Goal: Transaction & Acquisition: Purchase product/service

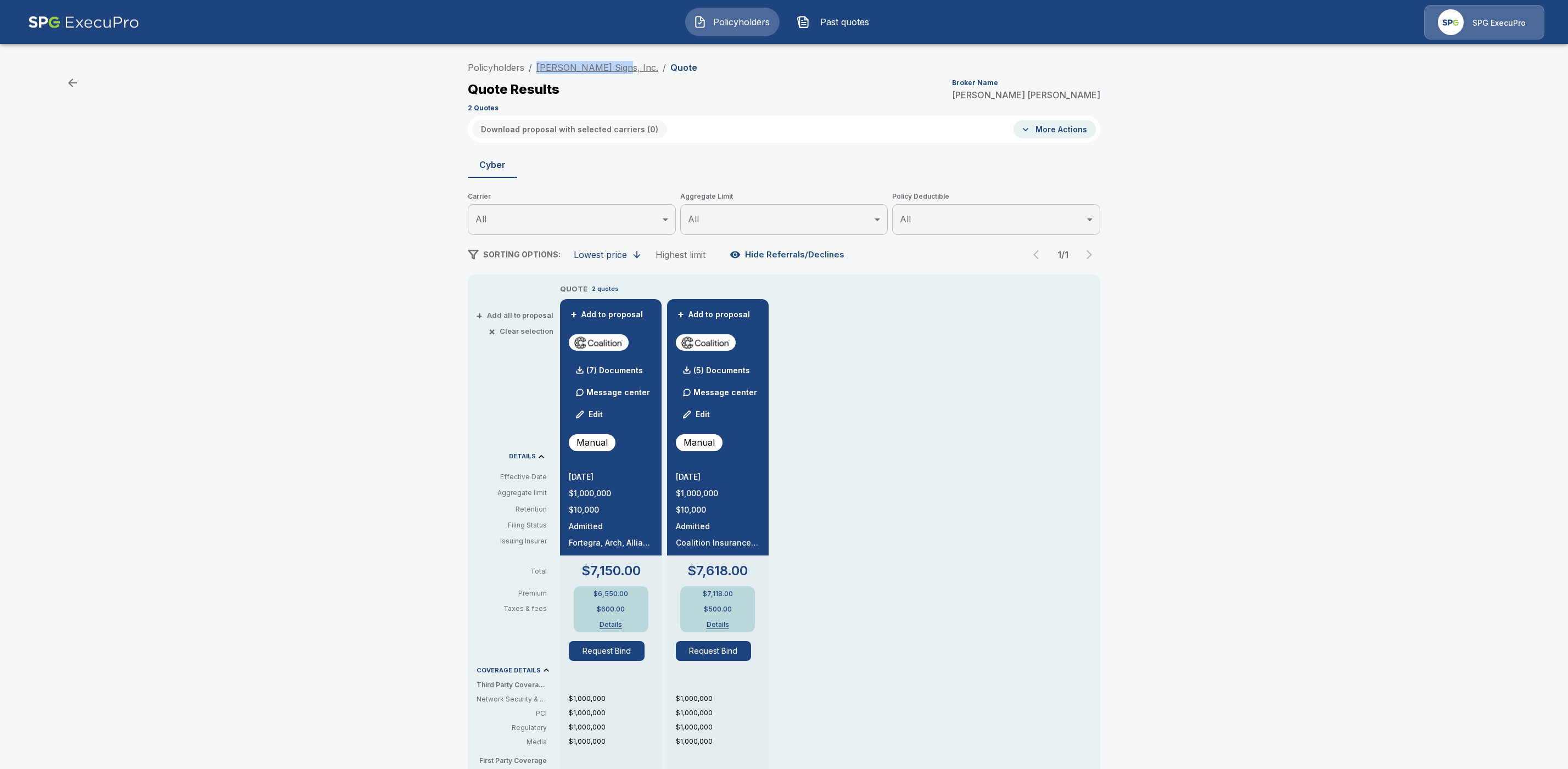
drag, startPoint x: 618, startPoint y: 71, endPoint x: 541, endPoint y: 69, distance: 77.0
click at [541, 69] on ol "Policyholders / Poyant Signs, Inc. / Quote" at bounding box center [582, 67] width 229 height 13
copy link "[PERSON_NAME] Signs, Inc."
click at [1361, 502] on div "Policyholders / Poyant Signs, Inc. / Quote Quote Results Broker Name Tricia Die…" at bounding box center [784, 576] width 1568 height 1049
click at [628, 362] on div "(7) Documents" at bounding box center [605, 370] width 74 height 22
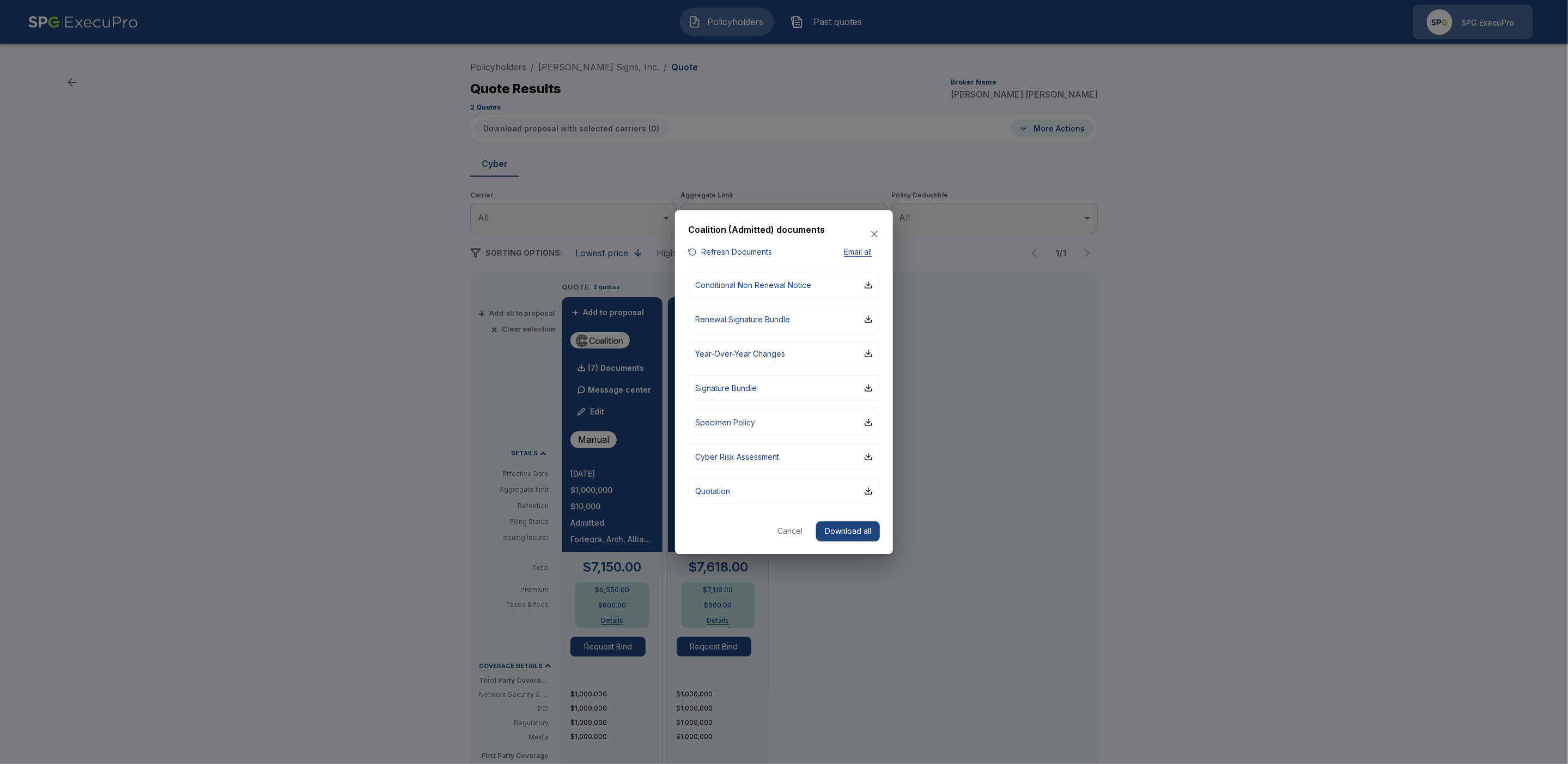
click at [691, 254] on div "button" at bounding box center [692, 252] width 9 height 9
click at [856, 532] on button "Download all" at bounding box center [848, 532] width 64 height 20
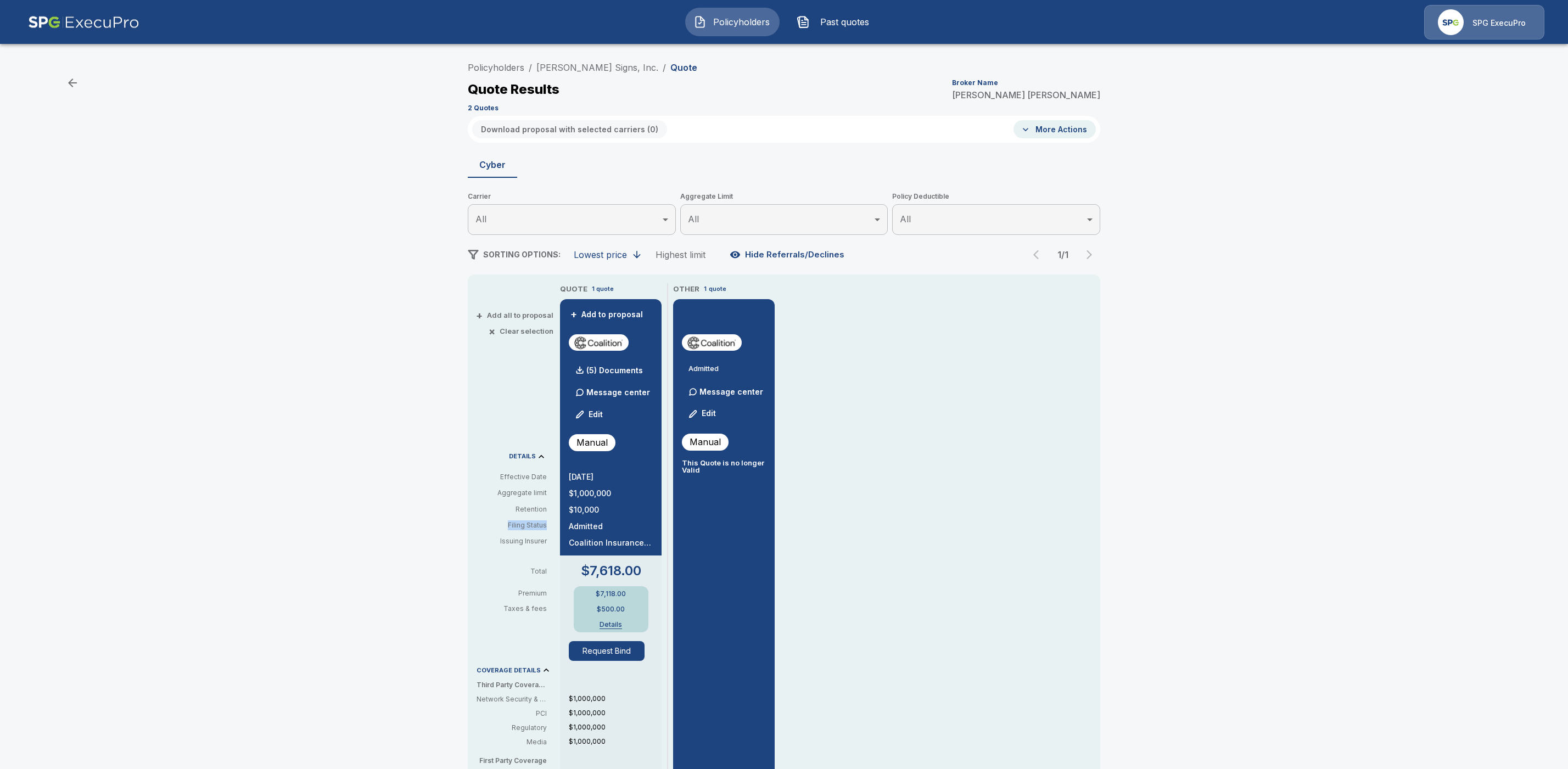
drag, startPoint x: 558, startPoint y: 525, endPoint x: 477, endPoint y: 525, distance: 81.0
click at [477, 525] on div "+ Add all to proposal × Clear selection DETAILS Effective Date Aggregate limit …" at bounding box center [512, 641] width 88 height 717
drag, startPoint x: 619, startPoint y: 68, endPoint x: 543, endPoint y: 68, distance: 76.0
click at [543, 68] on ol "Policyholders / Poyant Signs, Inc. / Quote" at bounding box center [582, 67] width 229 height 13
copy ol "Poyant Signs, Inc. /"
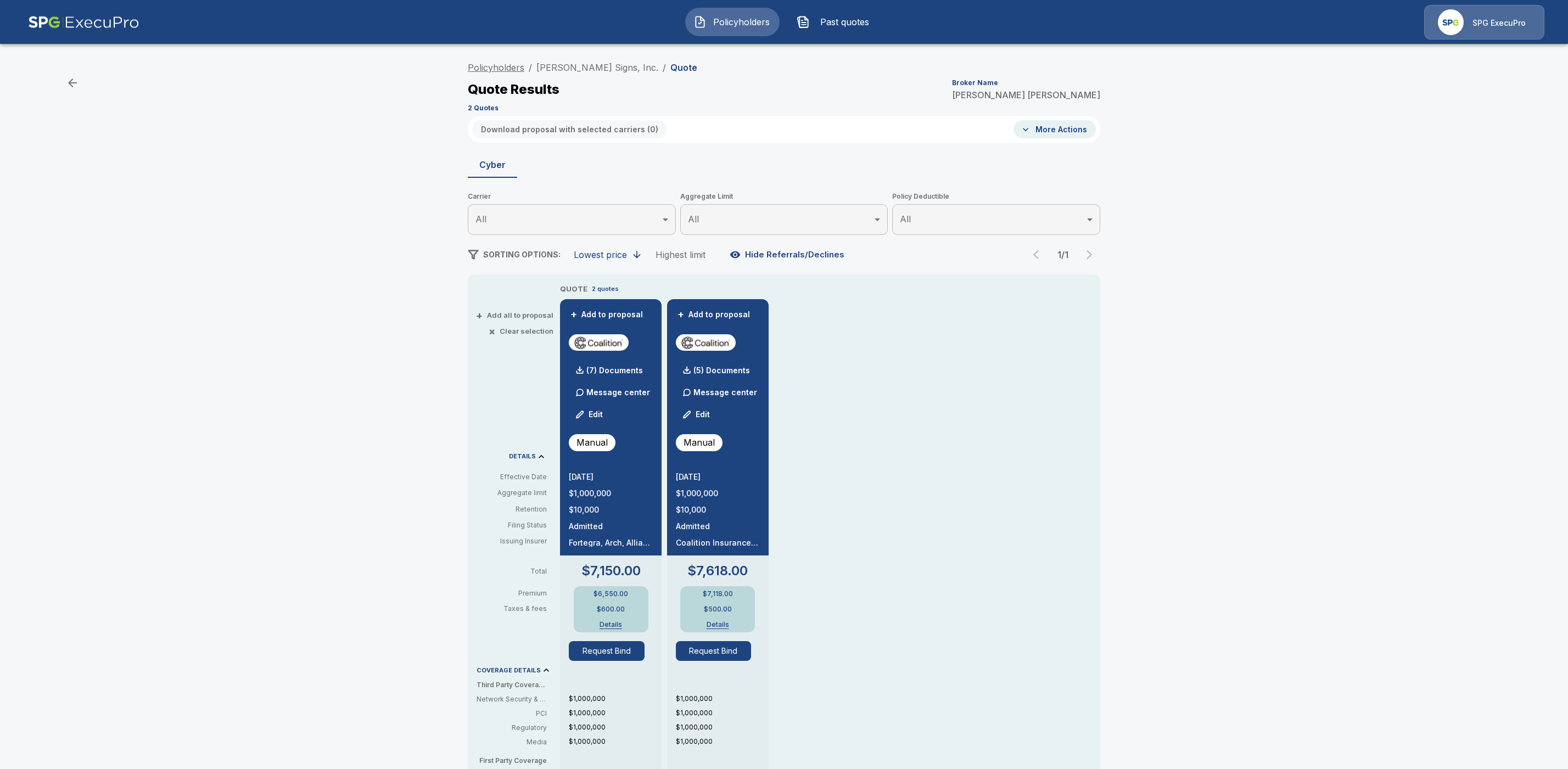
click at [495, 68] on link "Policyholders" at bounding box center [496, 67] width 56 height 11
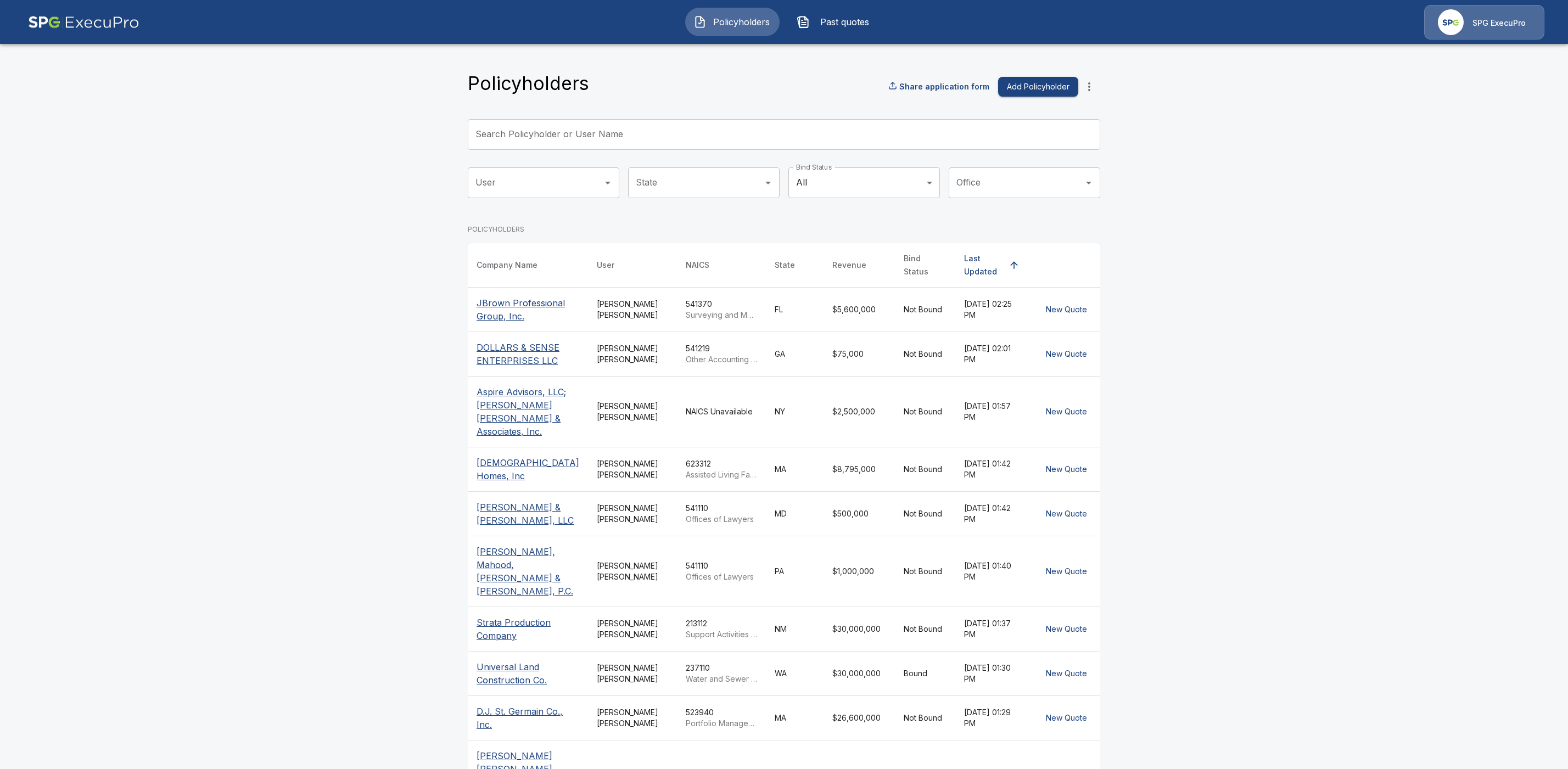
click at [545, 139] on input "Search Policyholder or User Name" at bounding box center [778, 134] width 620 height 31
paste input "**********"
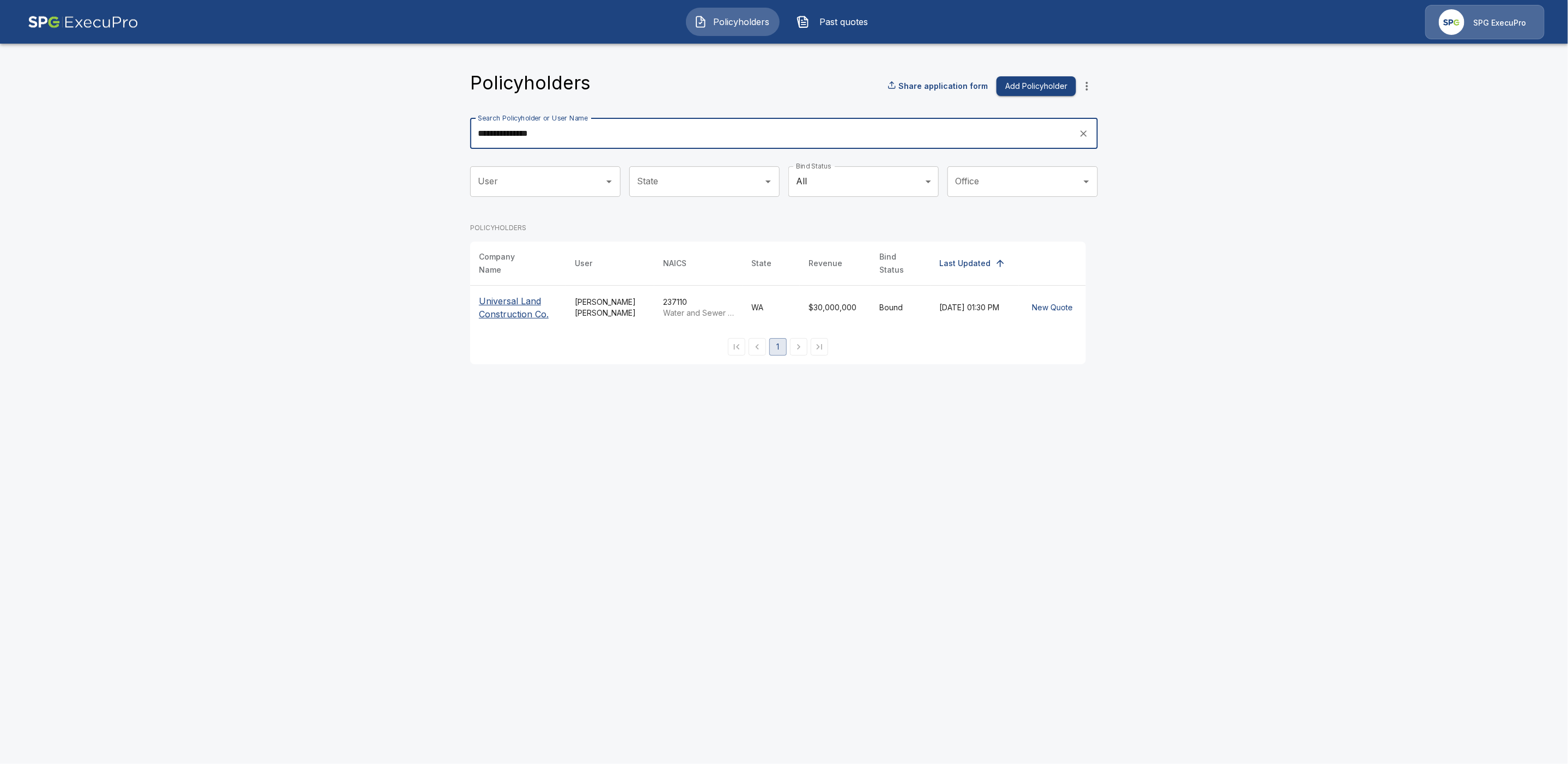
type input "**********"
click at [502, 306] on p "Universal Land Construction Co." at bounding box center [518, 307] width 79 height 26
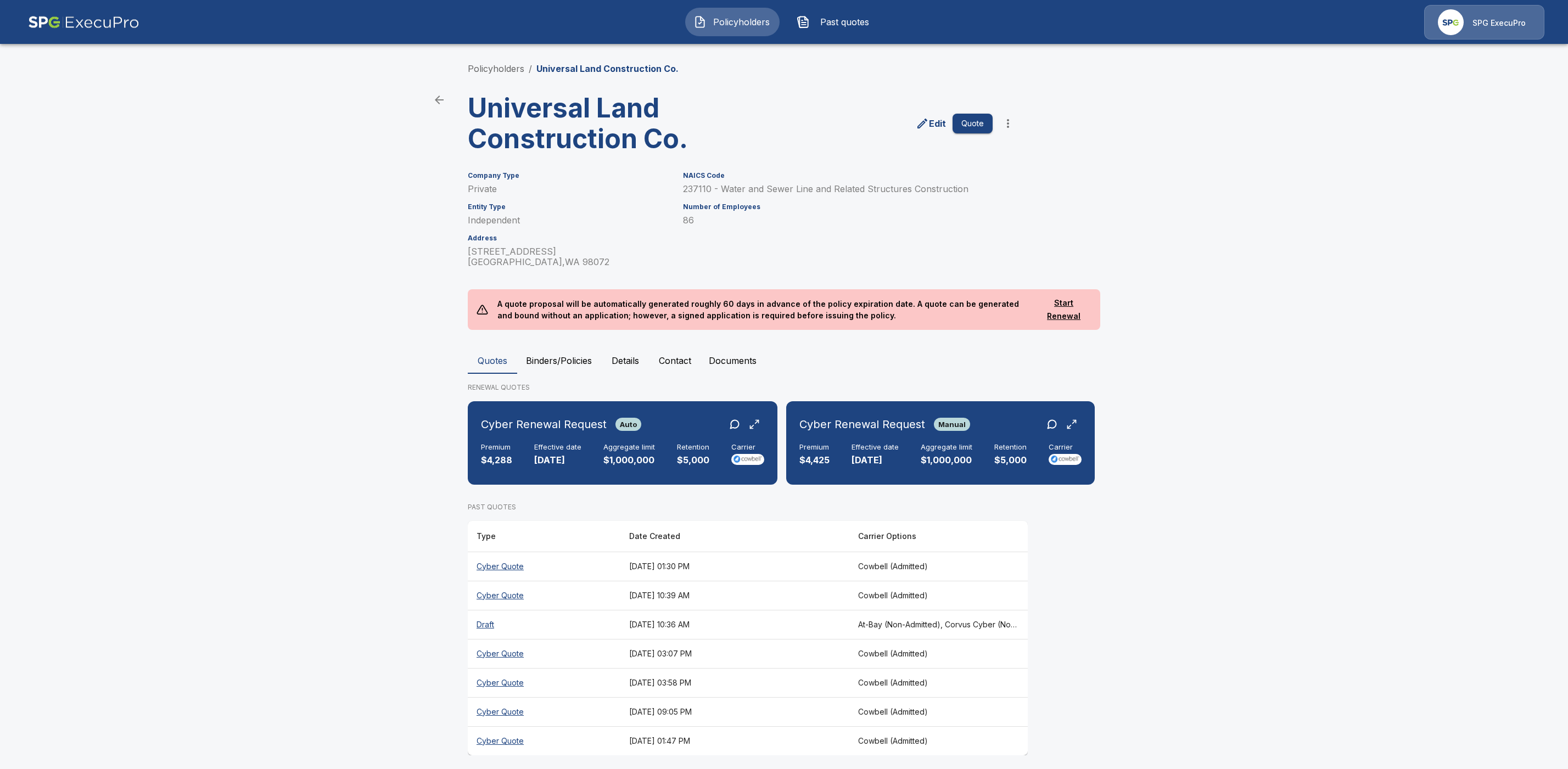
click at [586, 362] on button "Binders/Policies" at bounding box center [558, 360] width 83 height 26
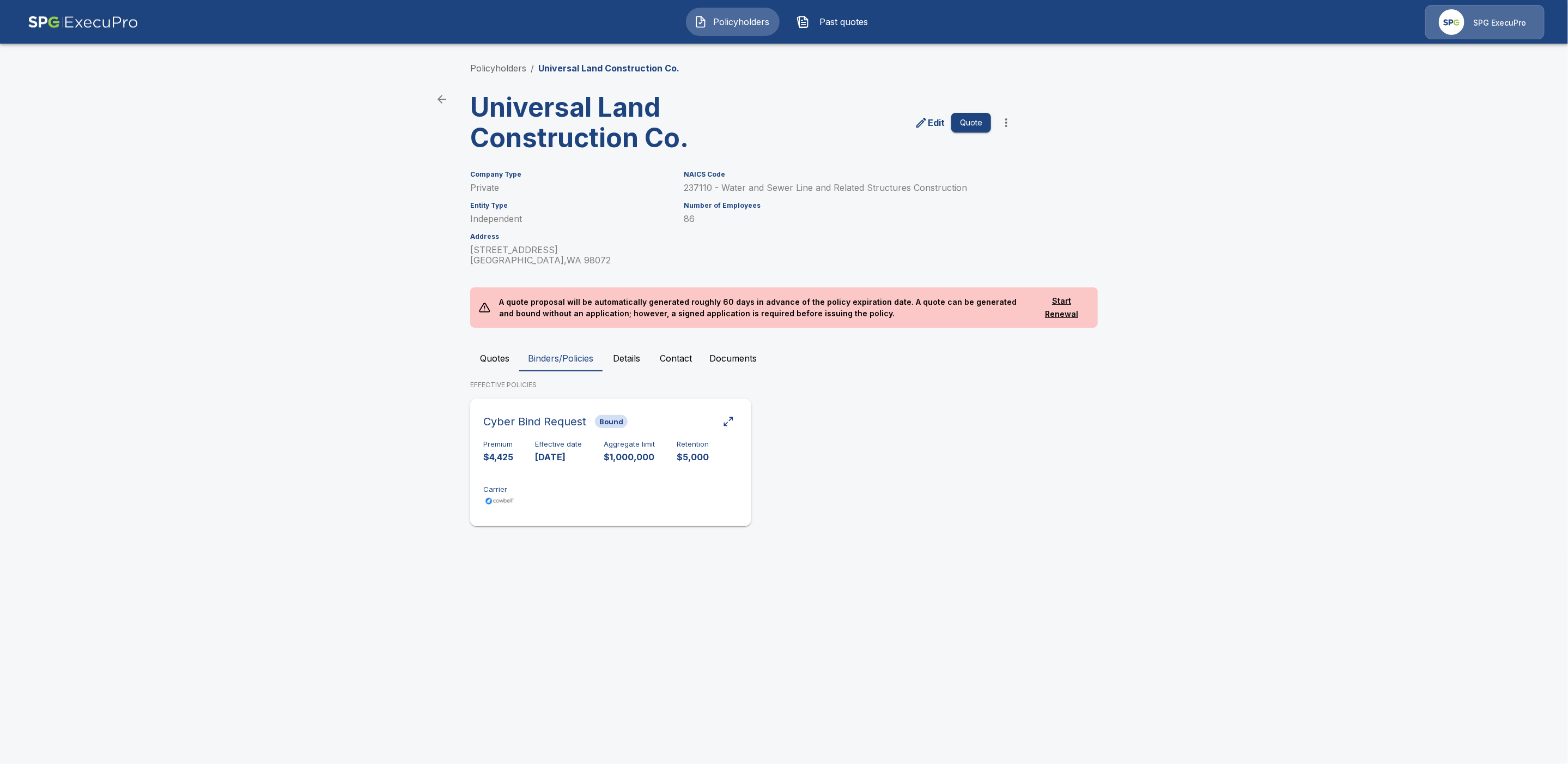
click at [635, 497] on div "Premium $4,425 Effective date 9/1/2025 Aggregate limit $1,000,000 Retention $5,…" at bounding box center [611, 474] width 255 height 69
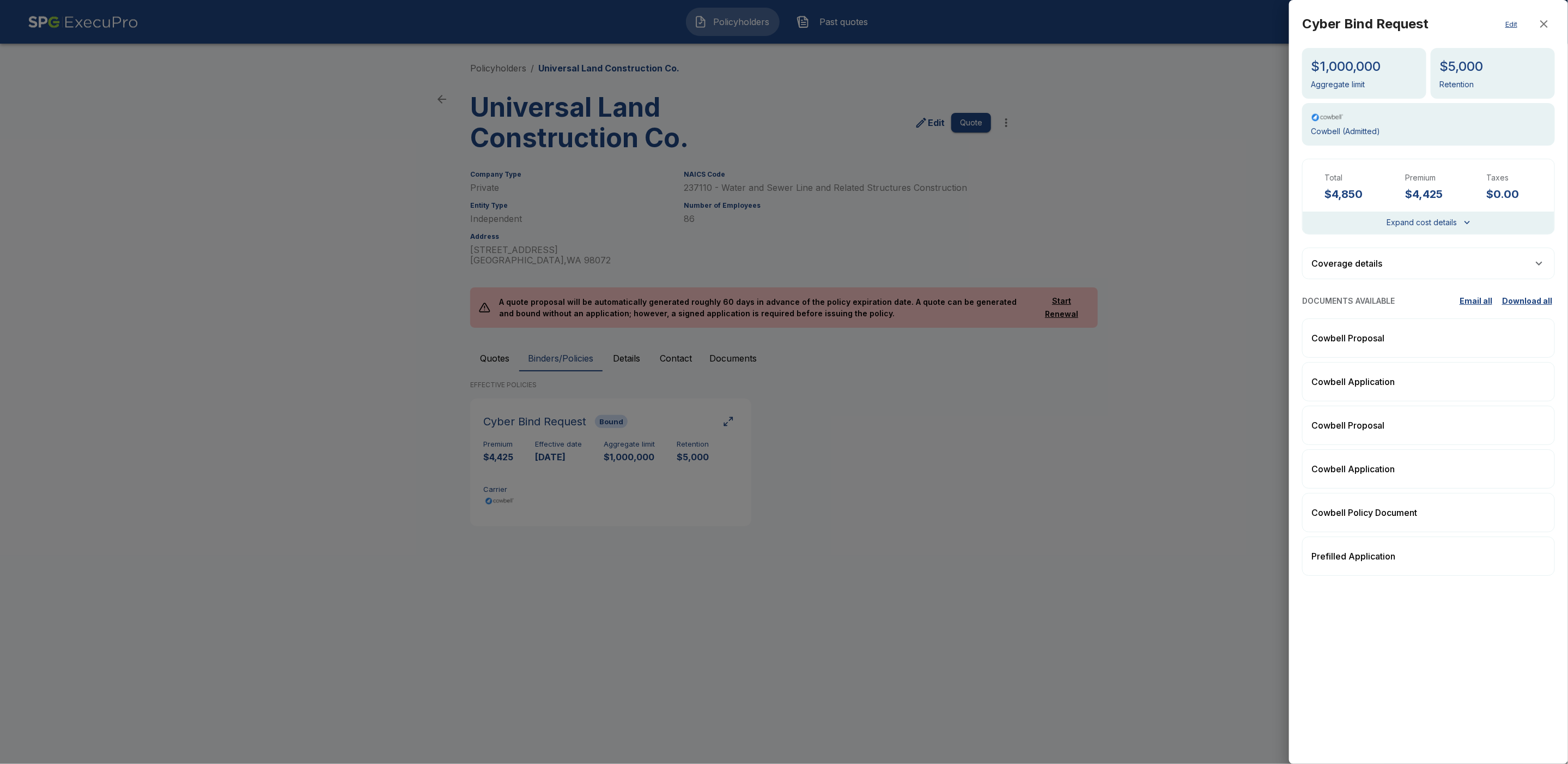
click at [981, 269] on div at bounding box center [784, 382] width 1568 height 764
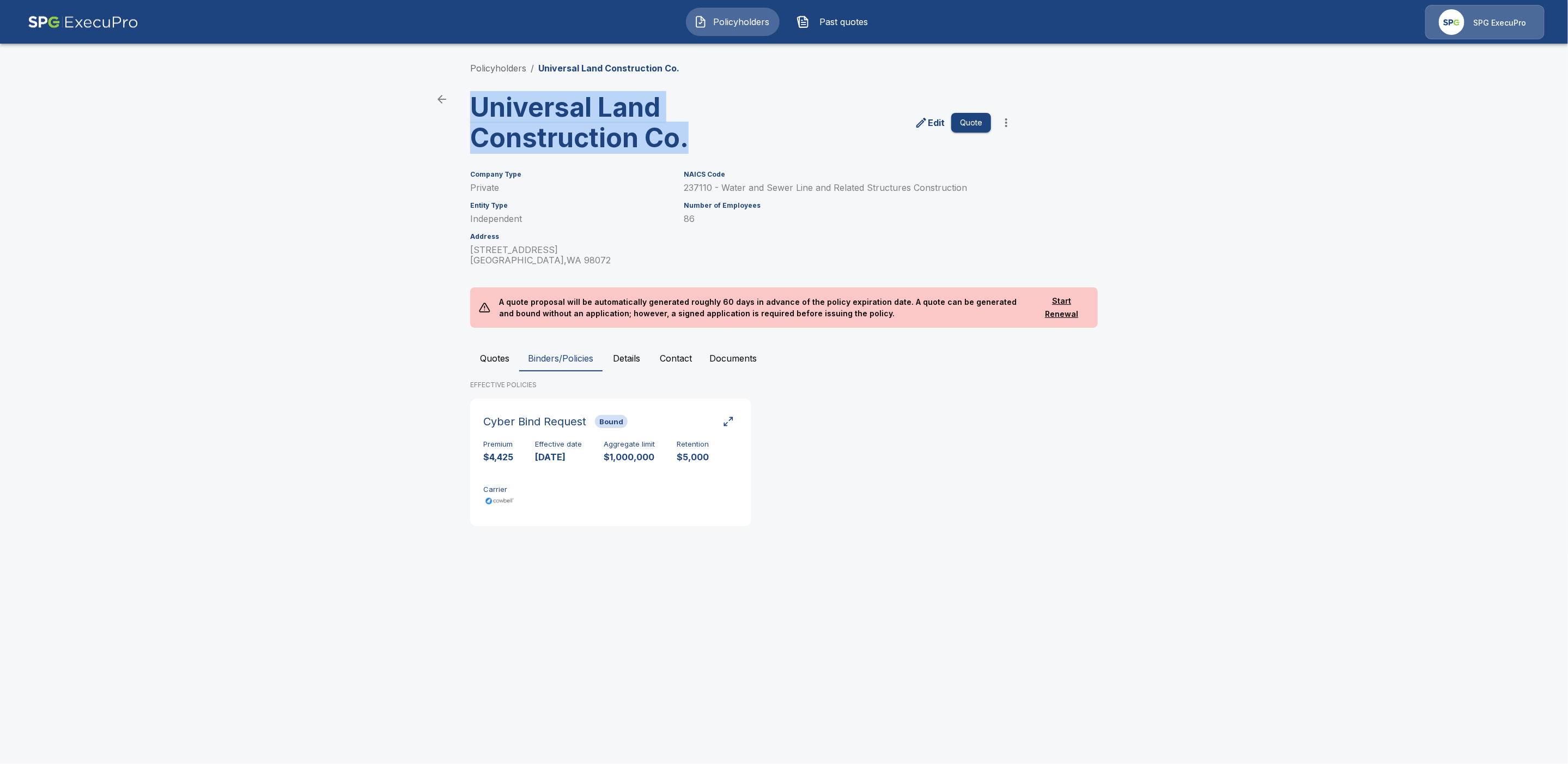
drag, startPoint x: 468, startPoint y: 105, endPoint x: 705, endPoint y: 150, distance: 241.2
click at [705, 150] on div "Universal Land Construction Co." at bounding box center [600, 118] width 278 height 70
copy h3 "Universal Land Construction Co."
click at [494, 68] on link "Policyholders" at bounding box center [497, 69] width 56 height 11
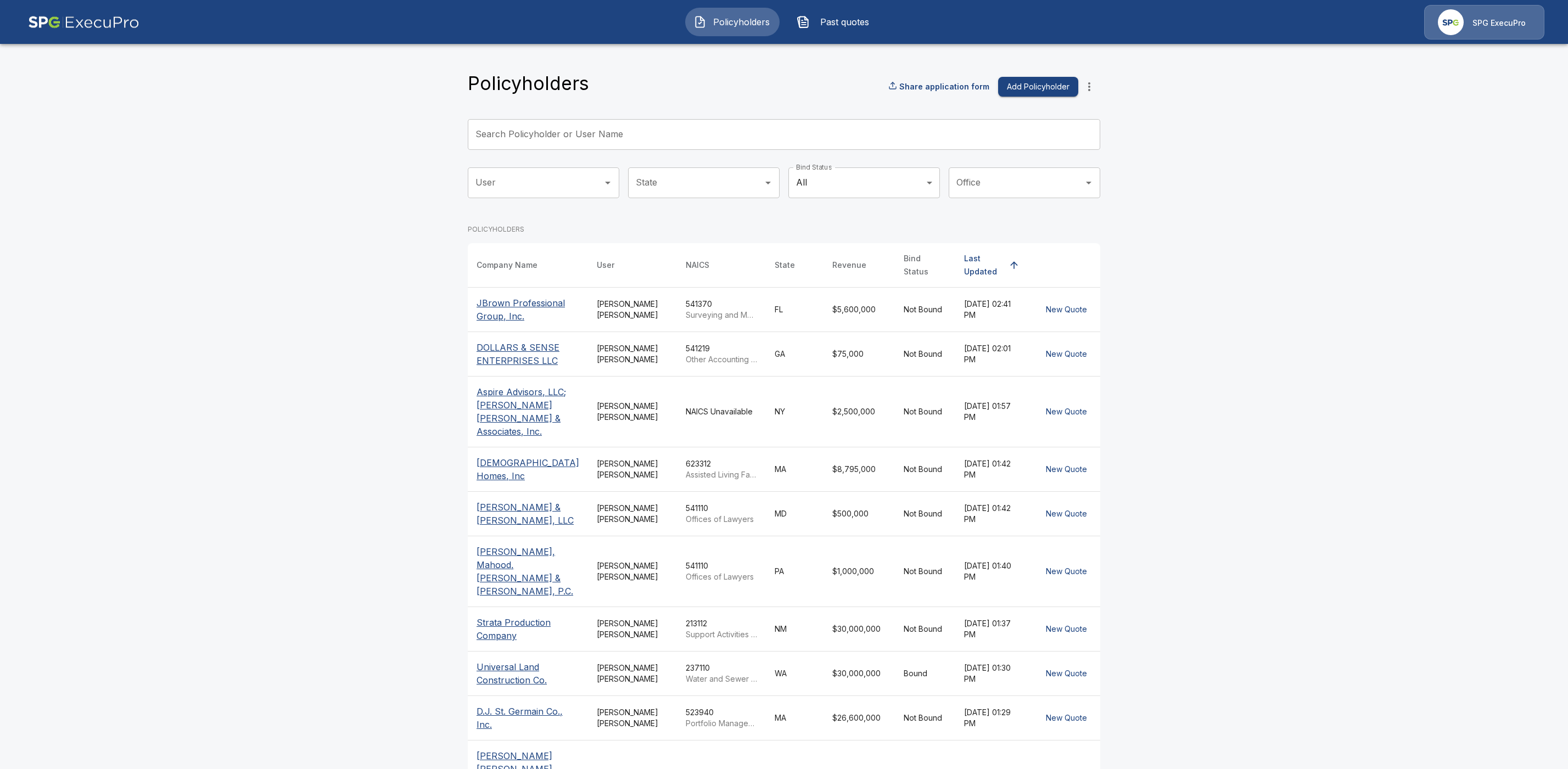
click at [531, 134] on div "Search Policyholder or User Name Search Policyholder or User Name" at bounding box center [784, 134] width 632 height 31
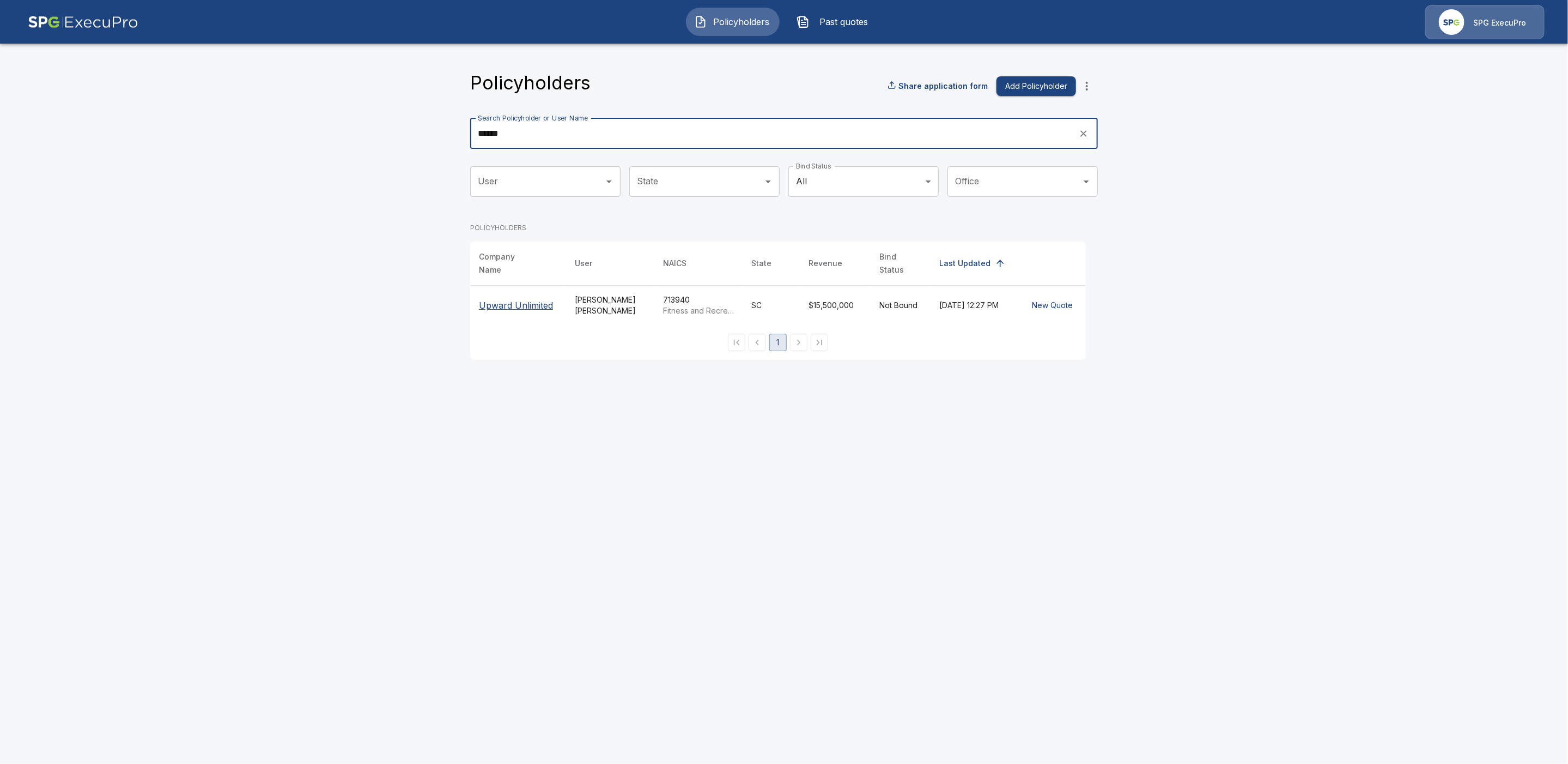
type input "******"
click at [527, 299] on p "Upward Unlimited" at bounding box center [518, 305] width 79 height 13
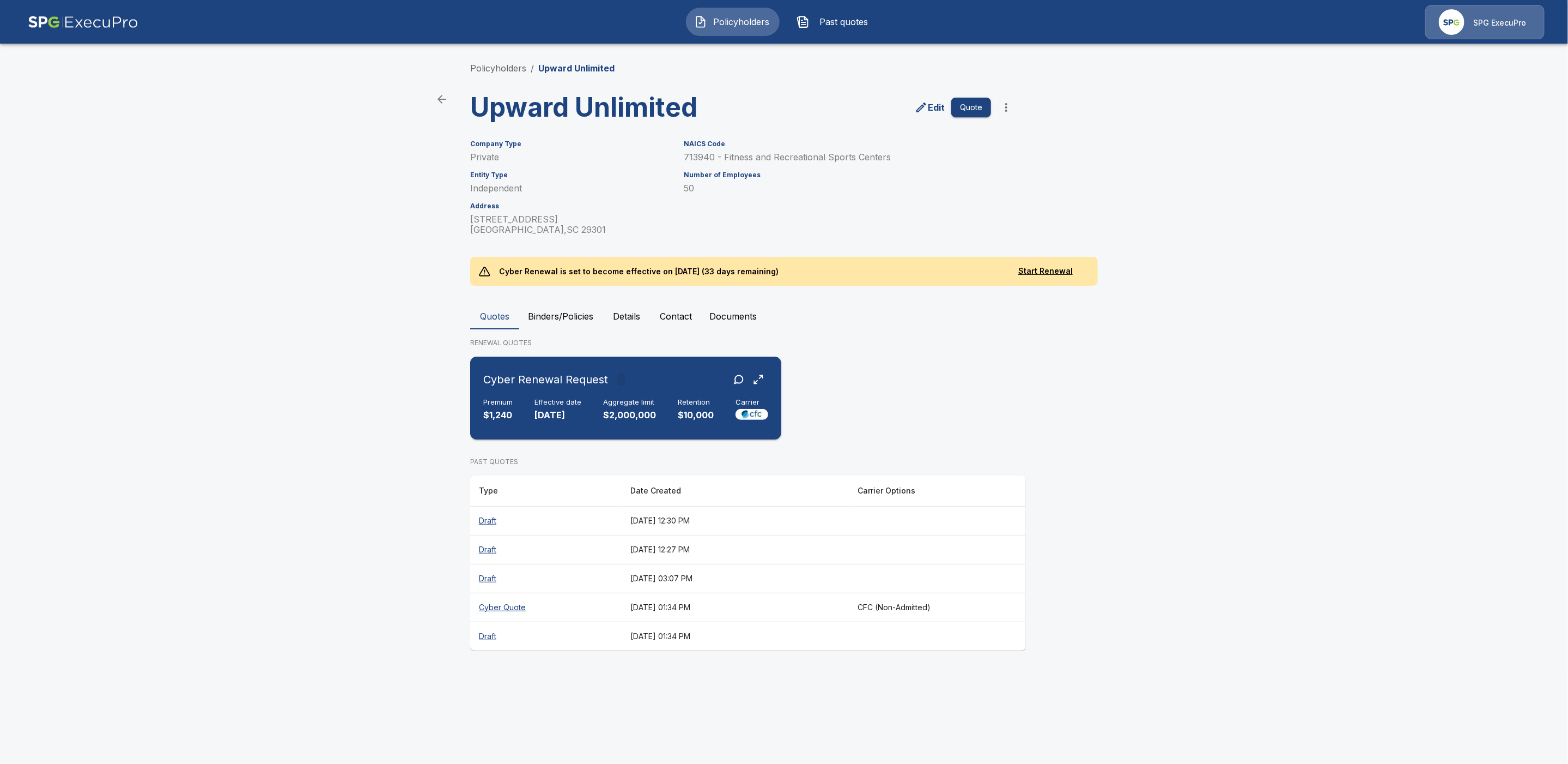
click at [665, 377] on div "Cyber Renewal Request" at bounding box center [626, 379] width 285 height 20
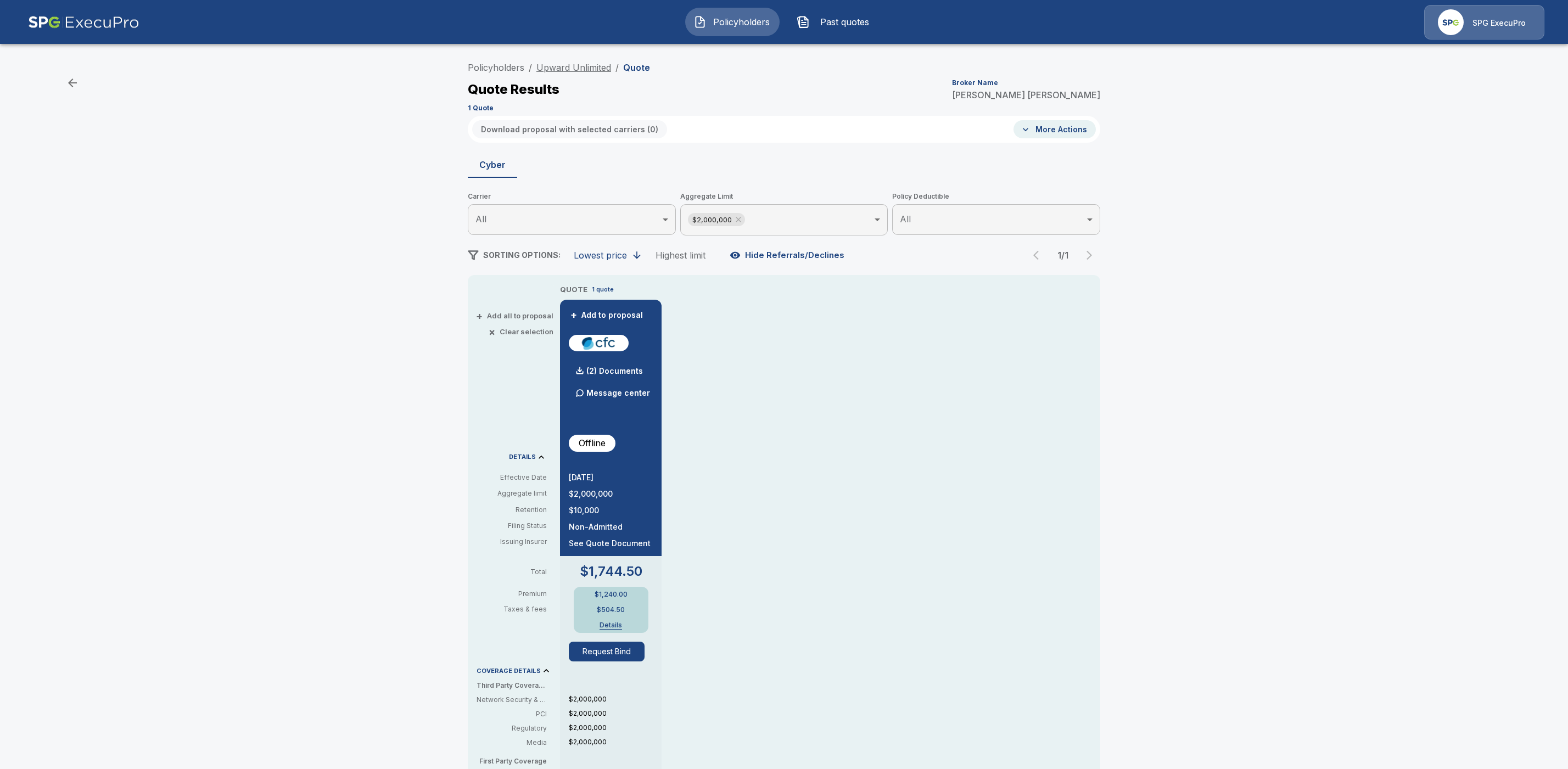
click at [573, 69] on link "Upward Unlimited" at bounding box center [573, 67] width 75 height 11
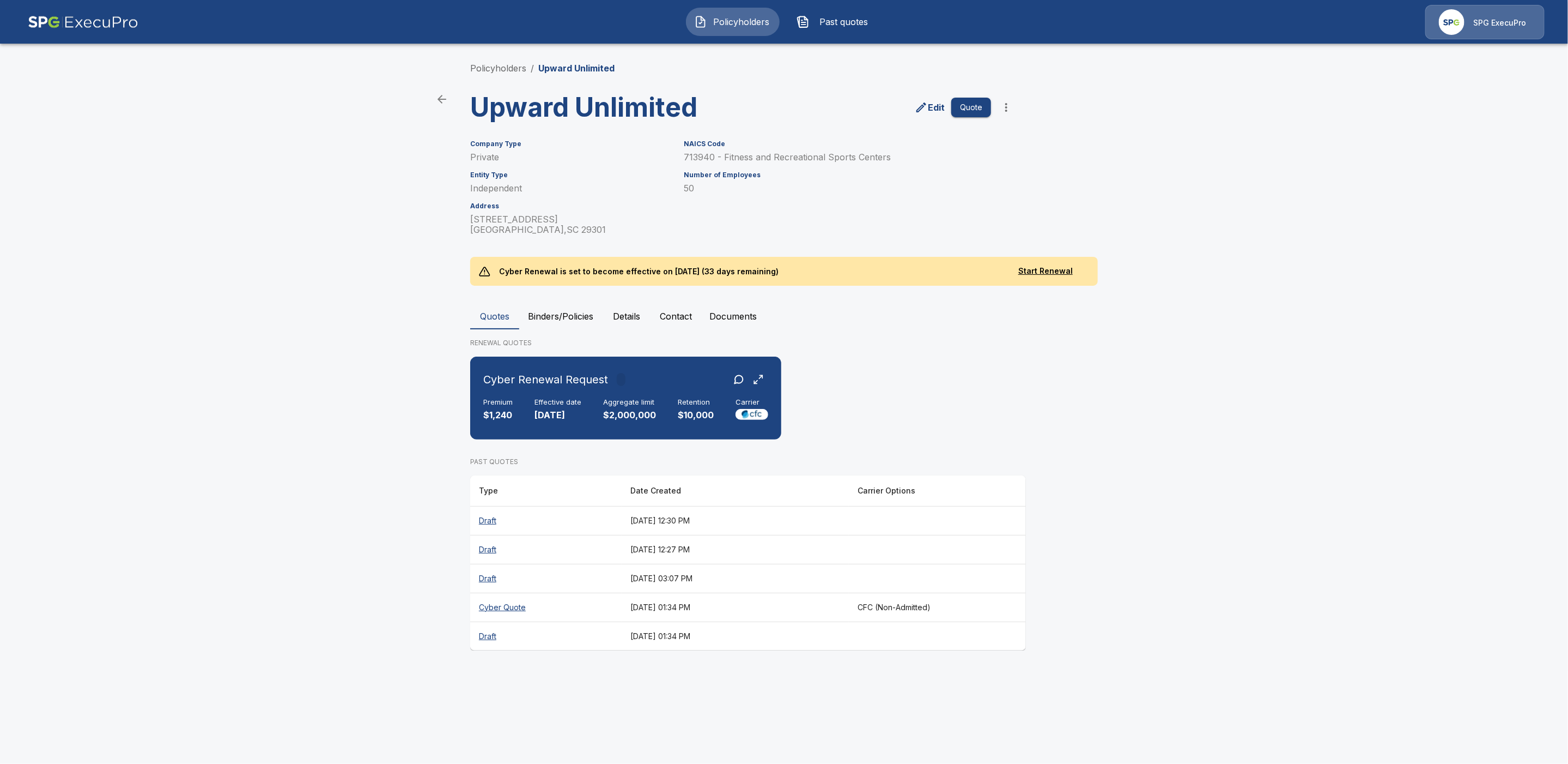
click at [504, 61] on div "Policyholders / Upward Unlimited Upward Unlimited Edit Quote Company Type Priva…" at bounding box center [784, 356] width 654 height 630
click at [487, 65] on link "Policyholders" at bounding box center [497, 69] width 56 height 11
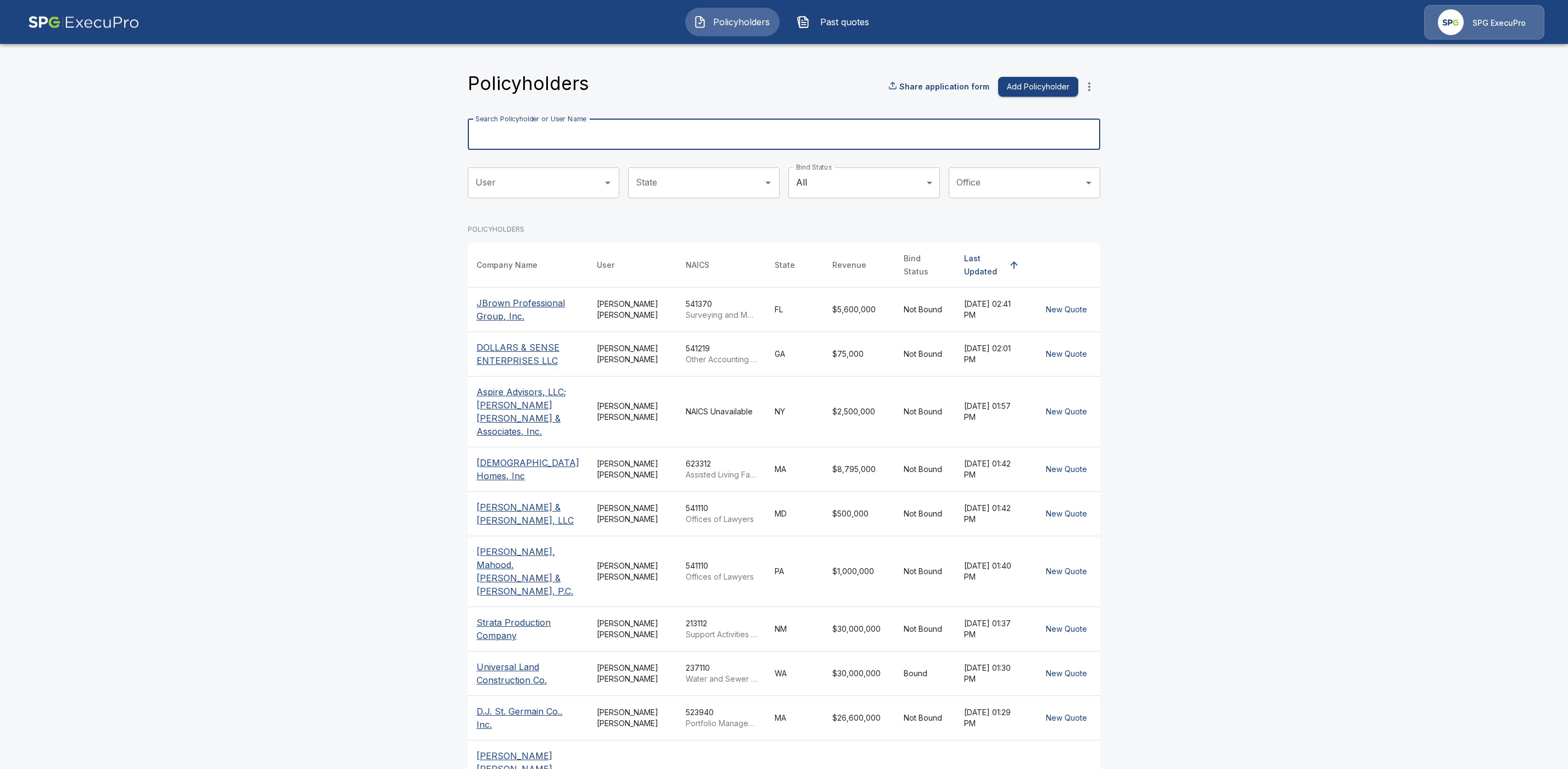
click at [540, 135] on input "Search Policyholder or User Name" at bounding box center [778, 134] width 620 height 31
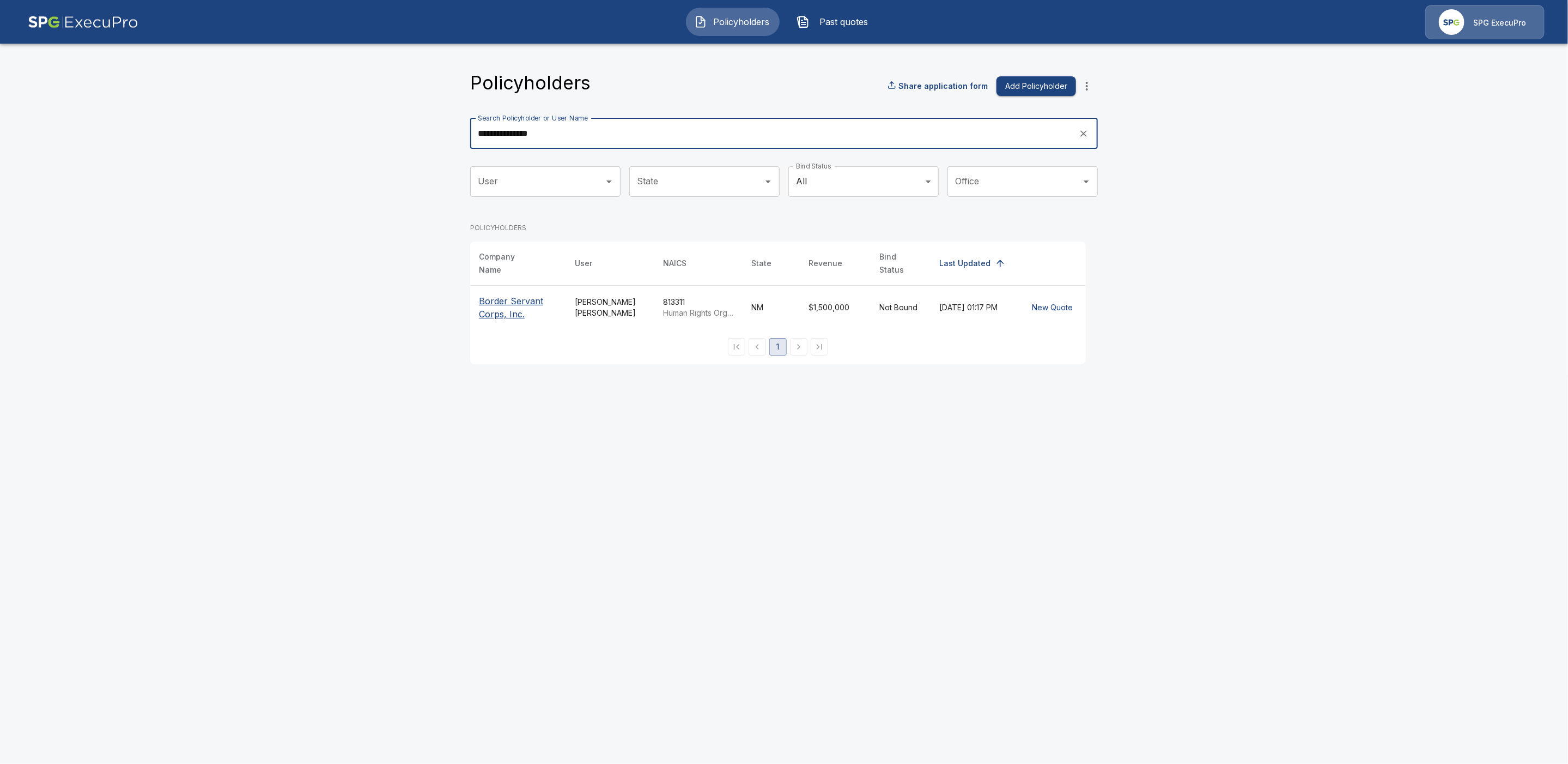
type input "**********"
click at [508, 310] on p "Border Servant Corps, Inc." at bounding box center [518, 307] width 79 height 26
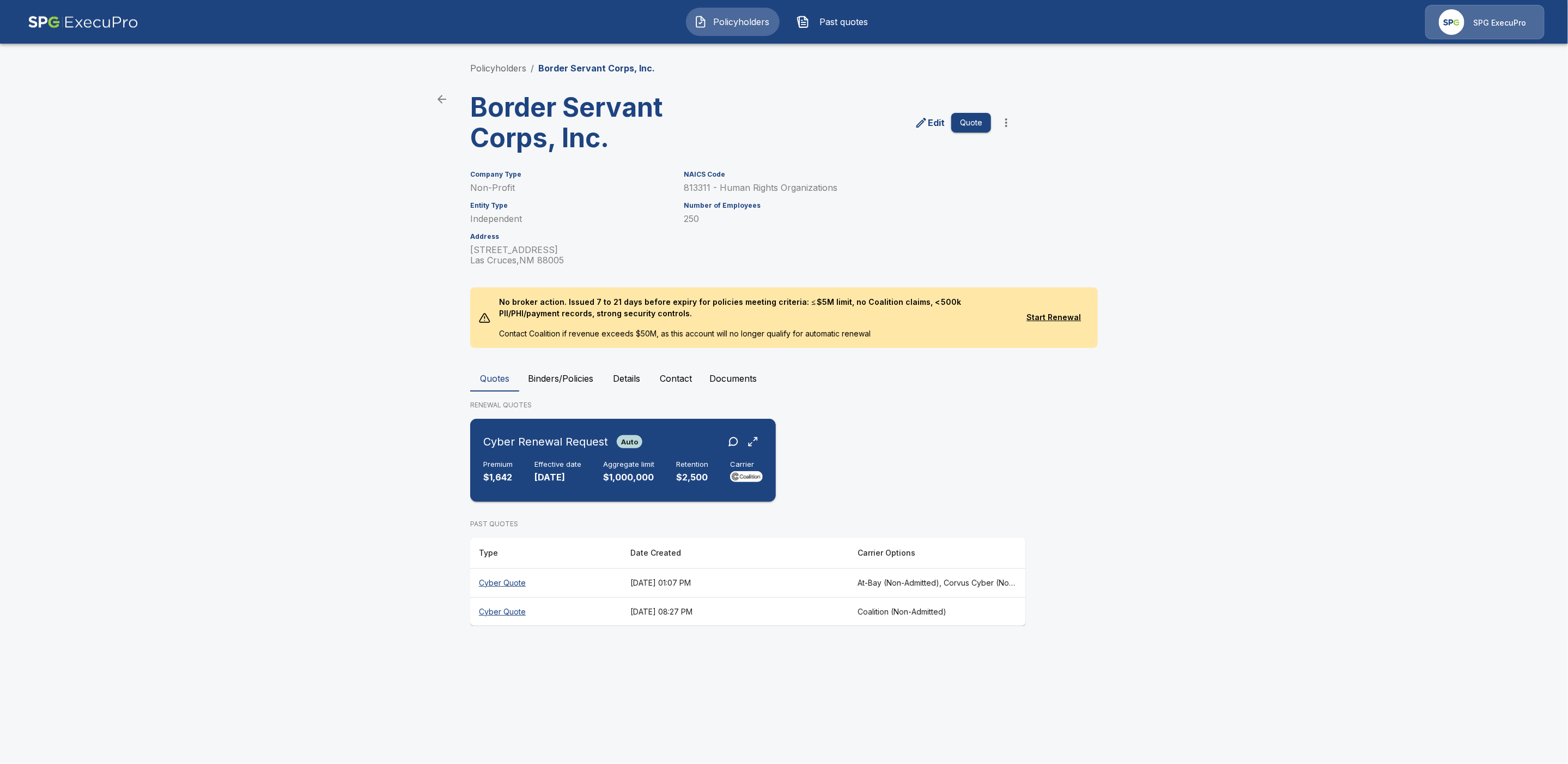
click at [690, 440] on div "Cyber Renewal Request Auto" at bounding box center [623, 441] width 279 height 20
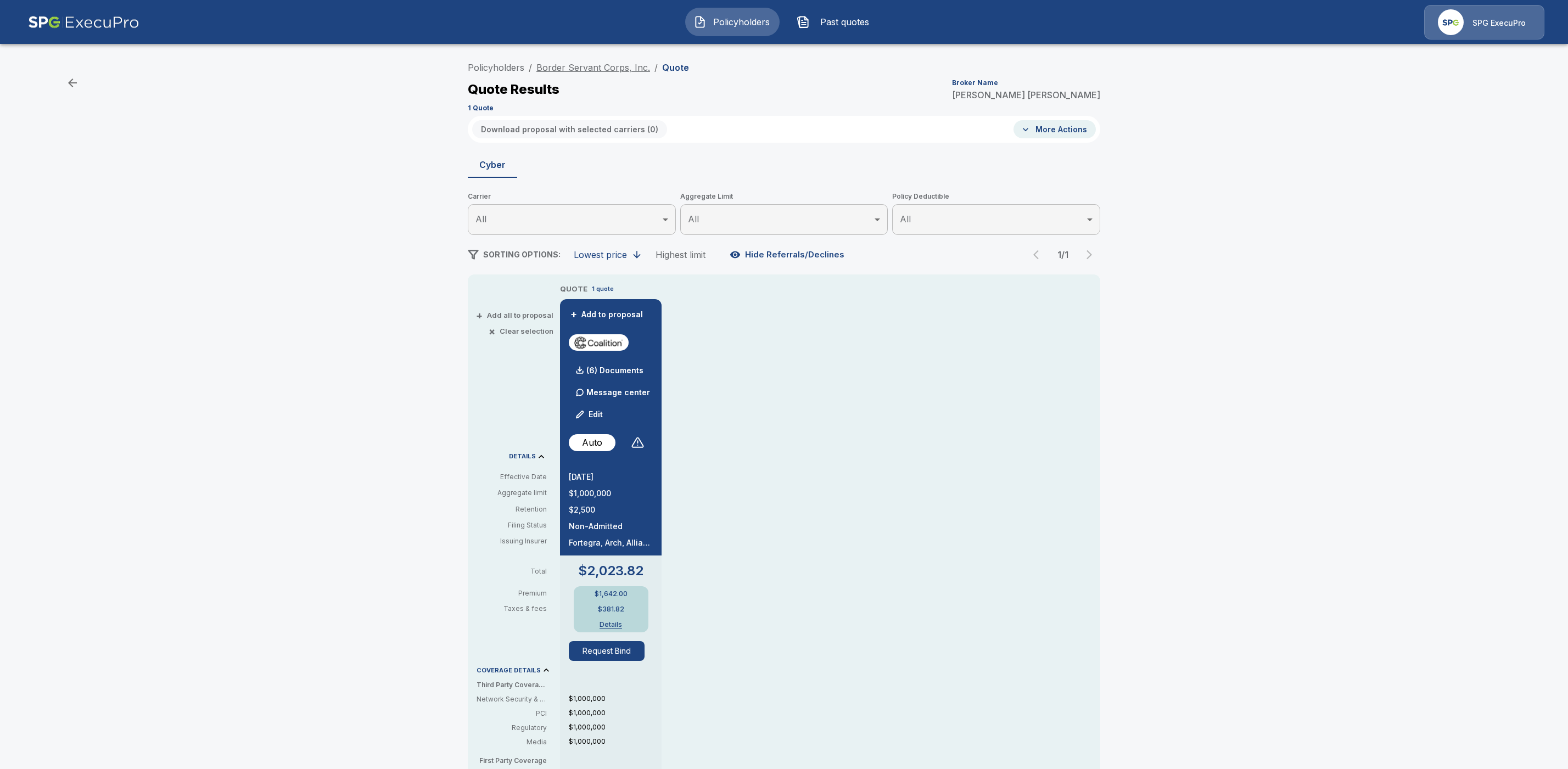
click at [587, 65] on link "Border Servant Corps, Inc." at bounding box center [592, 67] width 113 height 11
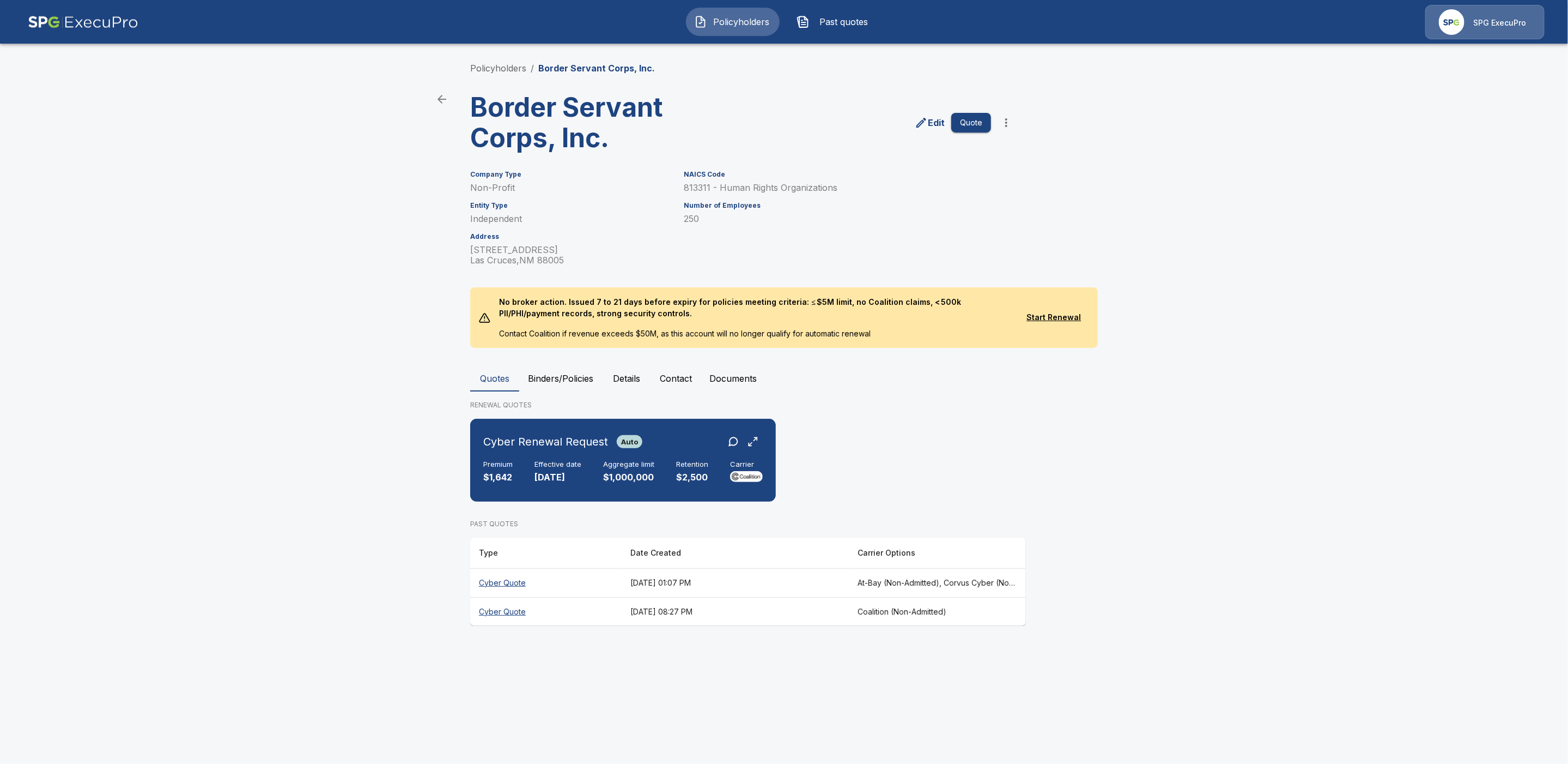
click at [526, 581] on th "Cyber Quote" at bounding box center [545, 582] width 151 height 29
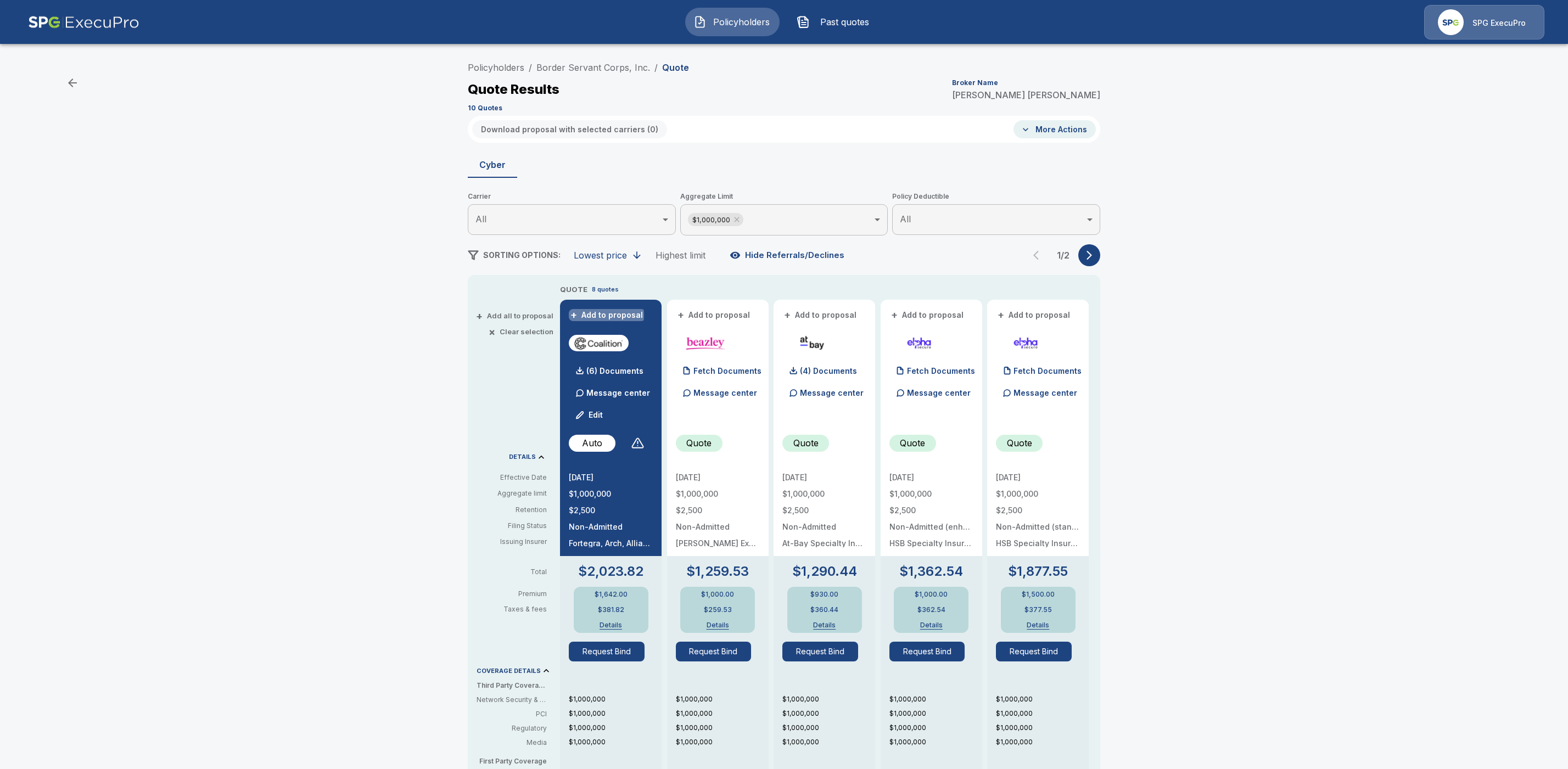
click at [602, 315] on button "+ Add to proposal" at bounding box center [607, 315] width 77 height 12
click at [846, 316] on button "+ Add to proposal" at bounding box center [820, 315] width 77 height 12
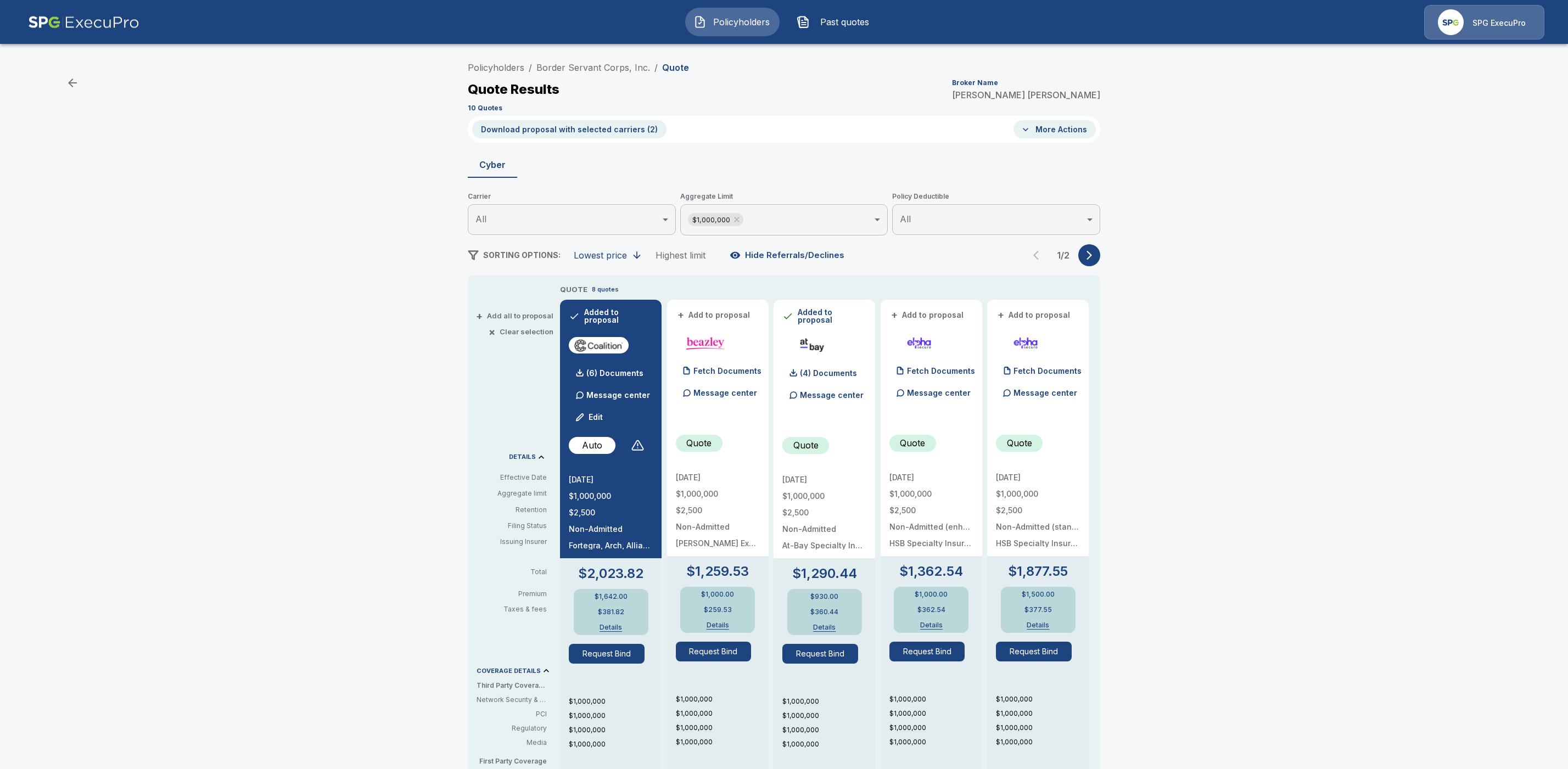
click at [913, 315] on button "+ Add to proposal" at bounding box center [927, 315] width 77 height 12
click at [1057, 313] on button "+ Add to proposal" at bounding box center [1033, 315] width 77 height 12
click at [1095, 254] on icon "button" at bounding box center [1089, 255] width 11 height 11
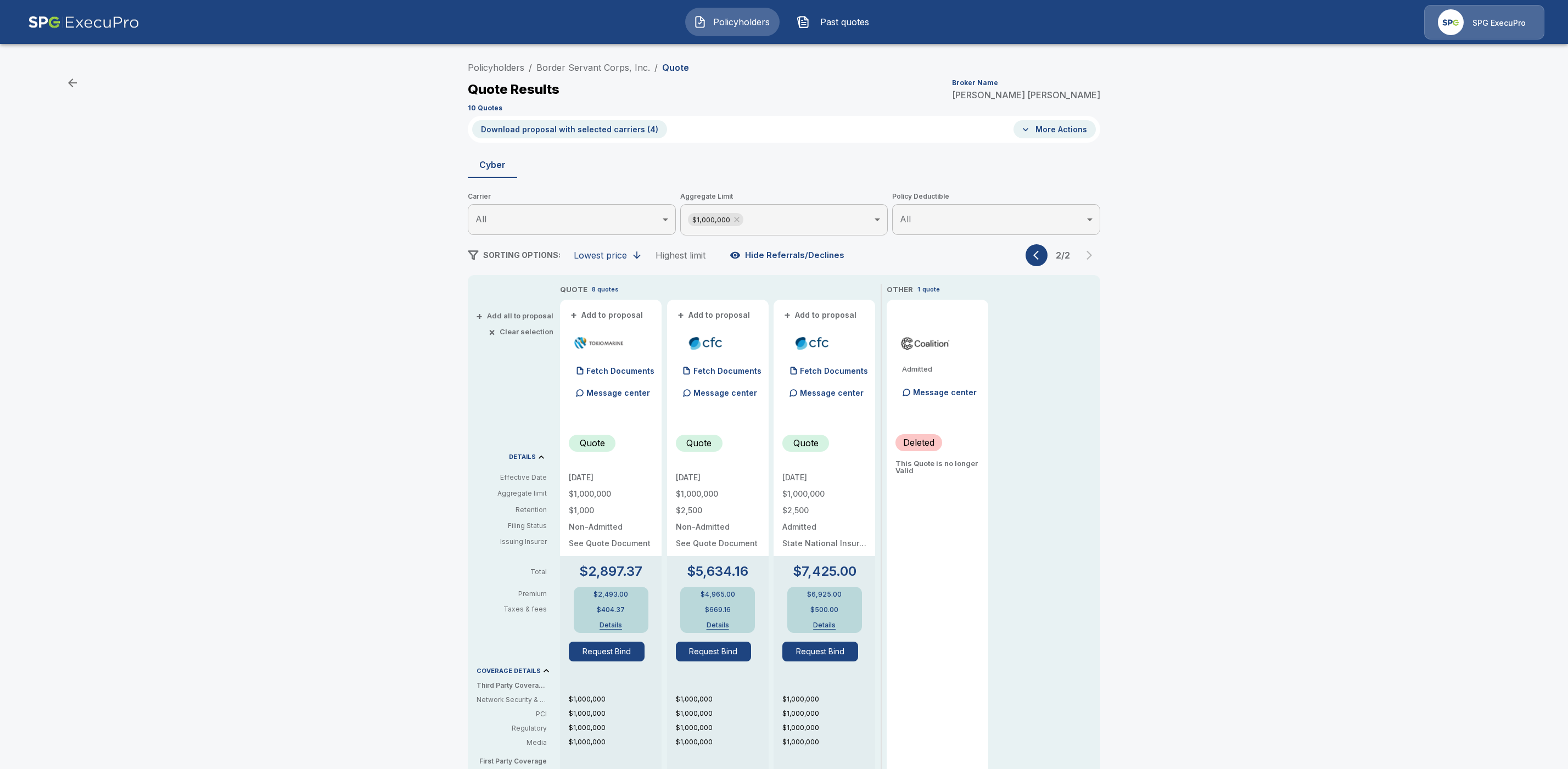
click at [600, 129] on button "Download proposal with selected carriers ( 4 )" at bounding box center [569, 129] width 195 height 18
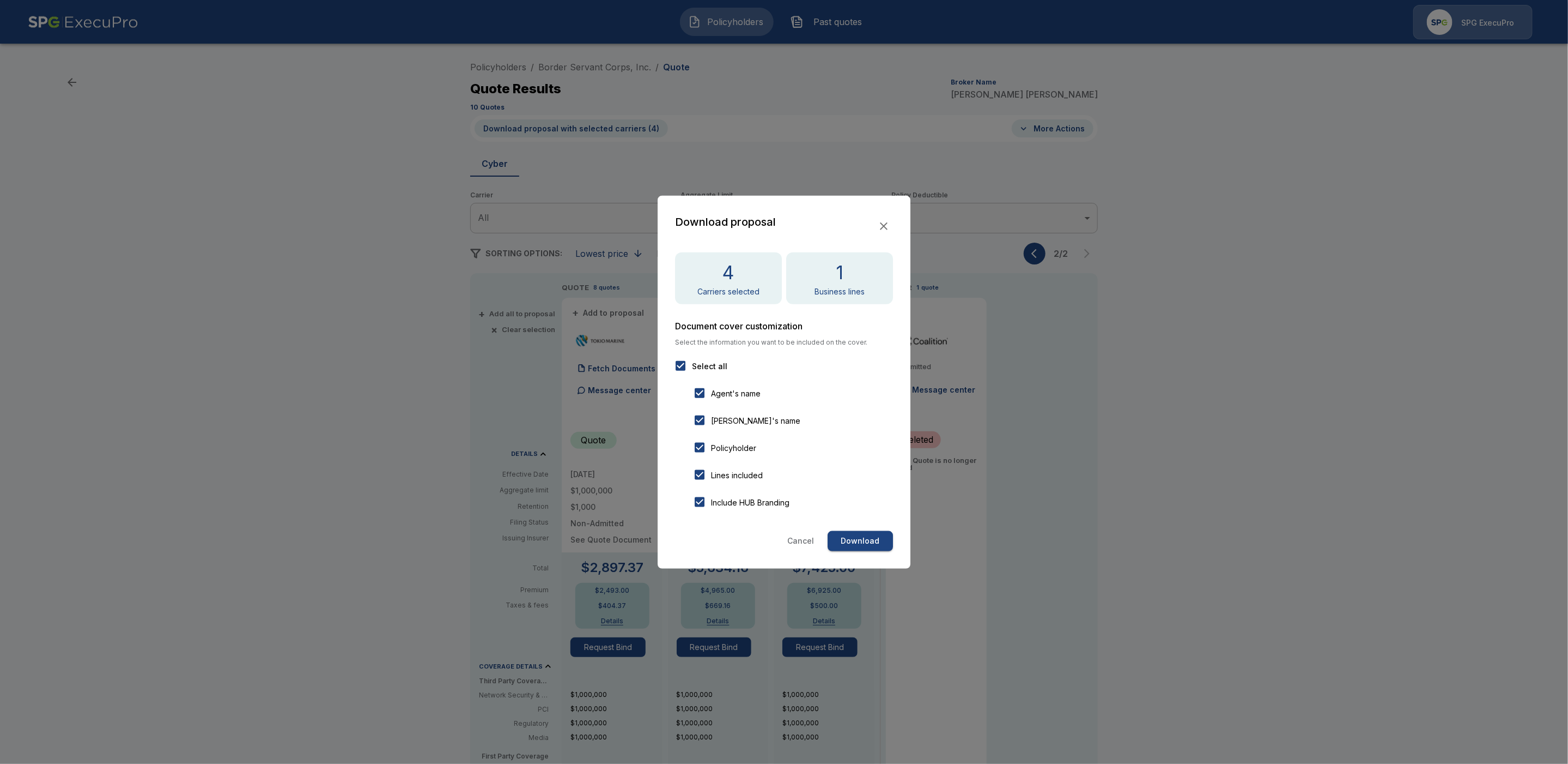
click at [871, 541] on button "Download" at bounding box center [860, 541] width 65 height 20
click at [884, 225] on icon "button" at bounding box center [884, 226] width 8 height 8
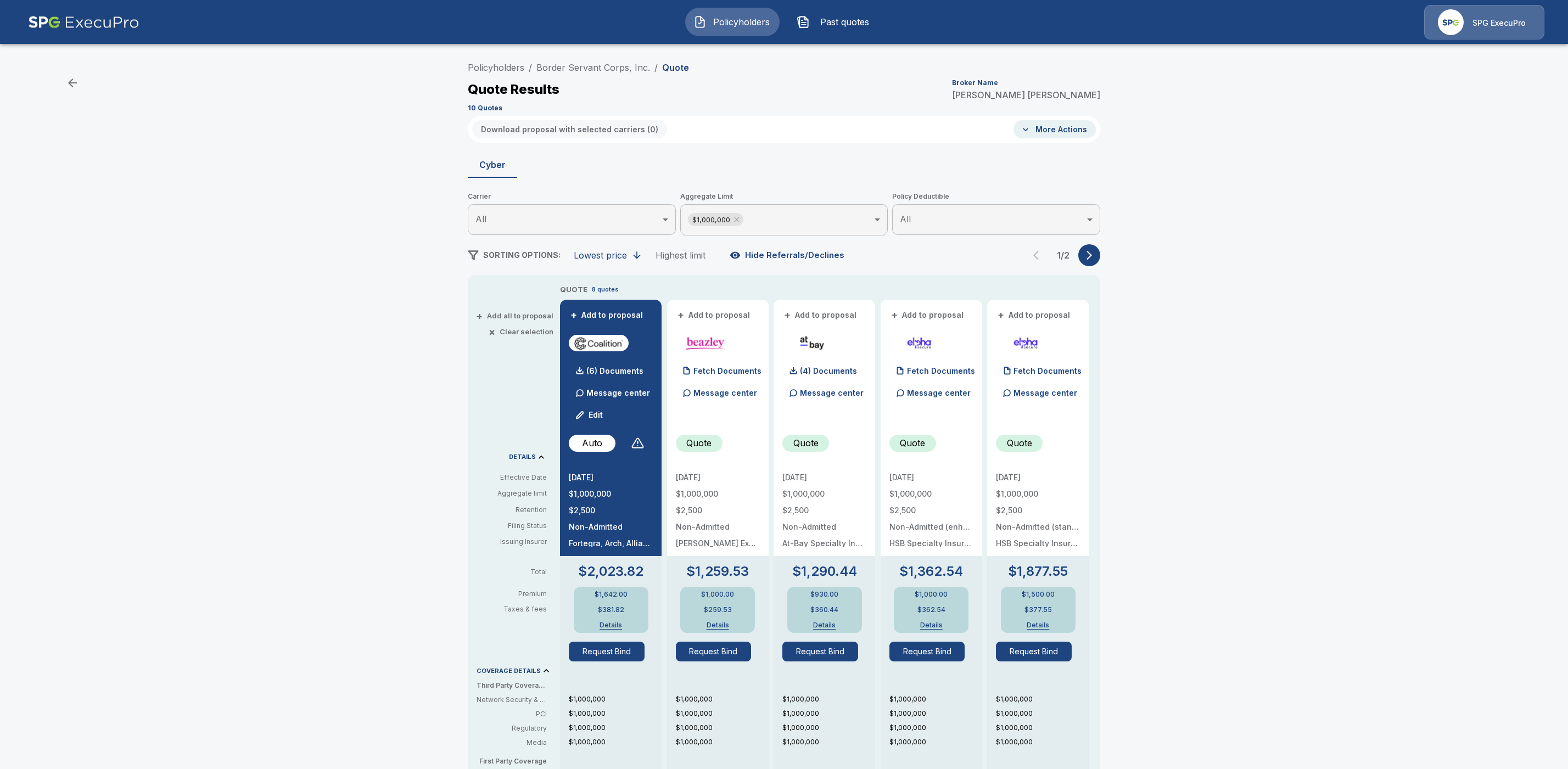
click at [565, 74] on li "Border Servant Corps, Inc." at bounding box center [592, 67] width 113 height 13
click at [569, 72] on link "Border Servant Corps, Inc." at bounding box center [592, 67] width 113 height 11
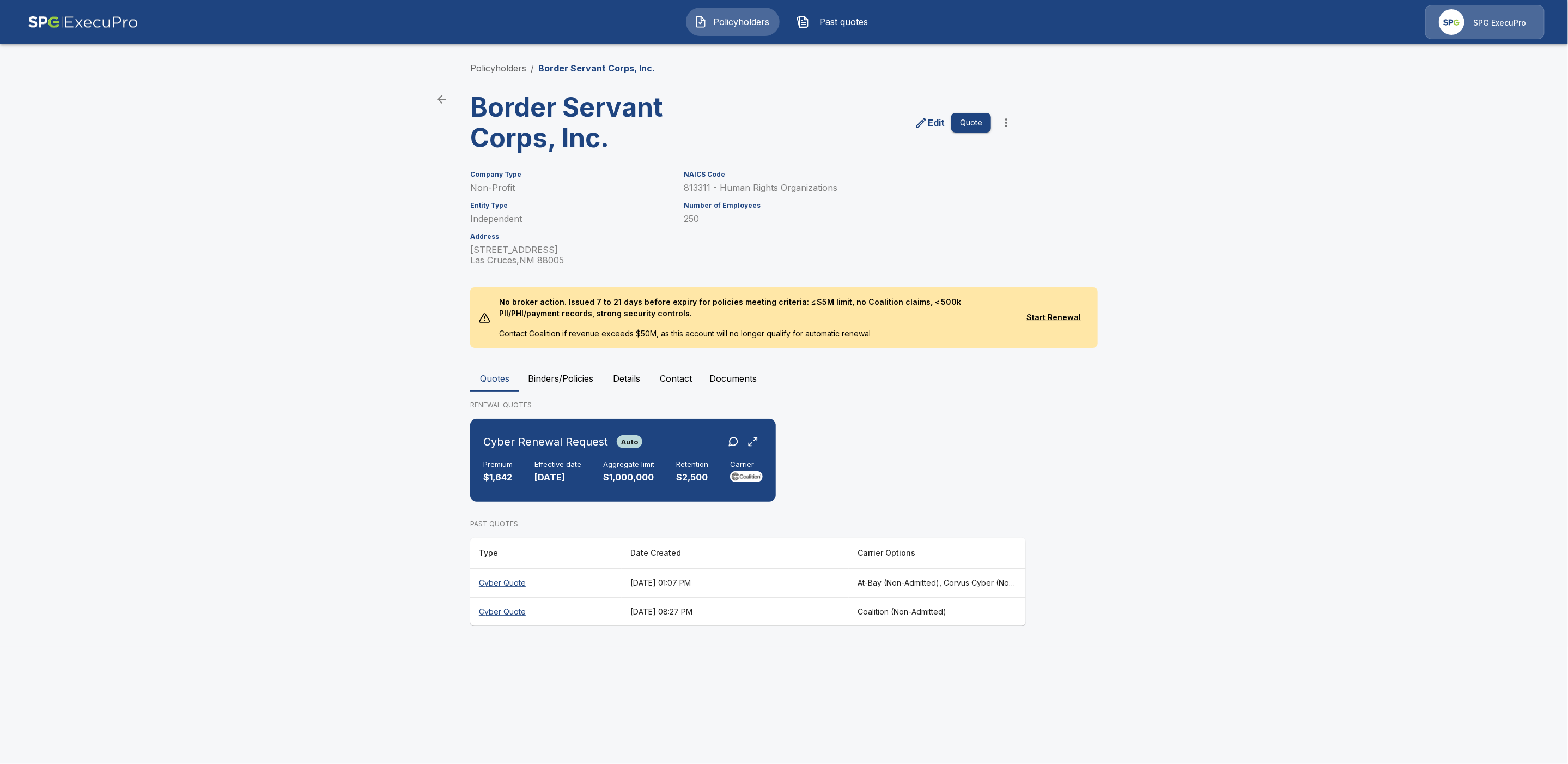
click at [500, 609] on th "Cyber Quote" at bounding box center [545, 611] width 151 height 29
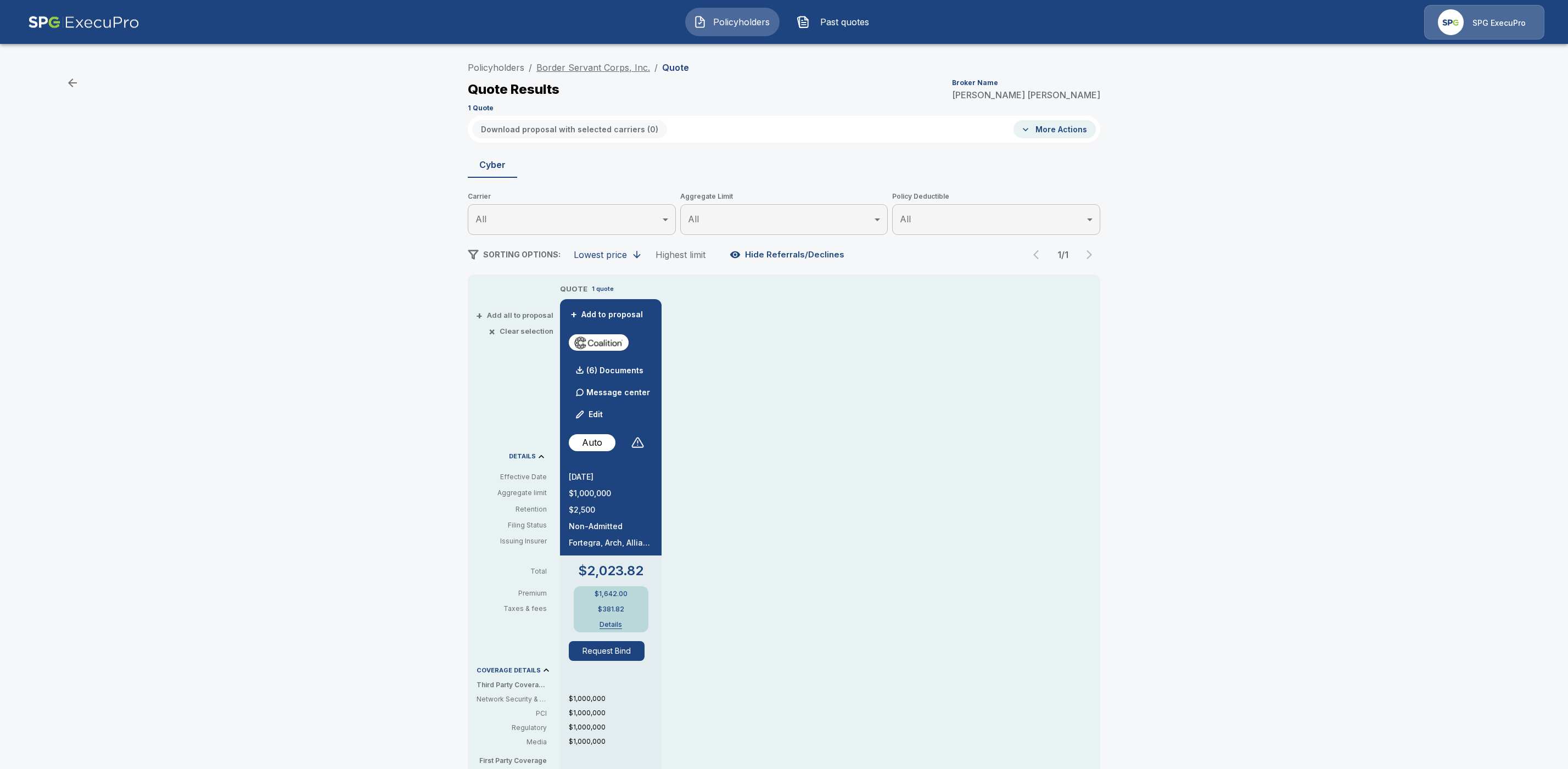
click at [580, 69] on link "Border Servant Corps, Inc." at bounding box center [592, 67] width 113 height 11
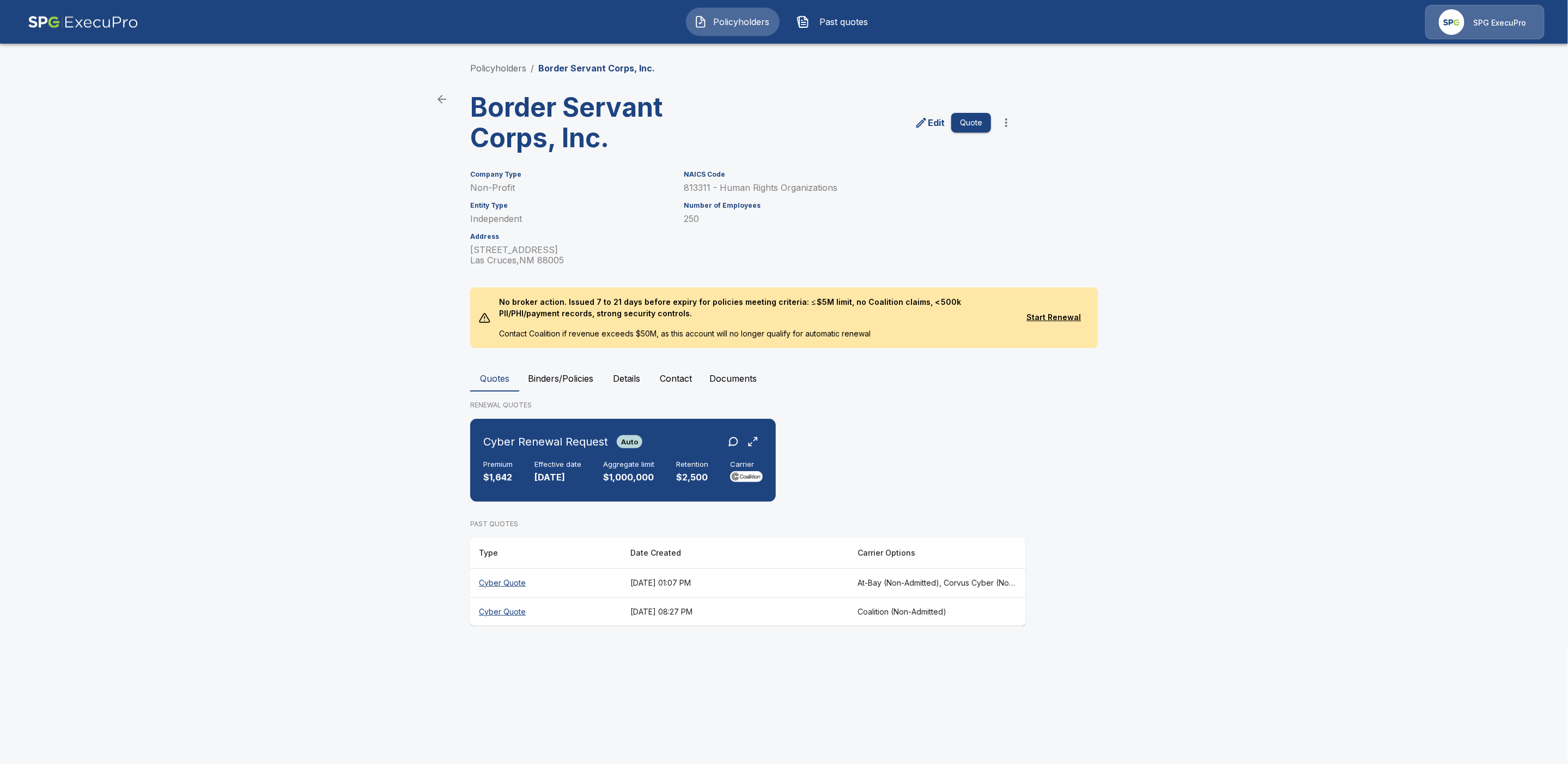
click at [518, 581] on th "Cyber Quote" at bounding box center [545, 582] width 151 height 29
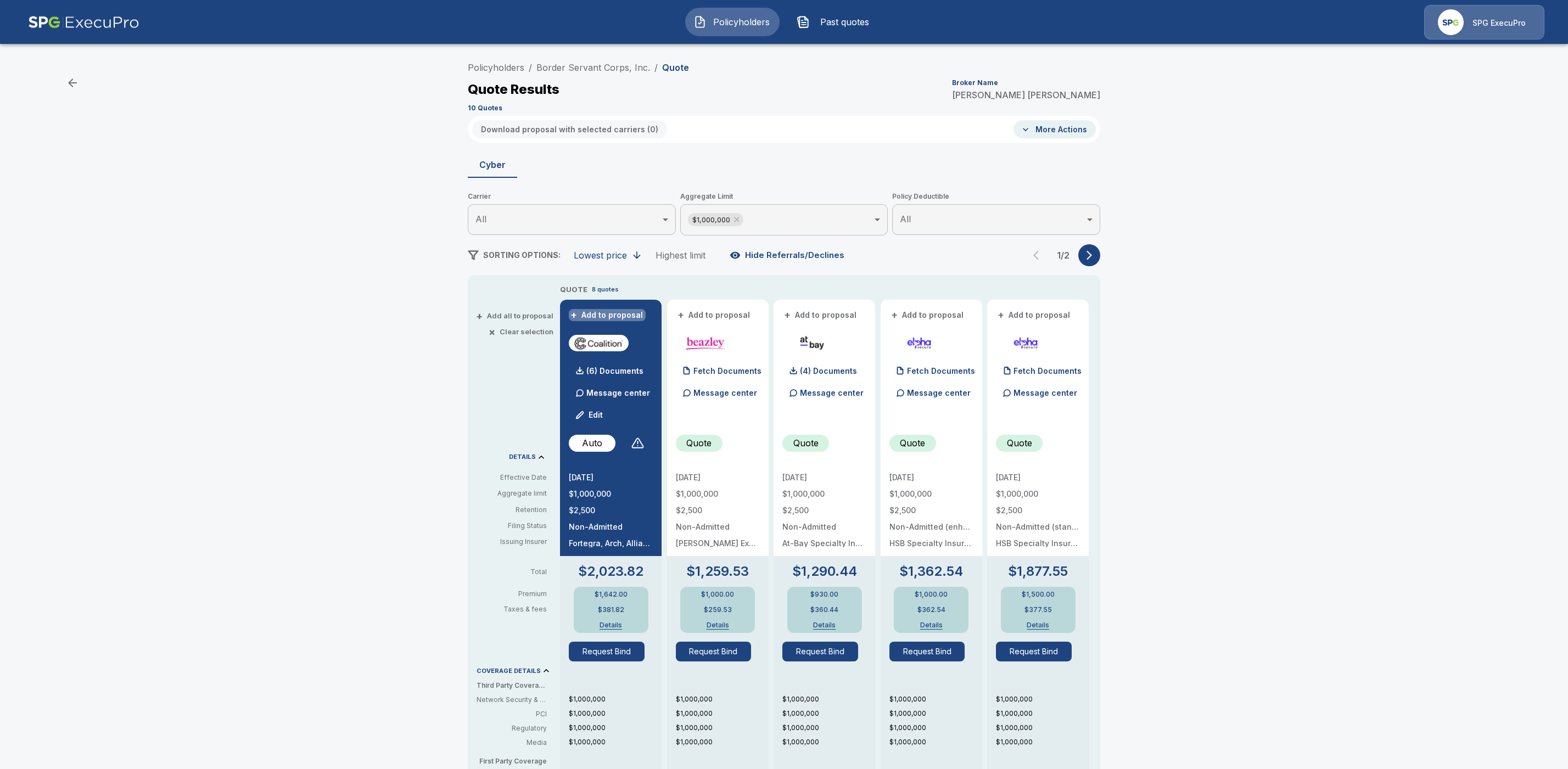
click at [621, 312] on button "+ Add to proposal" at bounding box center [607, 315] width 77 height 12
click at [854, 313] on button "+ Add to proposal" at bounding box center [820, 315] width 77 height 12
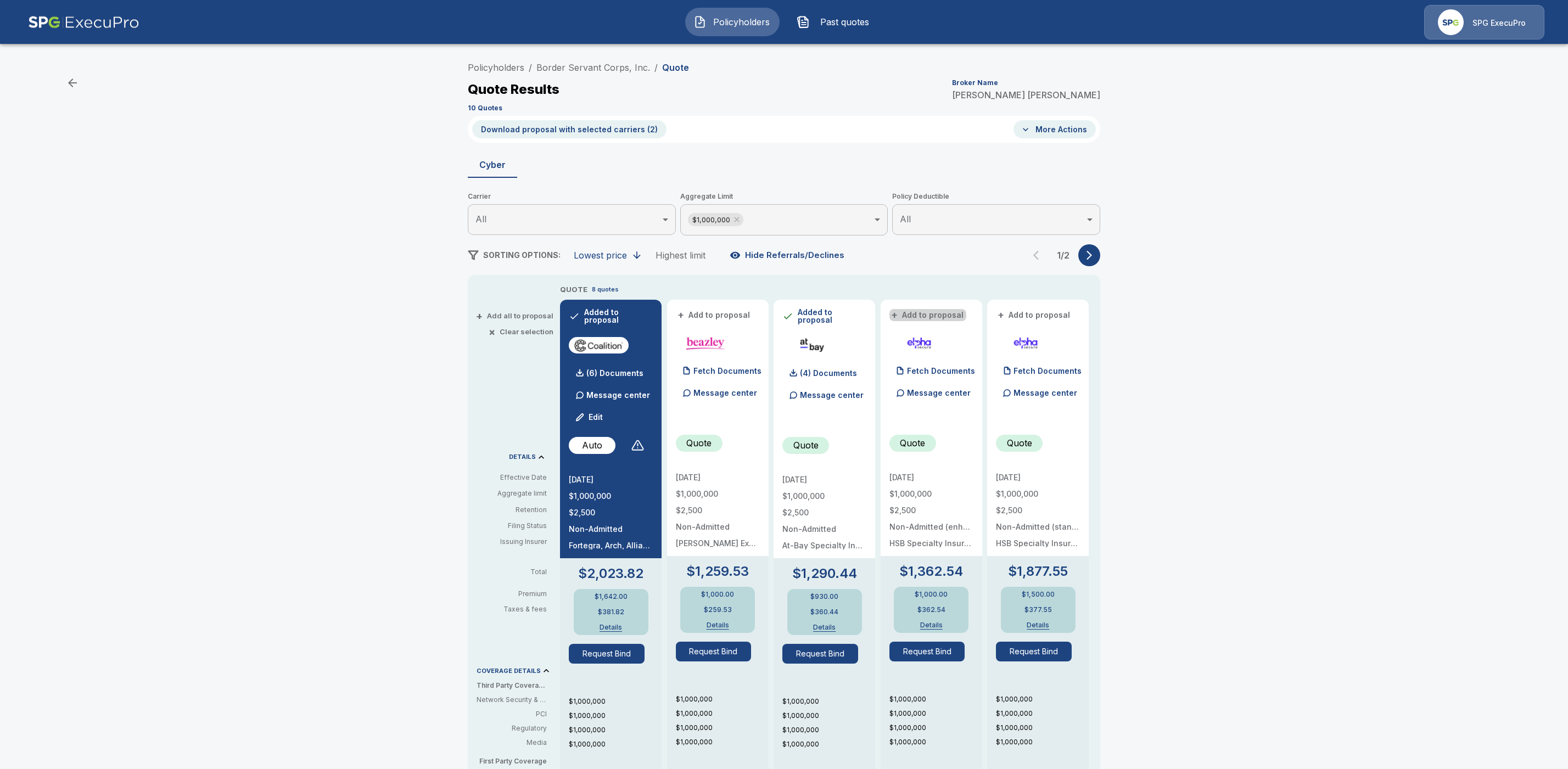
click at [940, 316] on button "+ Add to proposal" at bounding box center [927, 315] width 77 height 12
click at [1029, 316] on button "+ Add to proposal" at bounding box center [1033, 315] width 77 height 12
click at [1092, 259] on icon "button" at bounding box center [1089, 255] width 11 height 11
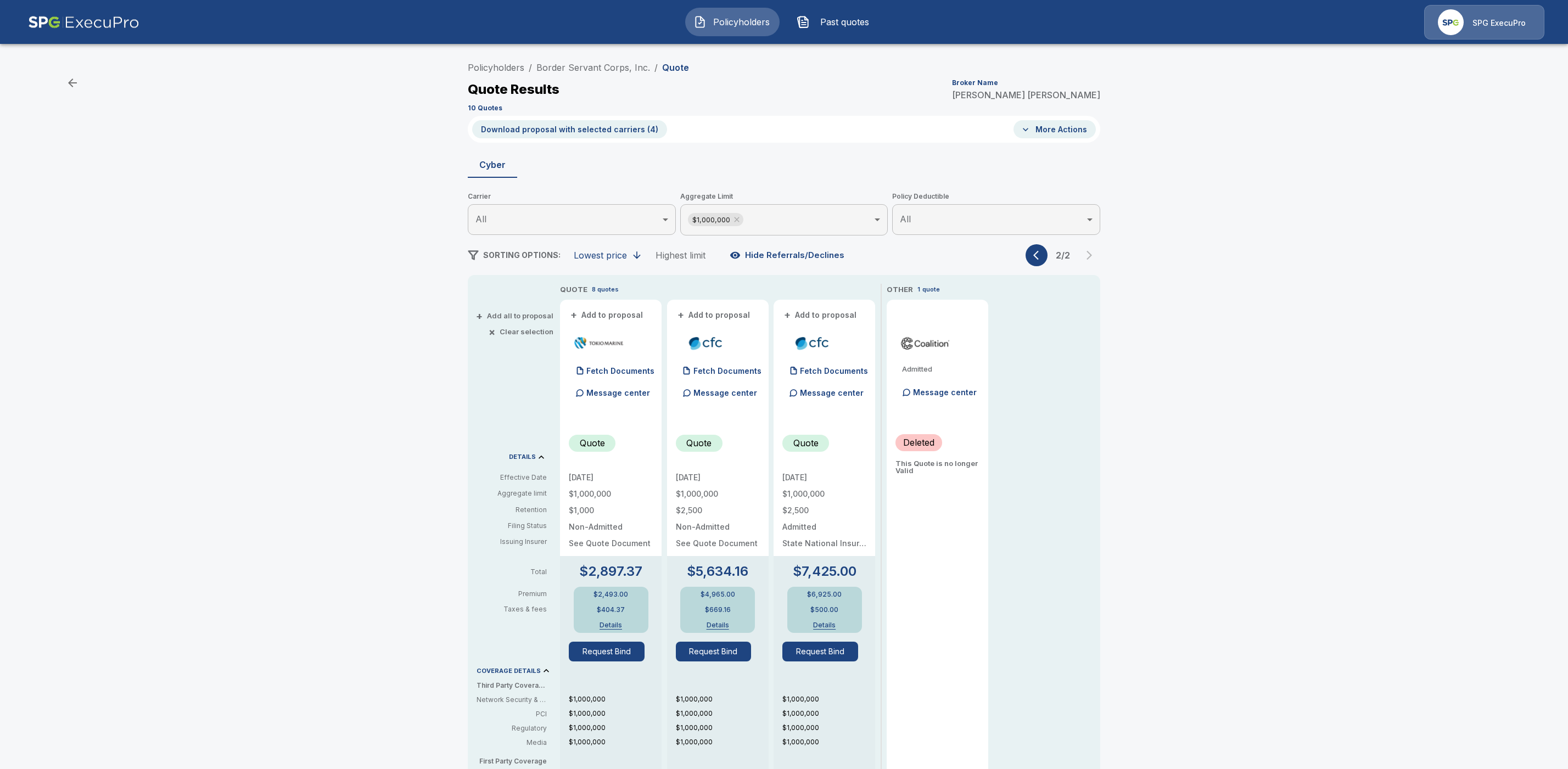
click at [565, 129] on button "Download proposal with selected carriers ( 4 )" at bounding box center [569, 129] width 195 height 18
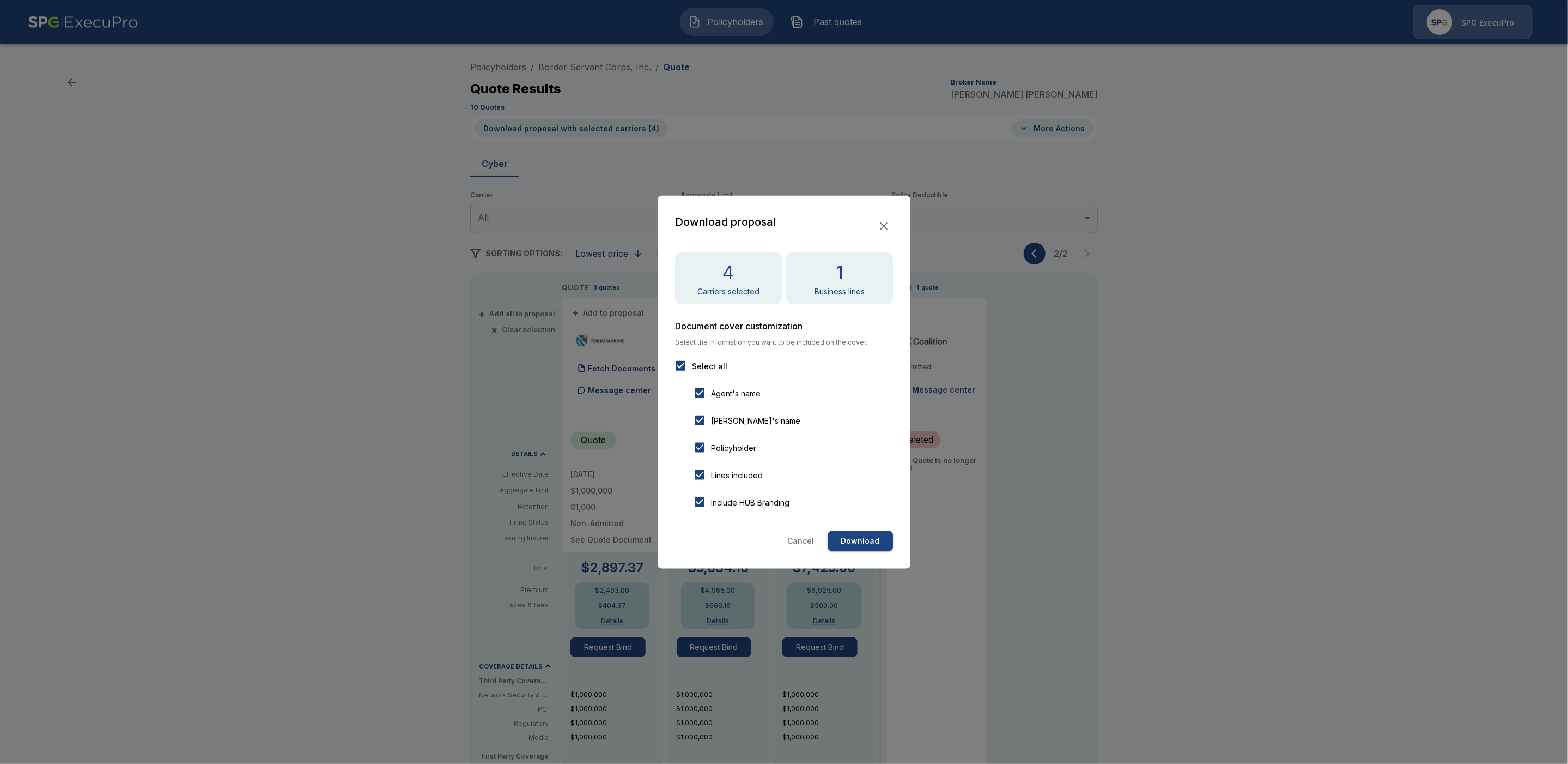
click at [857, 544] on button "Download" at bounding box center [860, 541] width 65 height 20
click at [880, 224] on icon "button" at bounding box center [884, 226] width 8 height 8
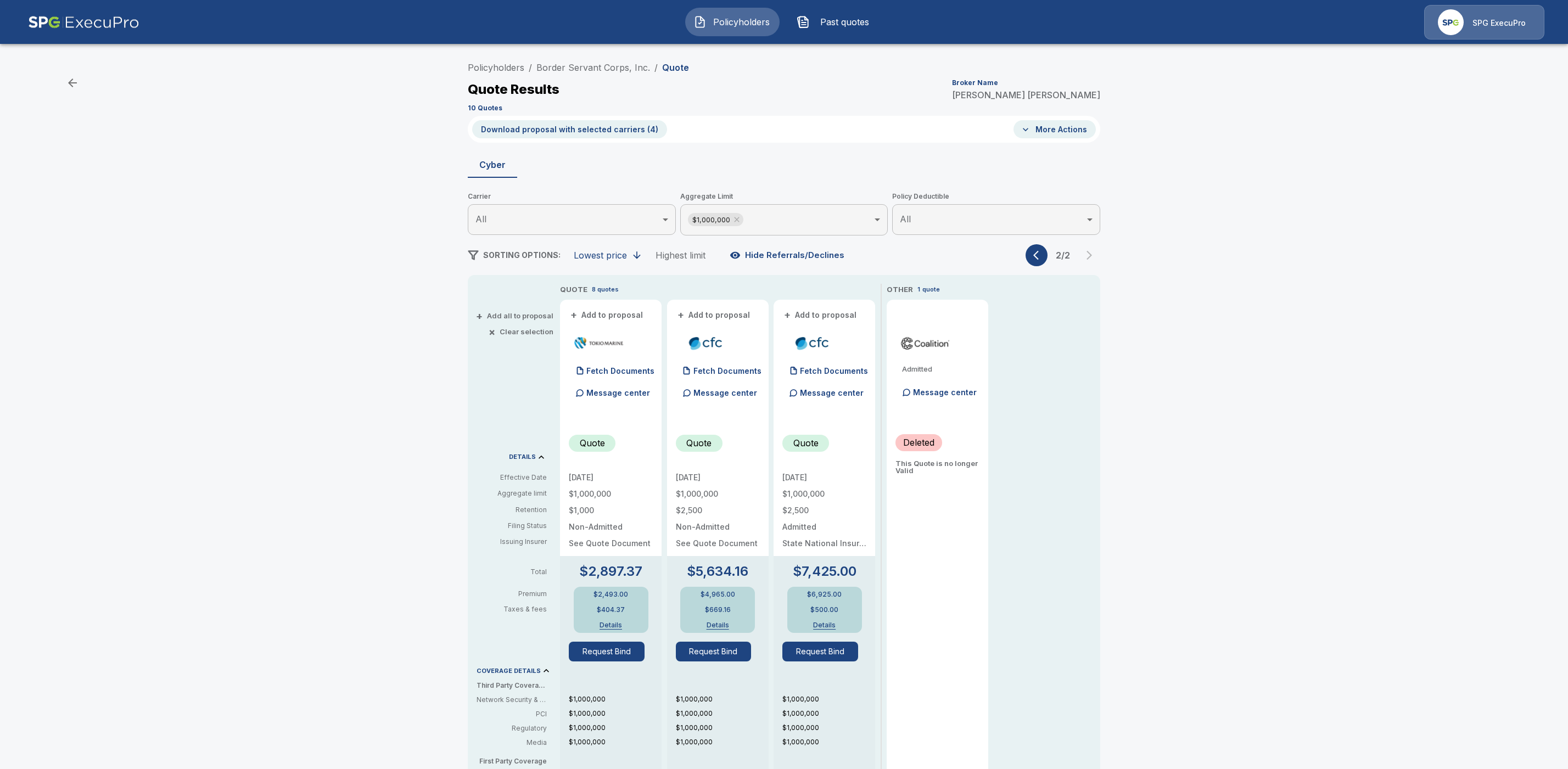
click at [638, 258] on icon "button" at bounding box center [636, 254] width 7 height 7
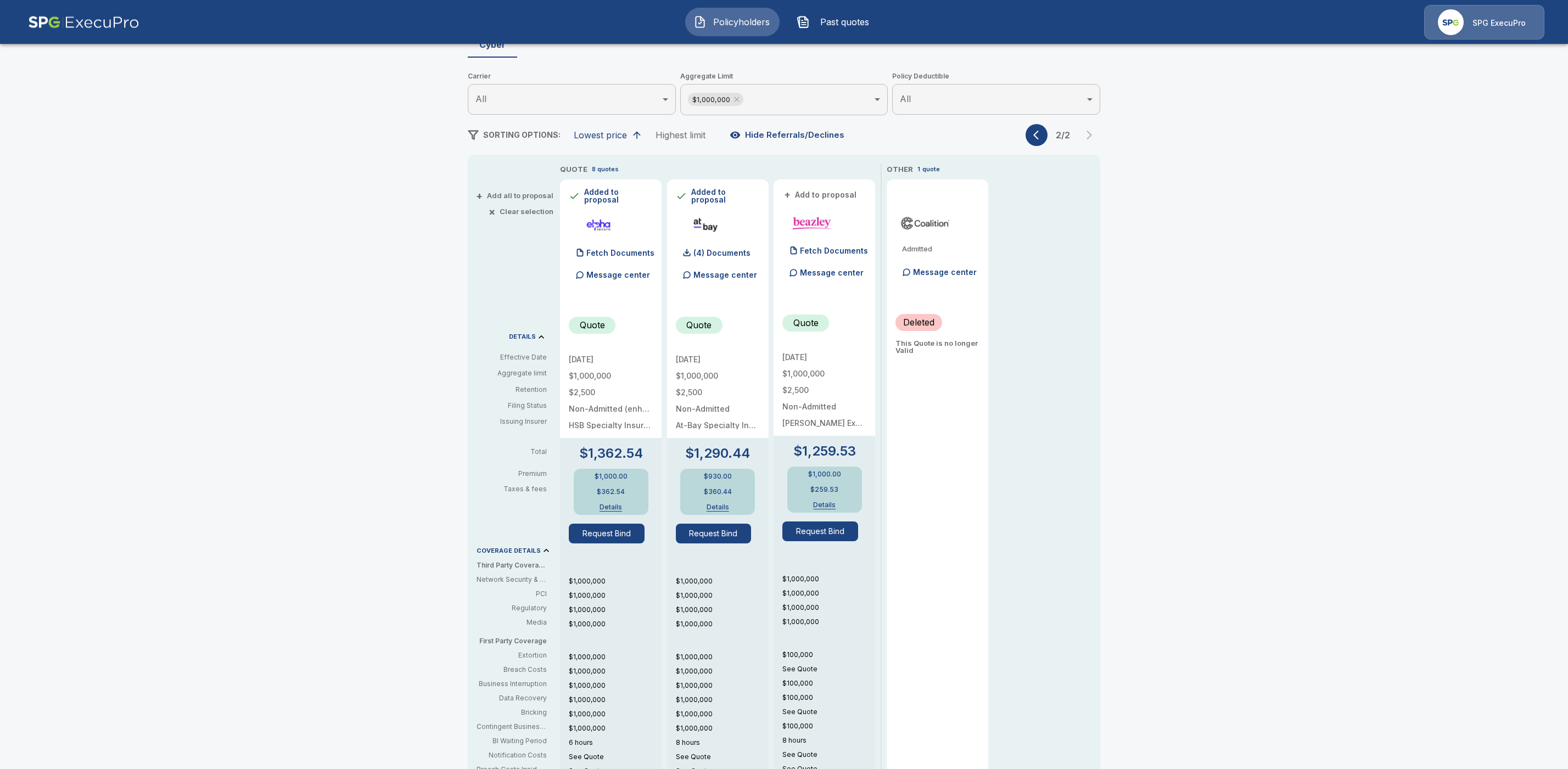
scroll to position [123, 0]
click at [1039, 134] on icon "button" at bounding box center [1039, 132] width 11 height 11
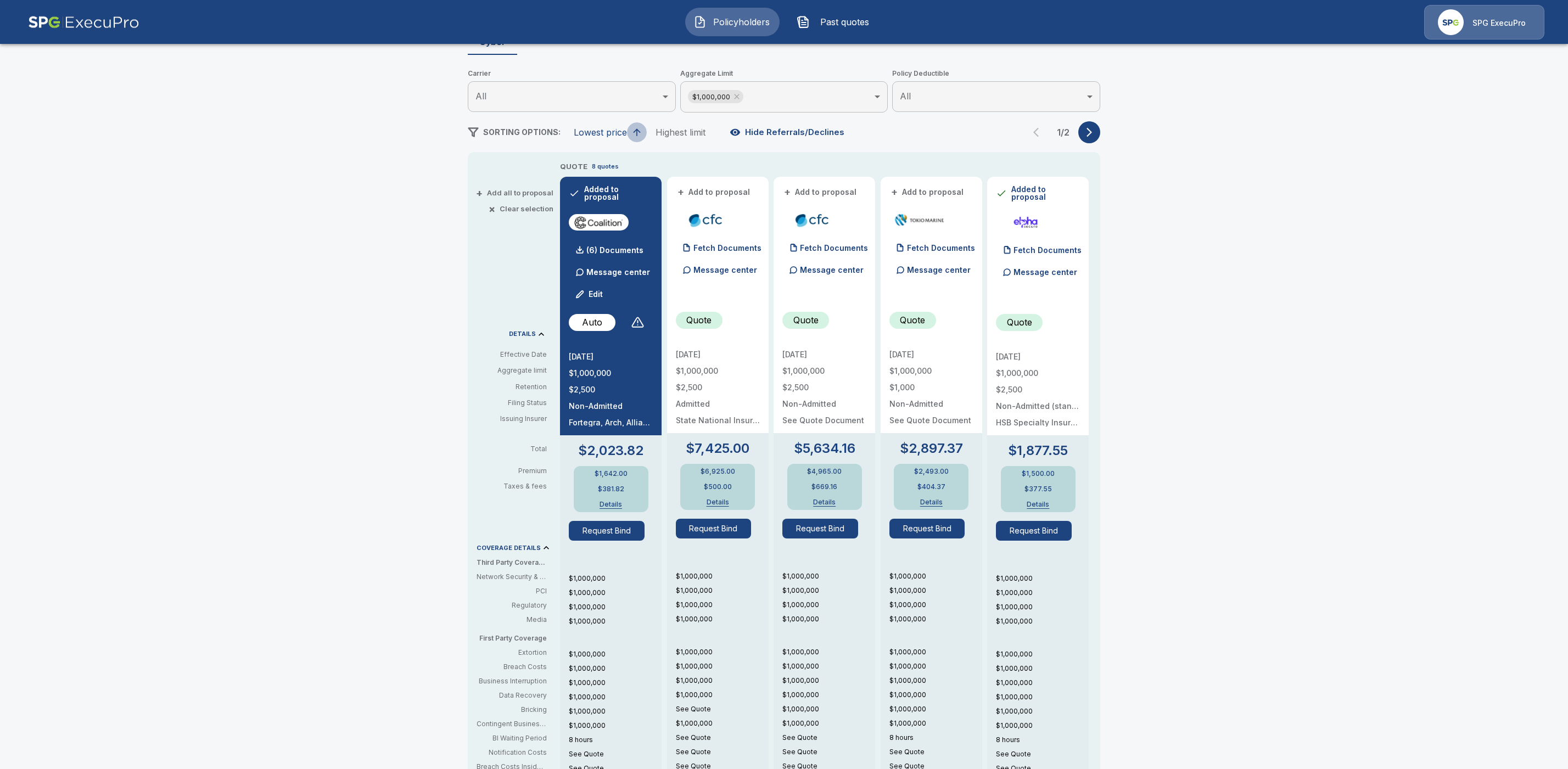
click at [642, 132] on icon "button" at bounding box center [637, 132] width 11 height 11
click at [1094, 136] on icon "button" at bounding box center [1089, 132] width 11 height 11
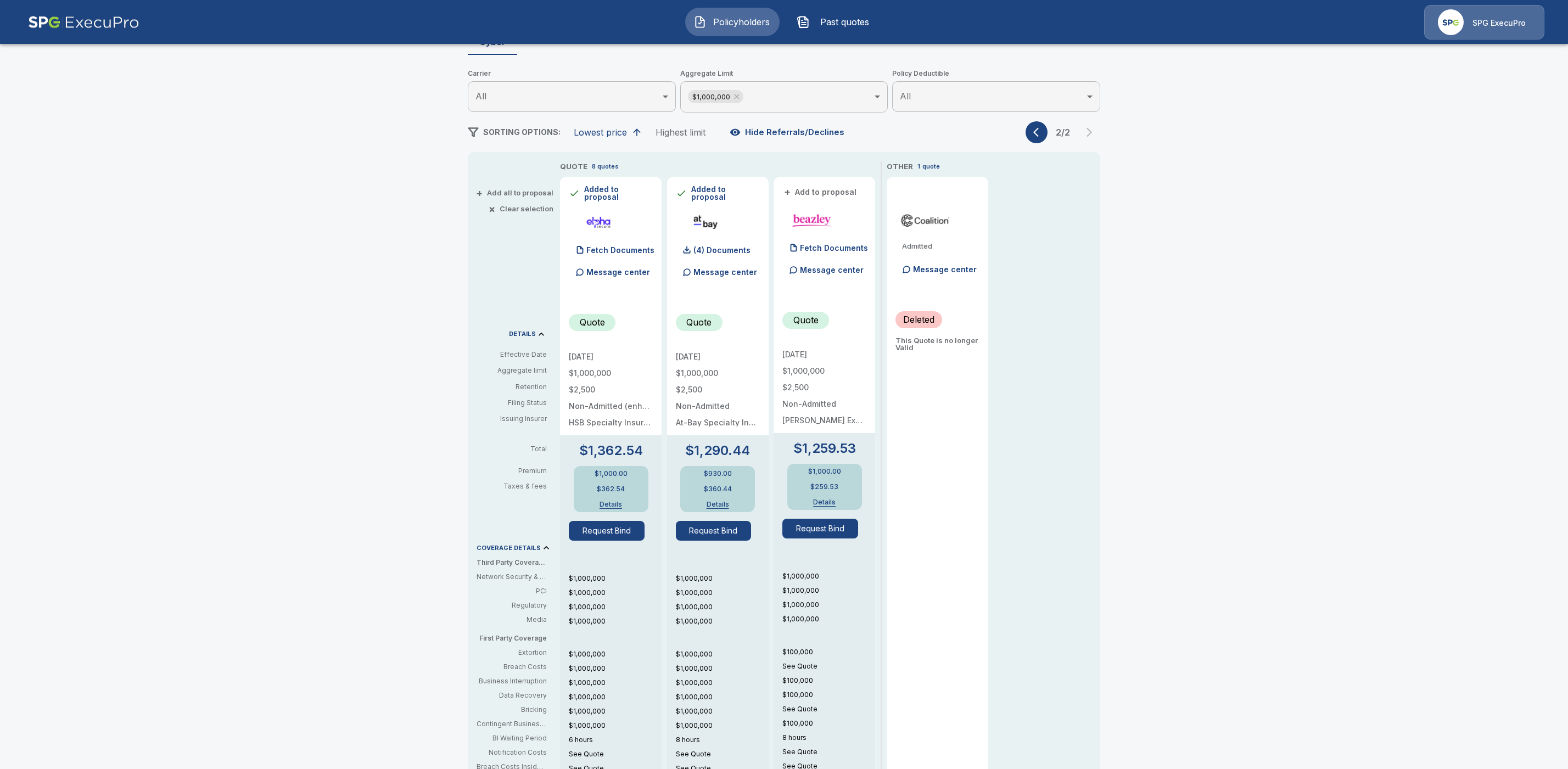
click at [1040, 135] on icon "button" at bounding box center [1039, 132] width 11 height 11
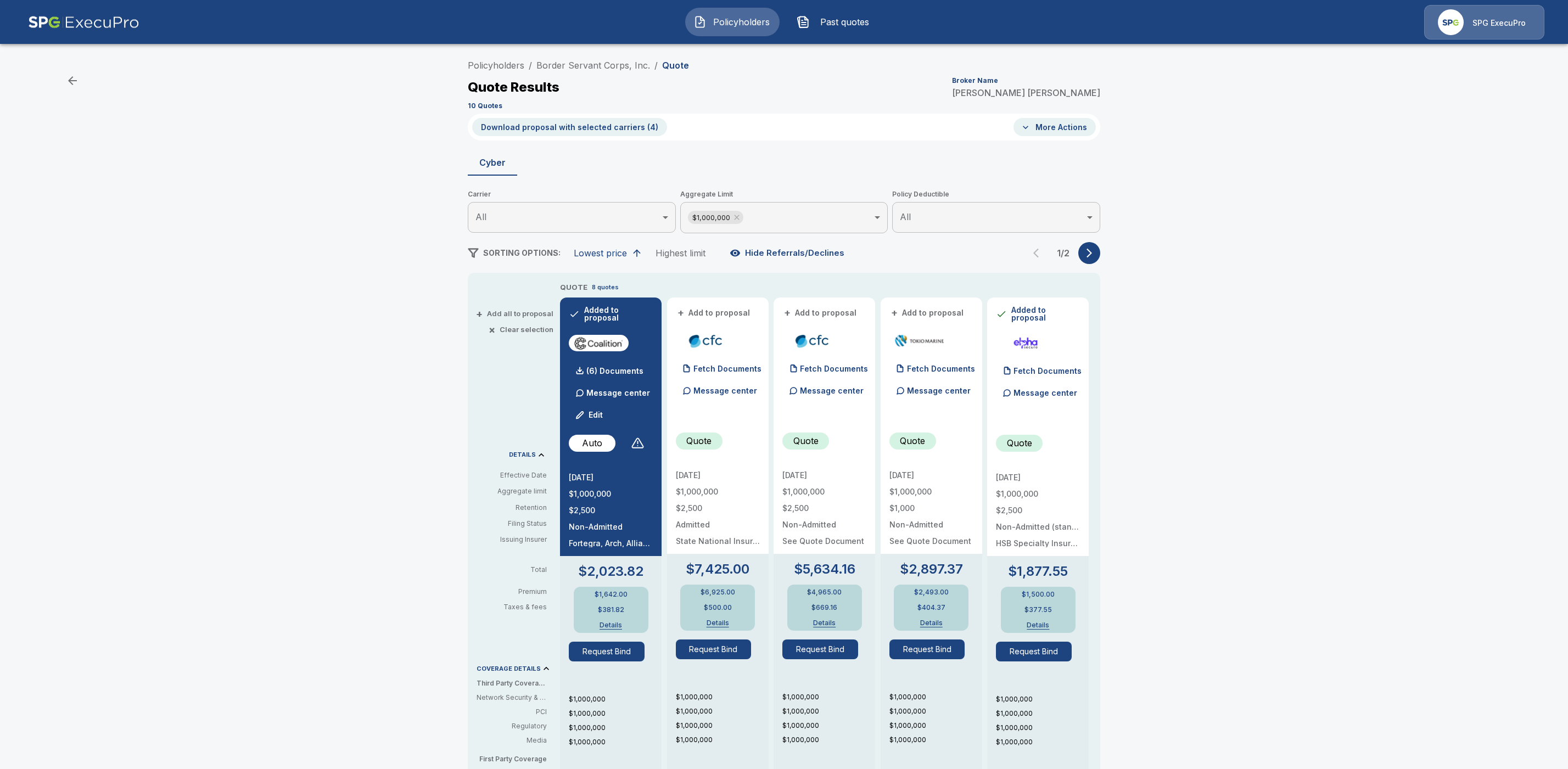
scroll to position [0, 0]
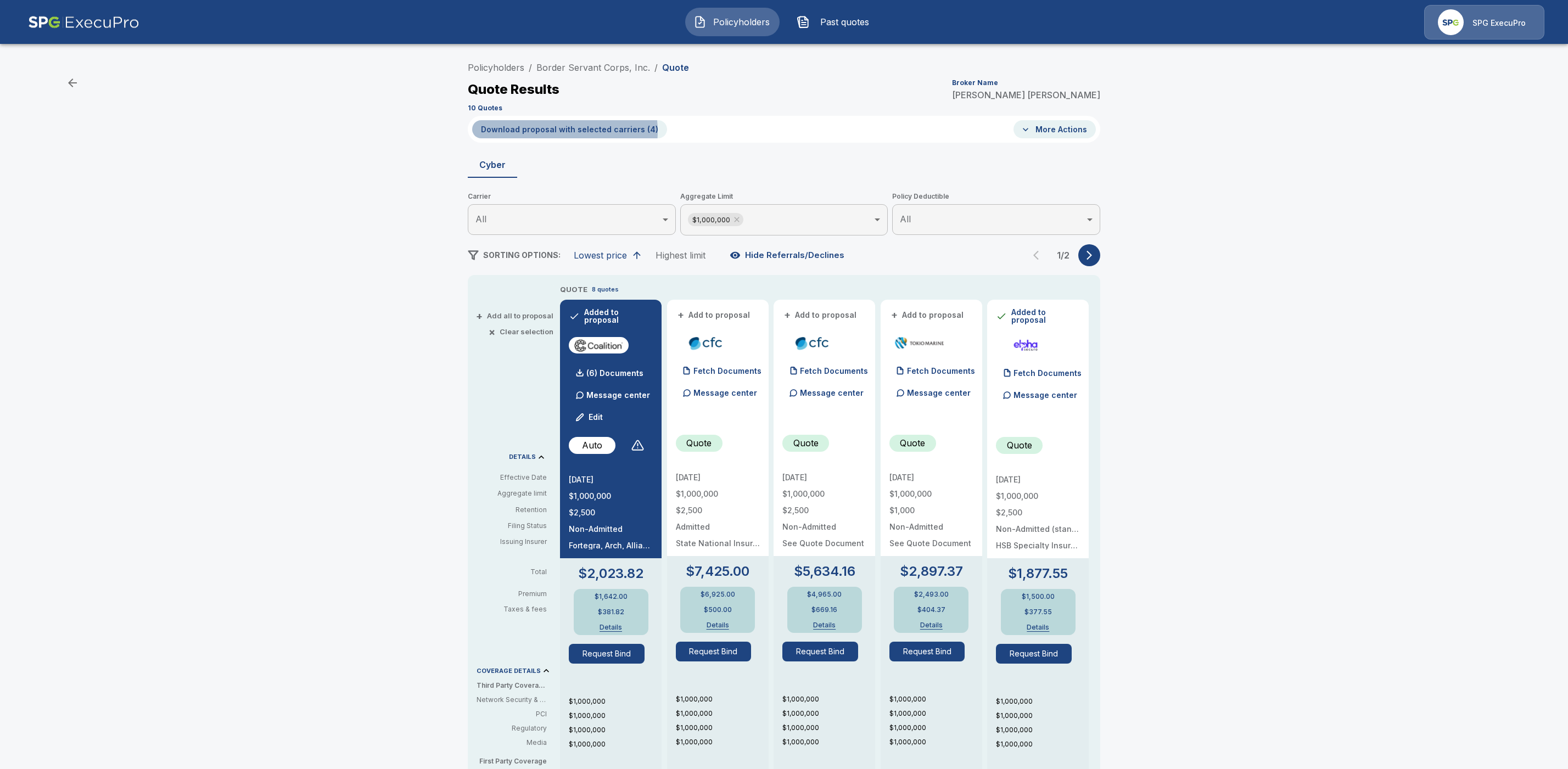
click at [564, 132] on button "Download proposal with selected carriers ( 4 )" at bounding box center [569, 129] width 195 height 18
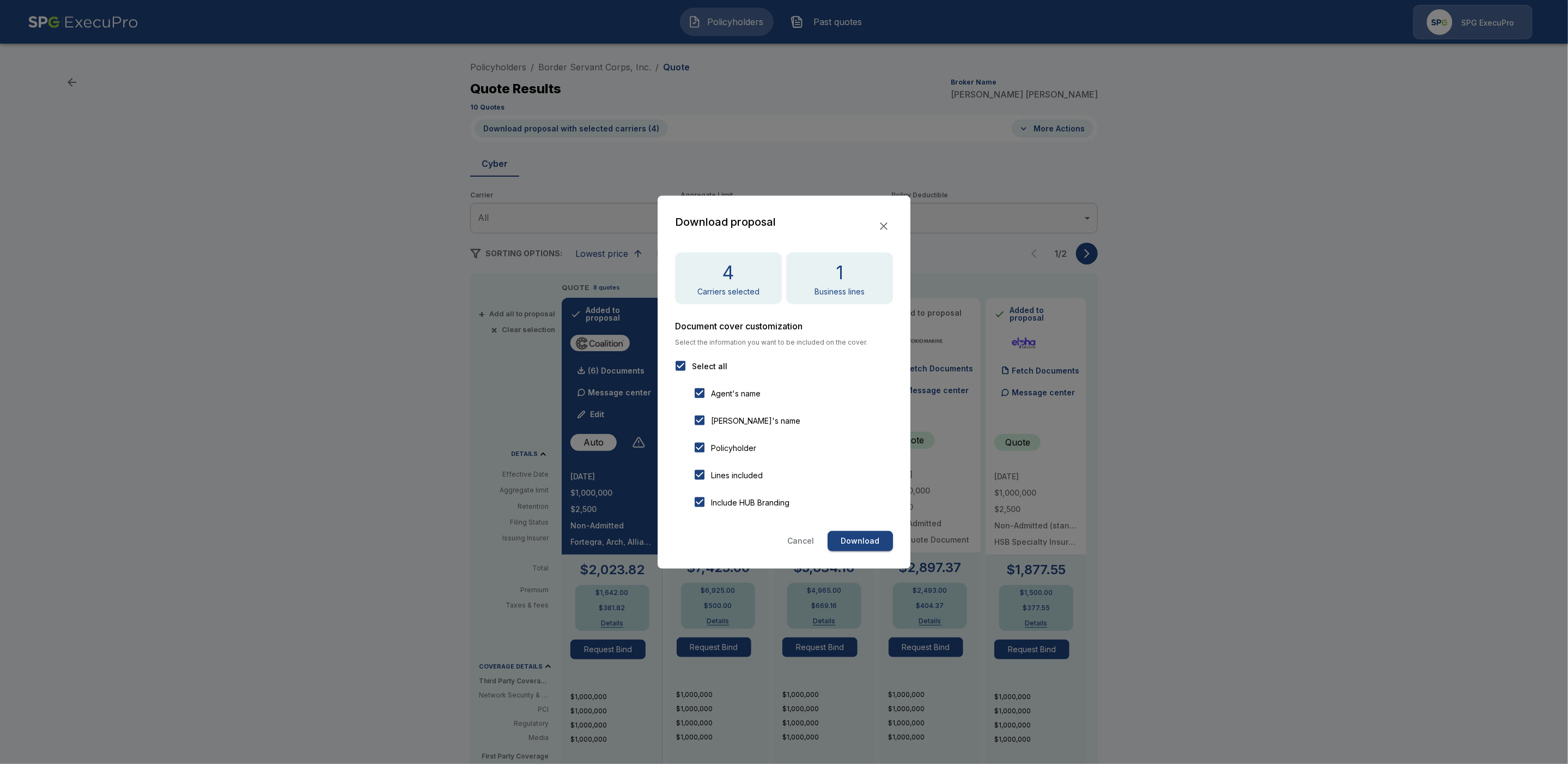
click at [860, 546] on button "Download" at bounding box center [860, 541] width 65 height 20
click at [804, 543] on button "Cancel" at bounding box center [801, 541] width 35 height 20
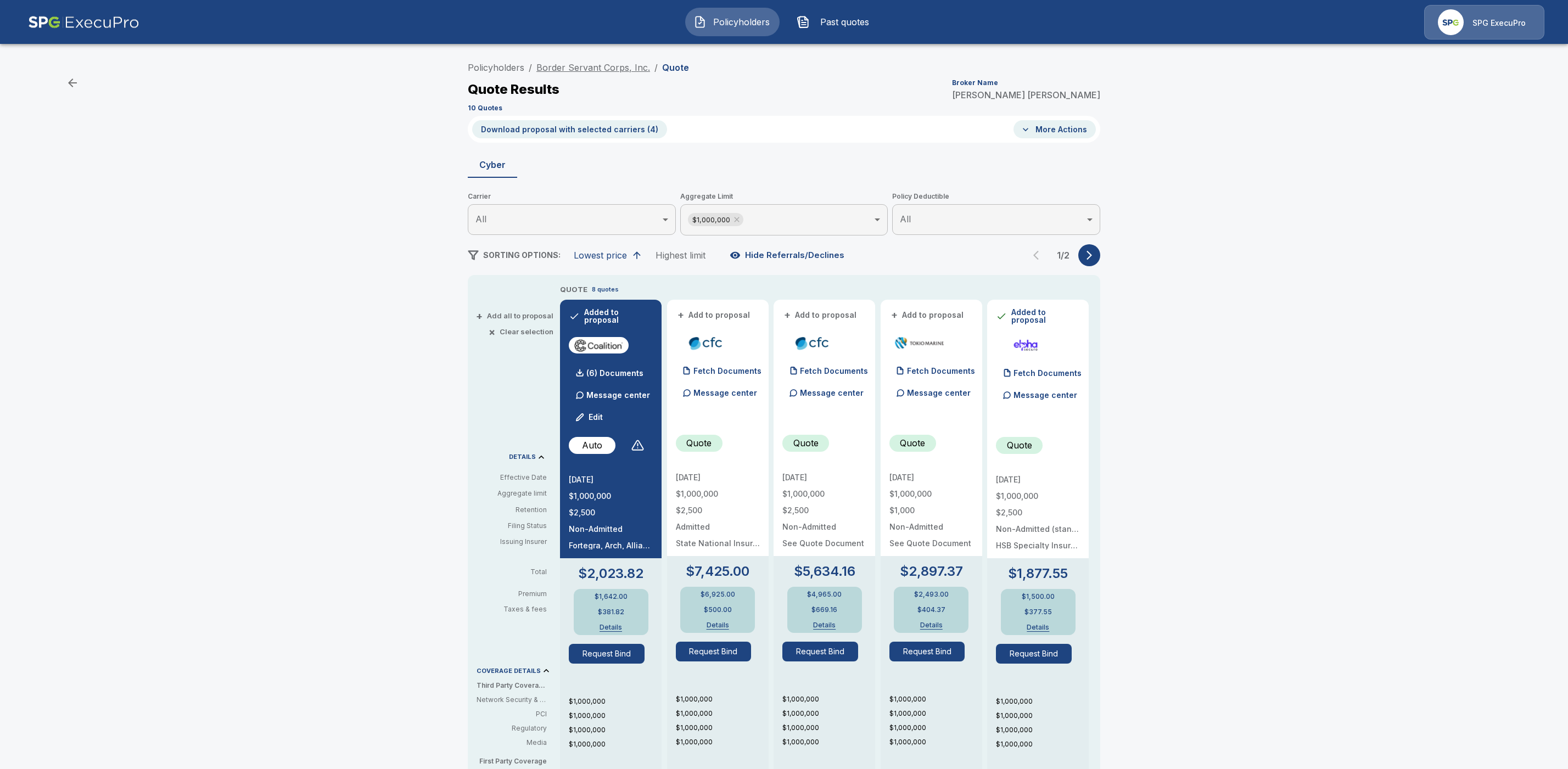
click at [588, 68] on link "Border Servant Corps, Inc." at bounding box center [592, 67] width 113 height 11
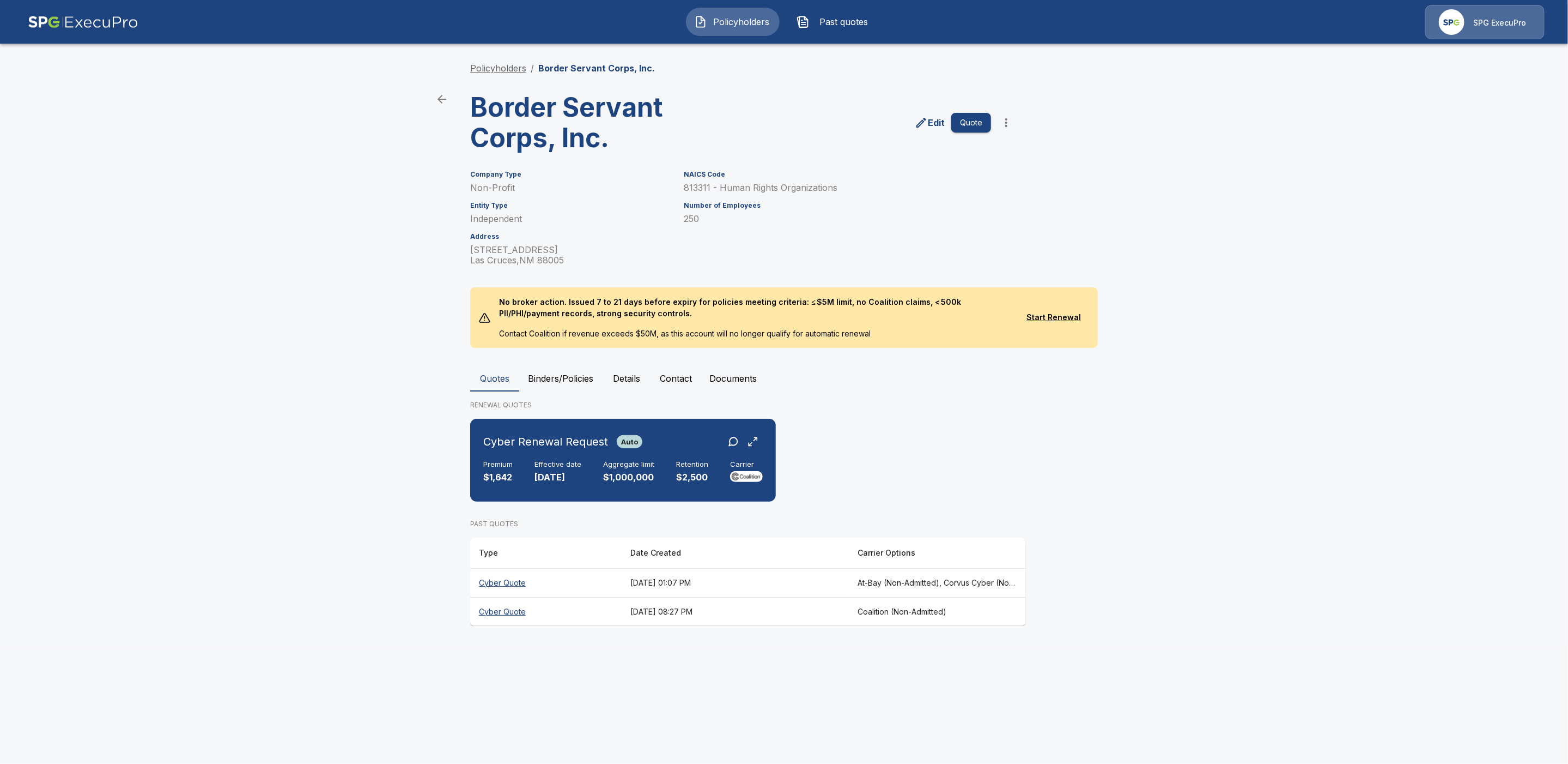
click at [480, 63] on link "Policyholders" at bounding box center [497, 69] width 56 height 11
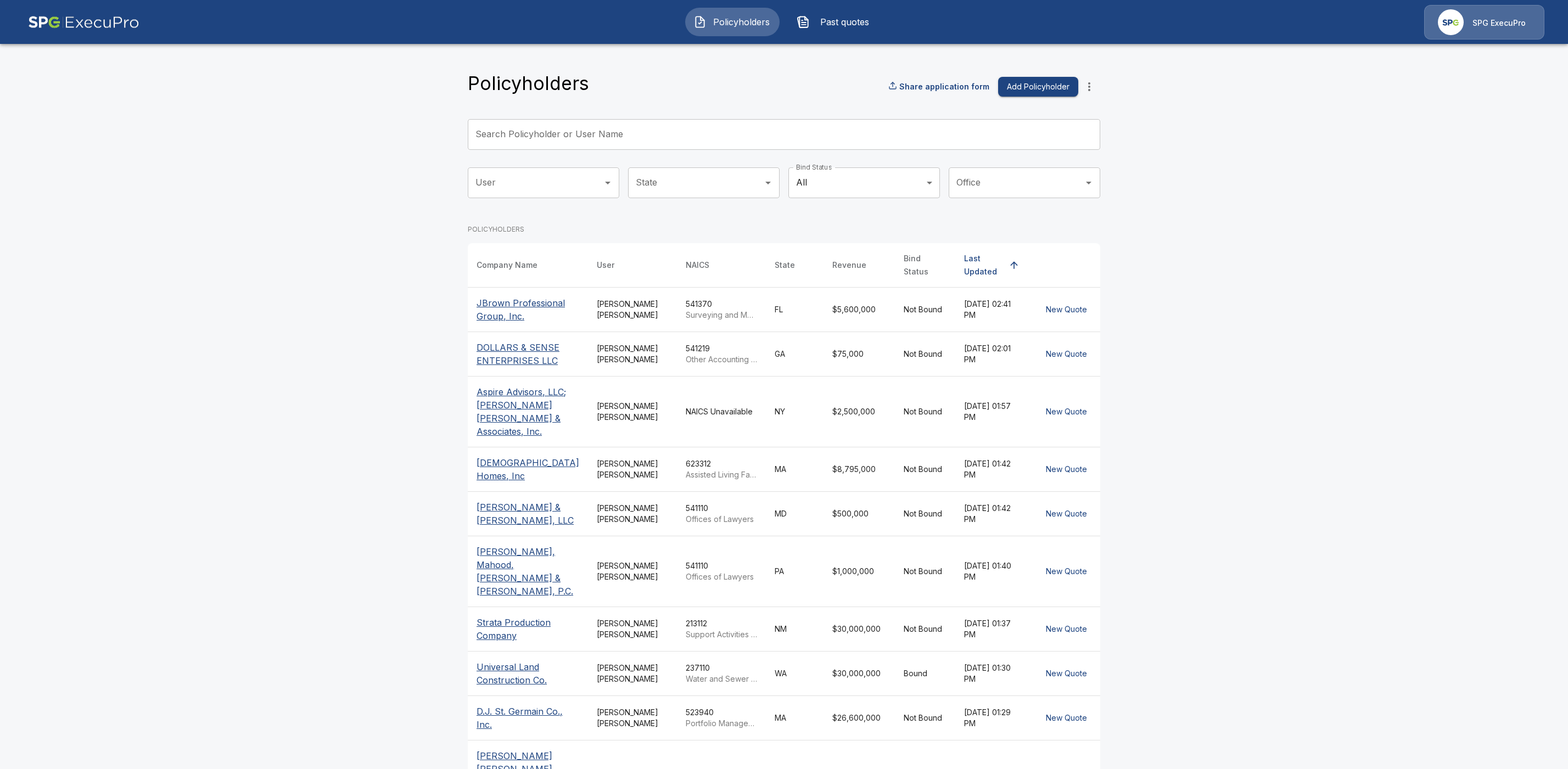
click at [589, 143] on input "Search Policyholder or User Name" at bounding box center [778, 134] width 620 height 31
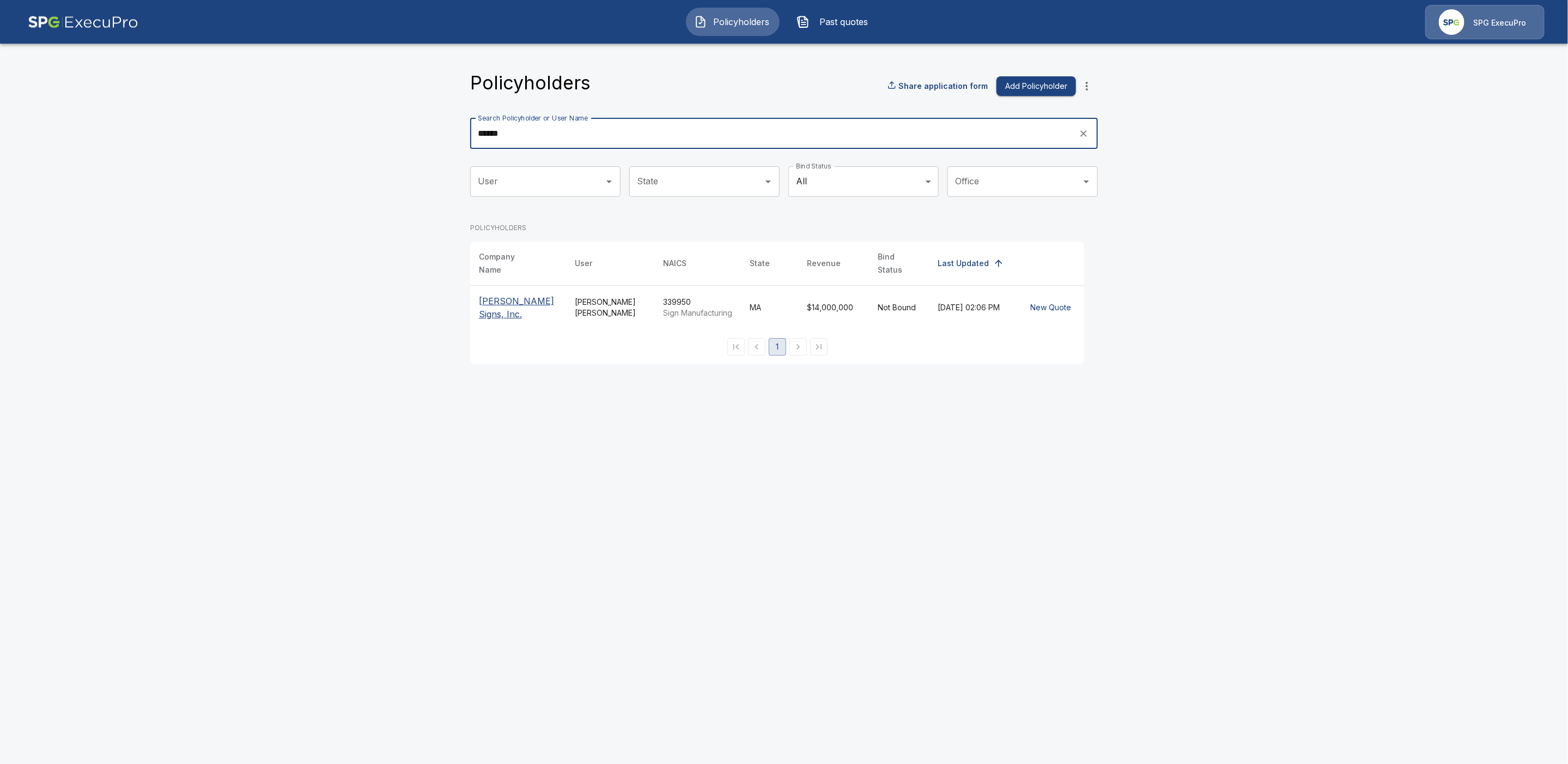
type input "******"
click at [529, 300] on p "Poyant Signs, Inc." at bounding box center [518, 307] width 79 height 26
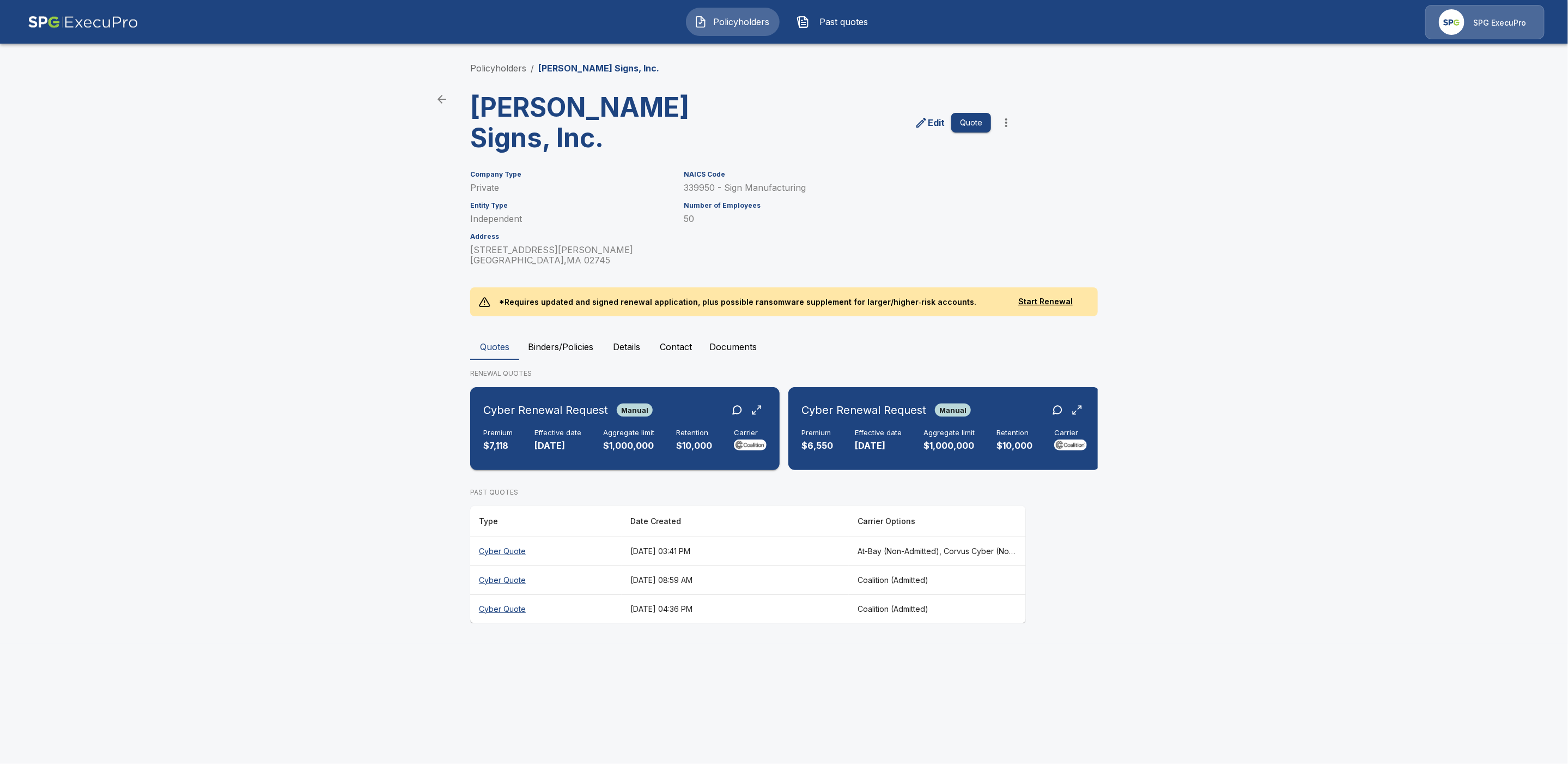
click at [660, 400] on div "Cyber Renewal Request Manual" at bounding box center [625, 410] width 283 height 20
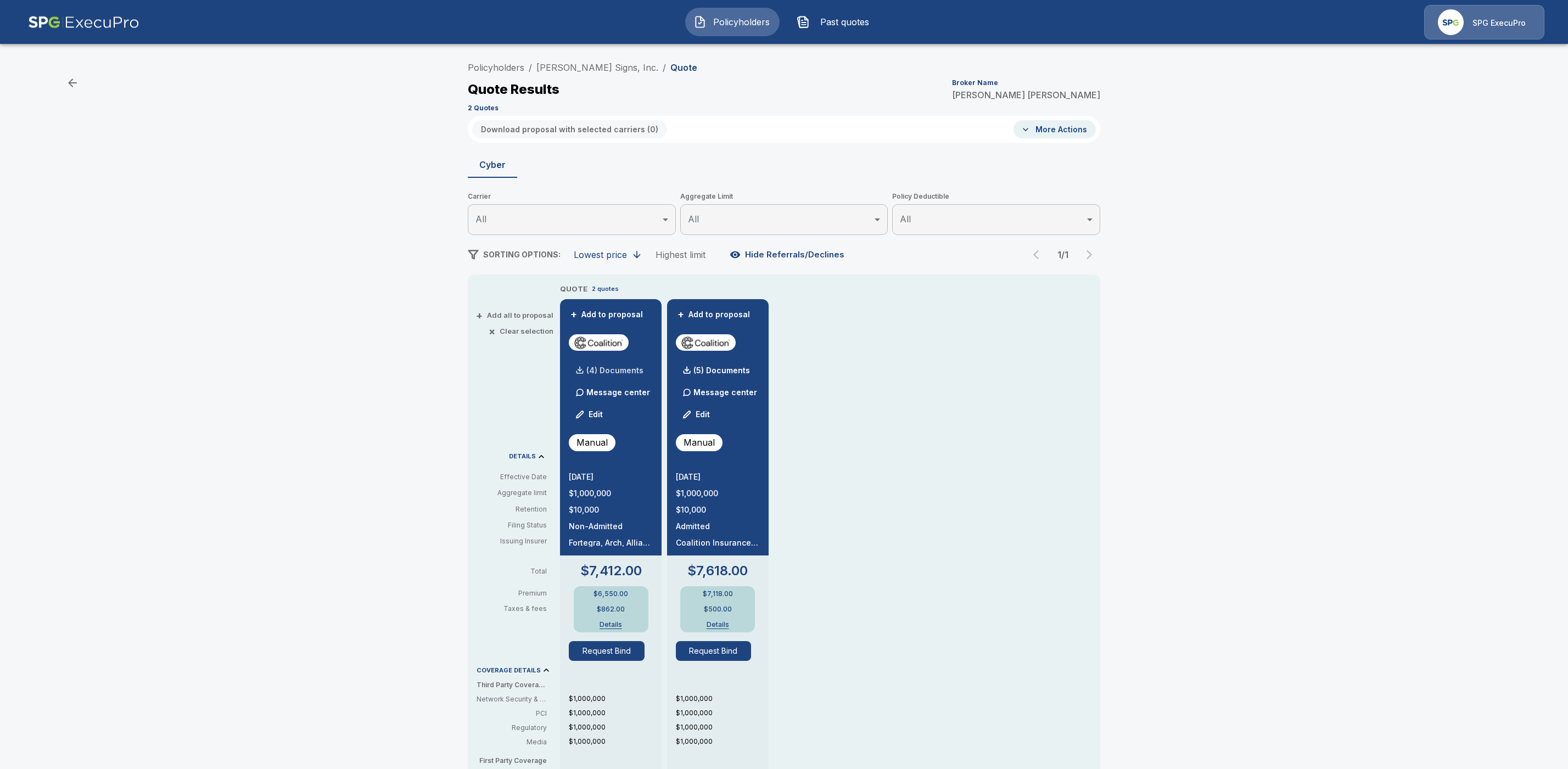
click at [627, 370] on p "(4) Documents" at bounding box center [615, 370] width 57 height 8
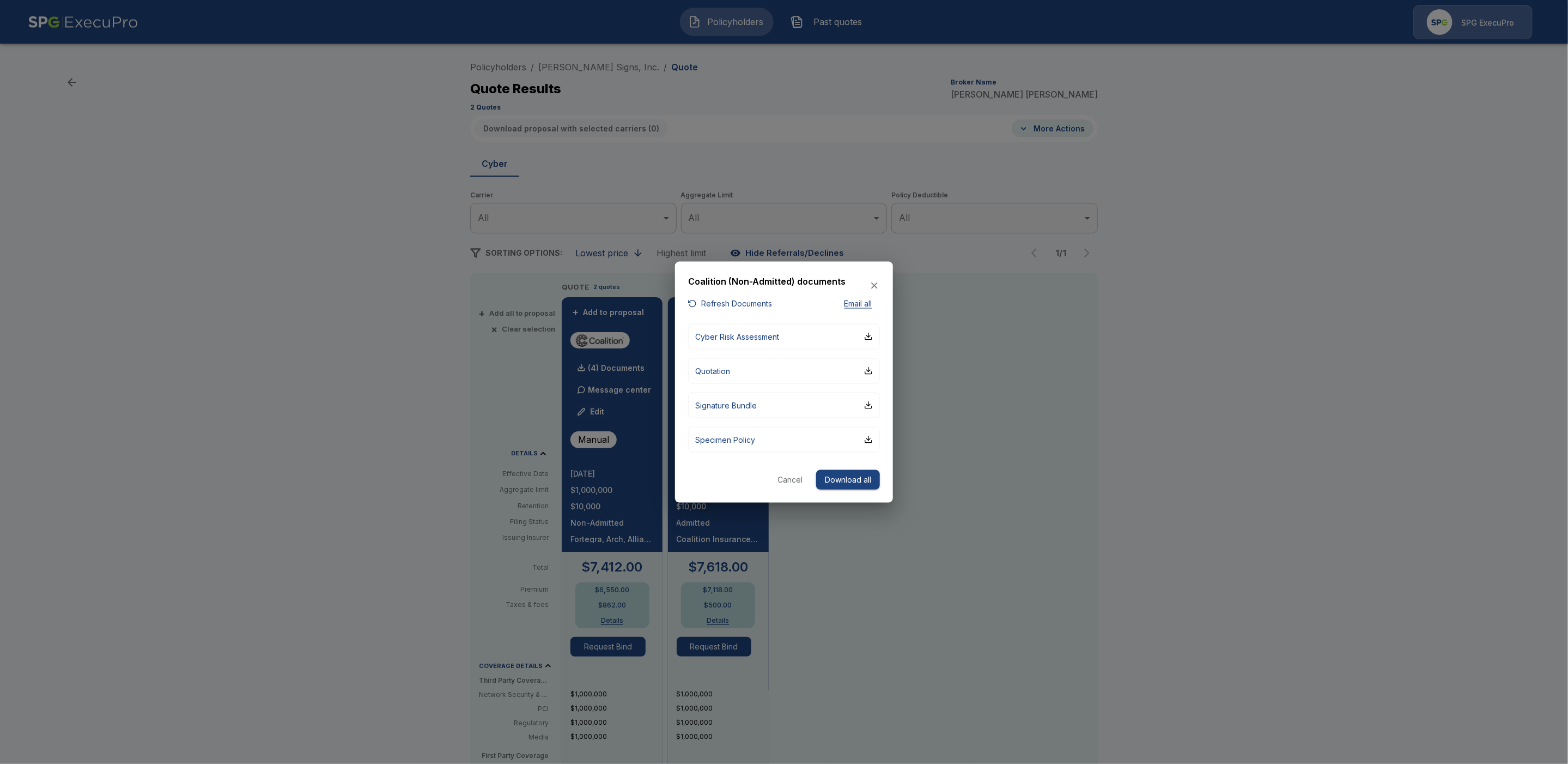
click at [758, 300] on button "Refresh Documents" at bounding box center [730, 303] width 84 height 13
click at [842, 480] on button "Download all" at bounding box center [848, 480] width 64 height 20
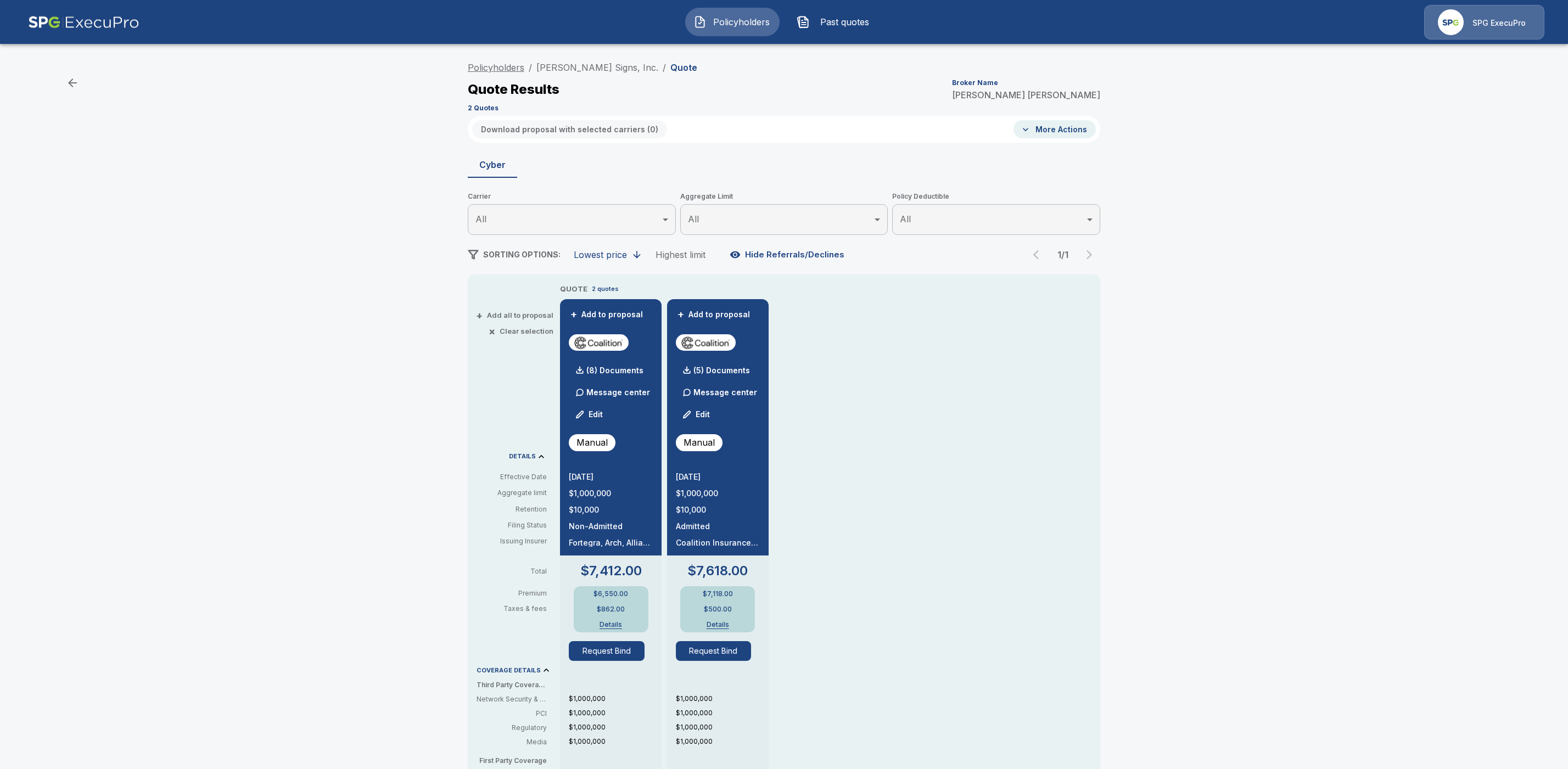
click at [500, 69] on link "Policyholders" at bounding box center [496, 67] width 56 height 11
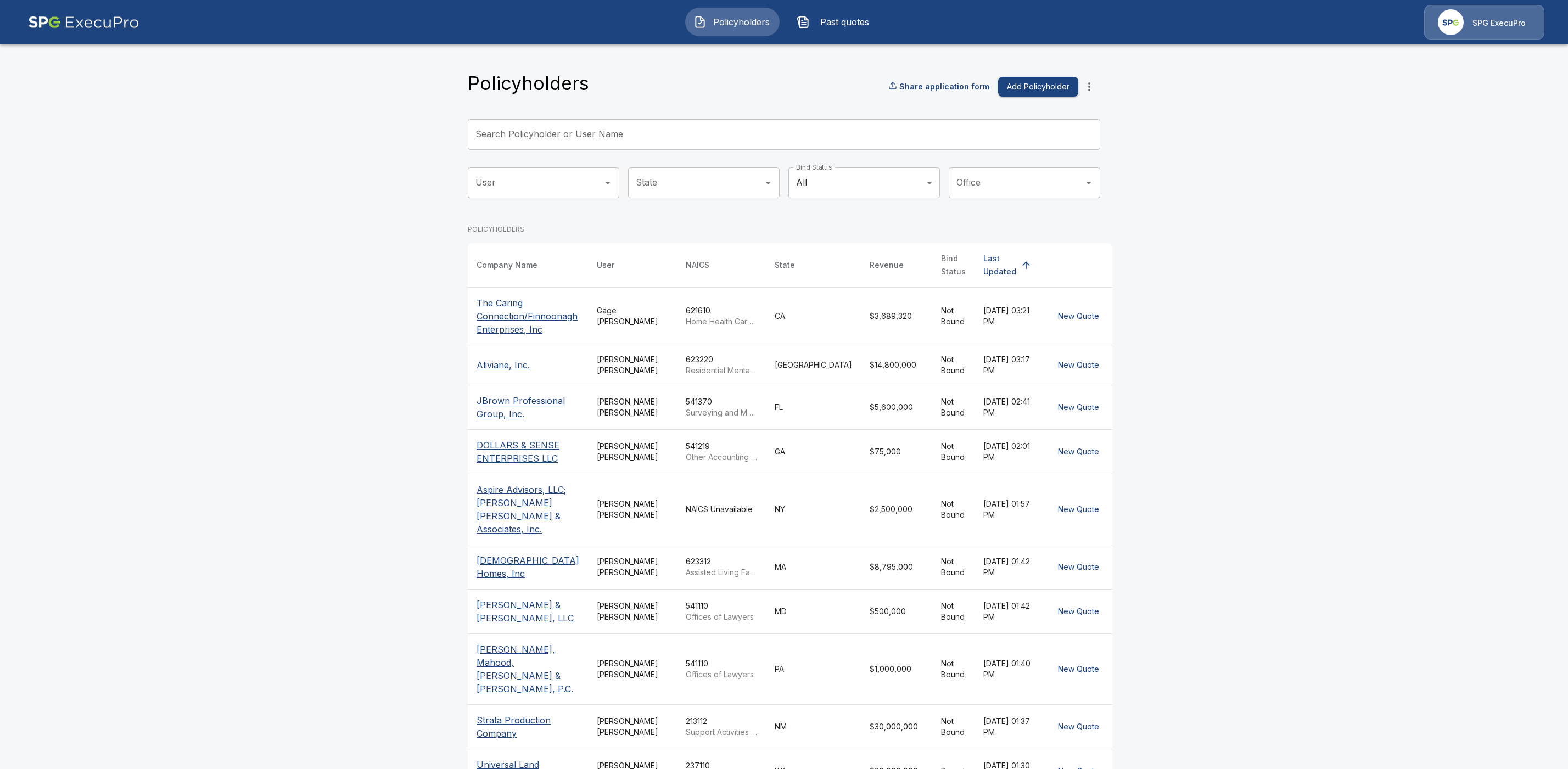
click at [537, 138] on input "Search Policyholder or User Name" at bounding box center [778, 134] width 620 height 31
type input "*"
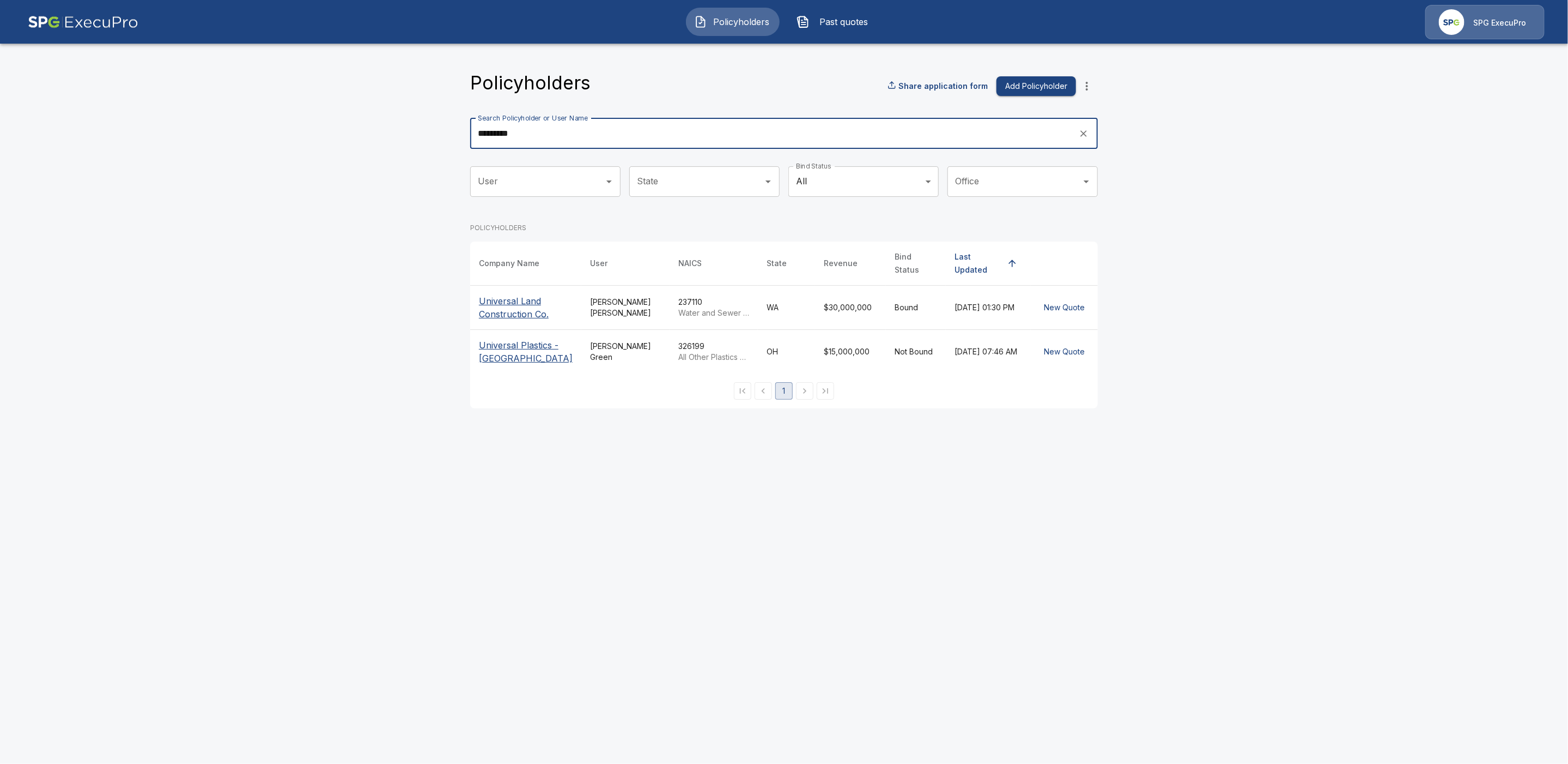
type input "*********"
click at [527, 299] on p "Universal Land Construction Co." at bounding box center [525, 307] width 94 height 26
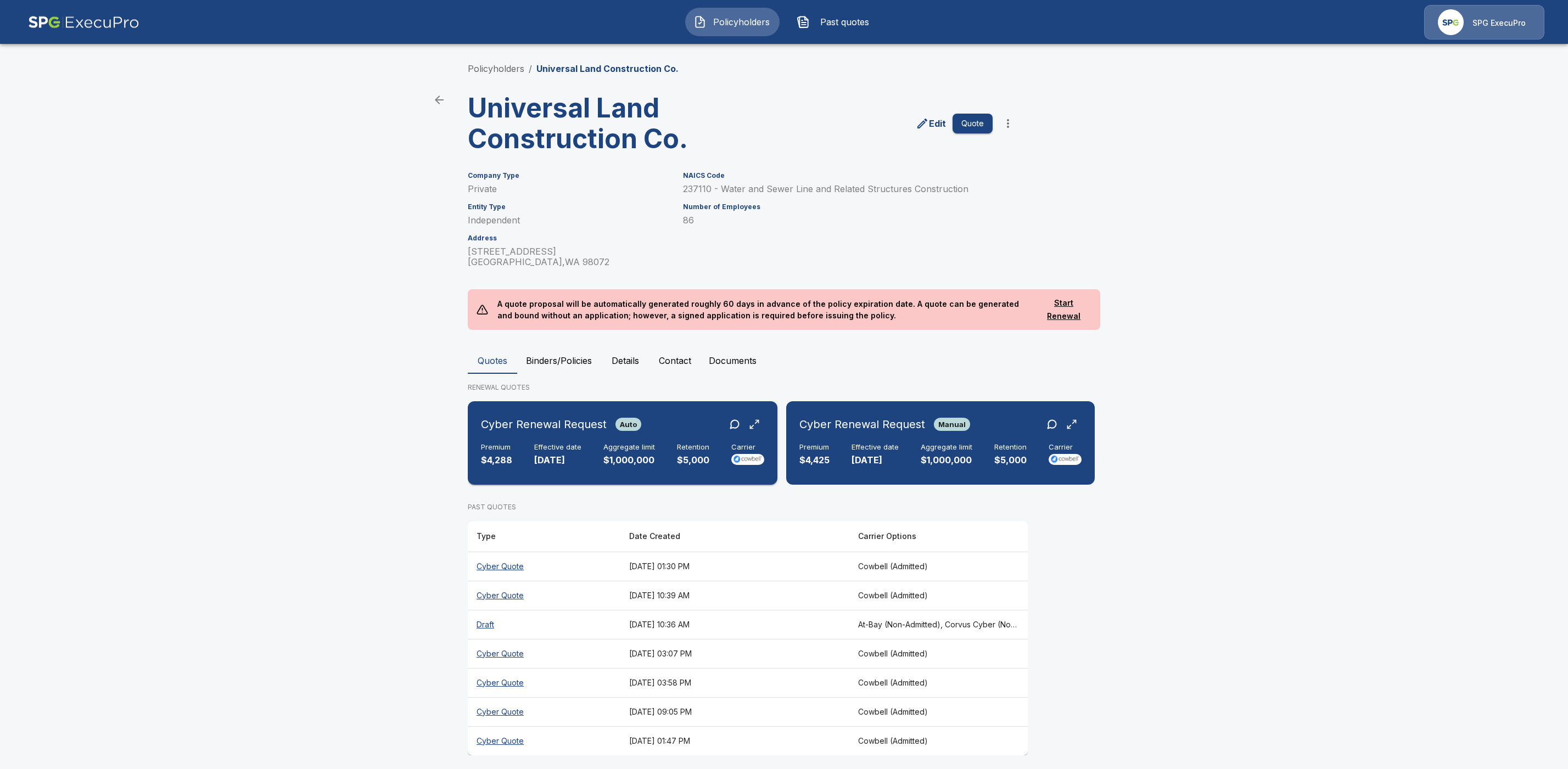
click at [689, 423] on div "Cyber Renewal Request Auto" at bounding box center [622, 424] width 283 height 20
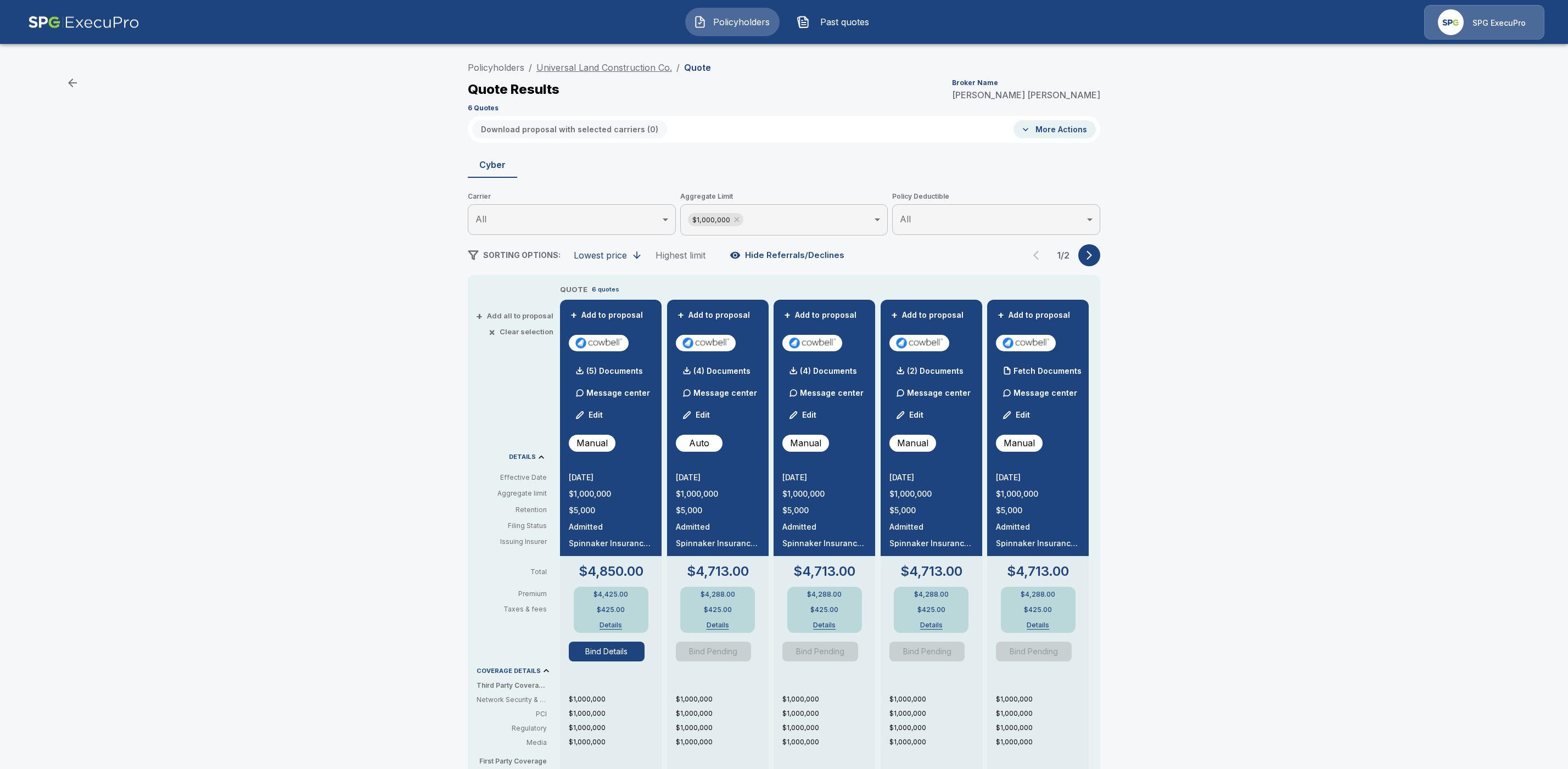
click at [562, 69] on link "Universal Land Construction Co." at bounding box center [604, 67] width 136 height 11
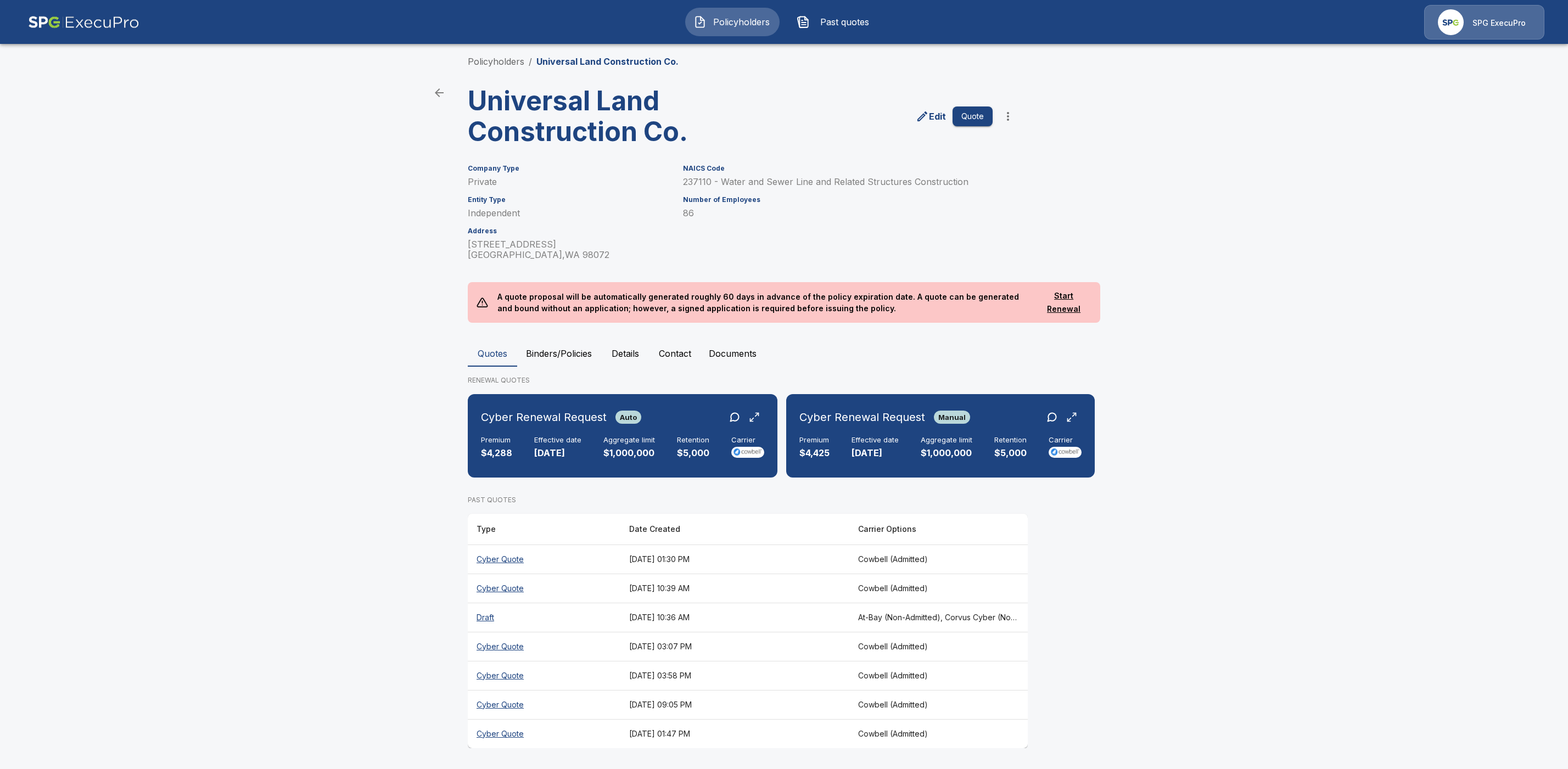
scroll to position [18, 0]
click at [579, 342] on button "Binders/Policies" at bounding box center [558, 353] width 83 height 26
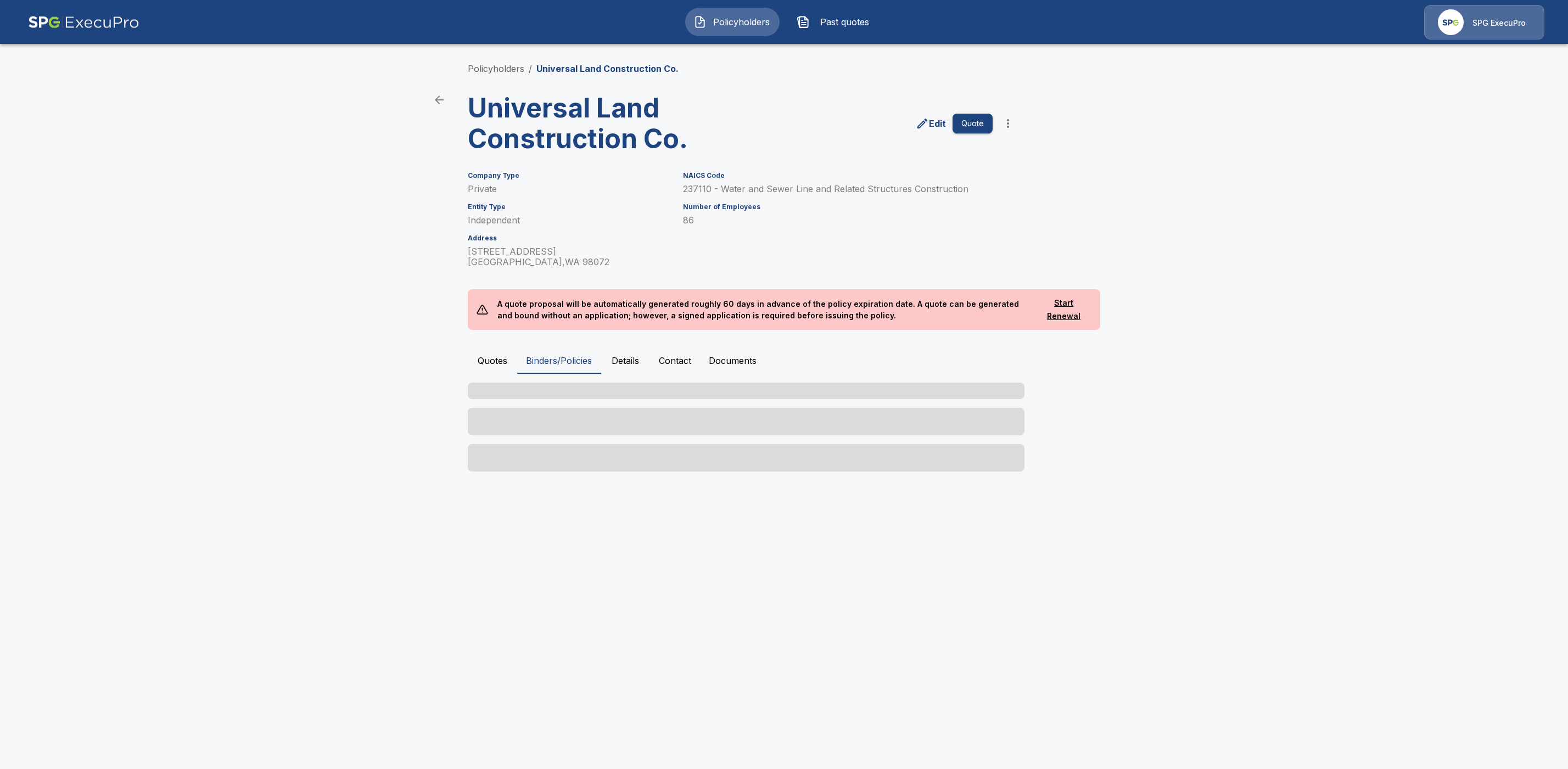
scroll to position [0, 0]
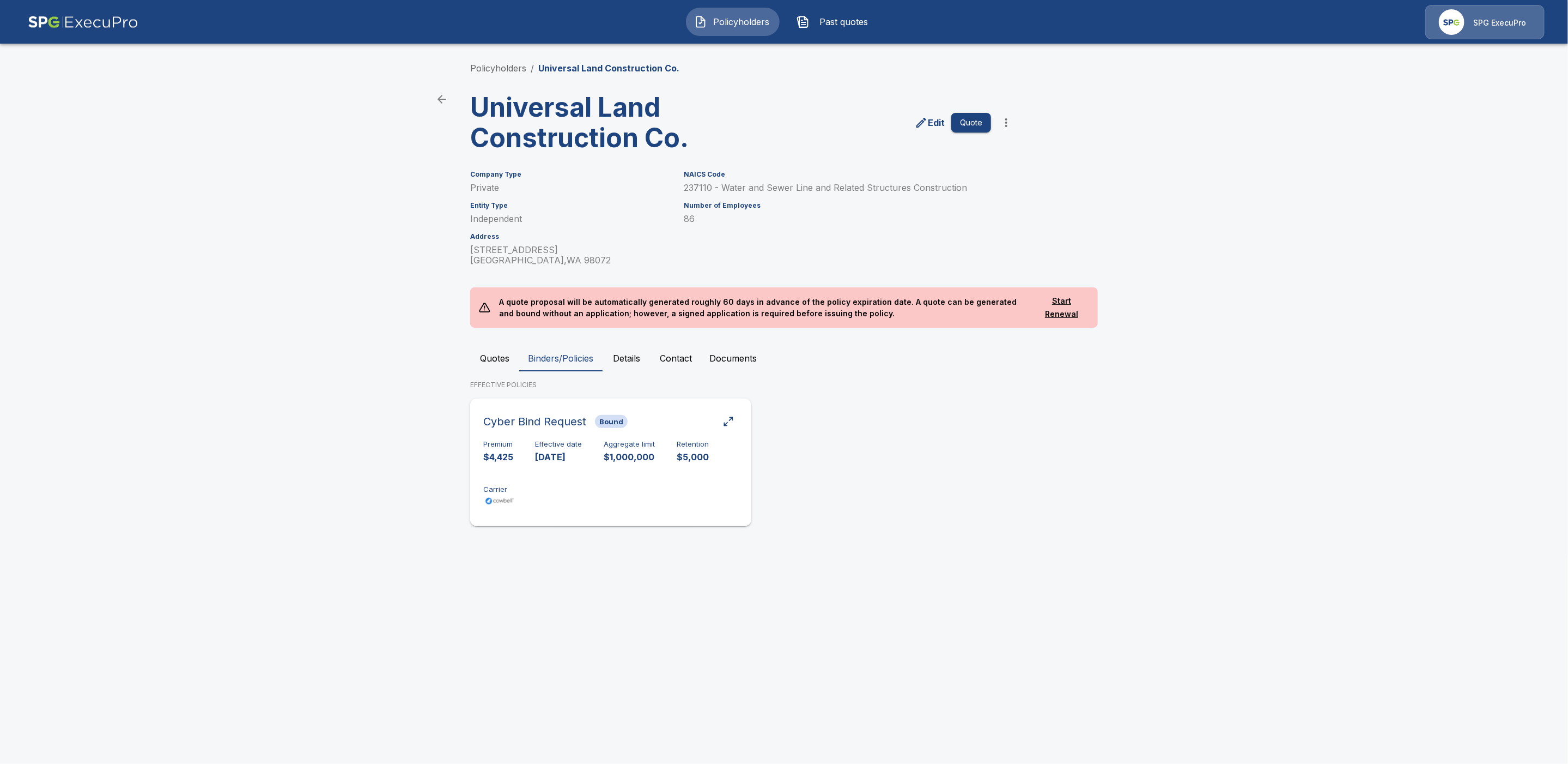
click at [557, 484] on div "Premium $4,425 Effective date 9/1/2025 Aggregate limit $1,000,000 Retention $5,…" at bounding box center [611, 474] width 255 height 69
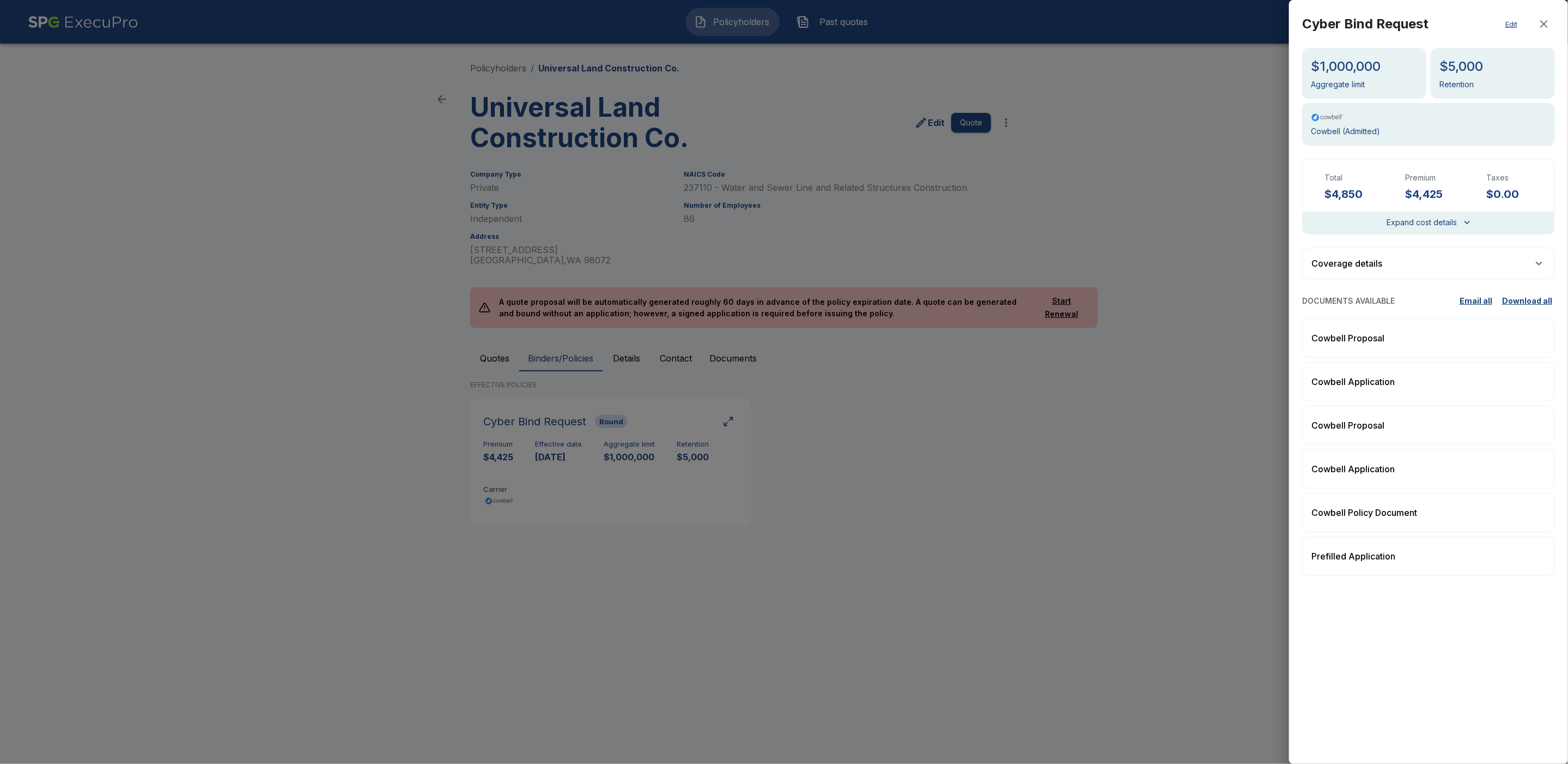
click at [1004, 493] on div at bounding box center [784, 382] width 1568 height 764
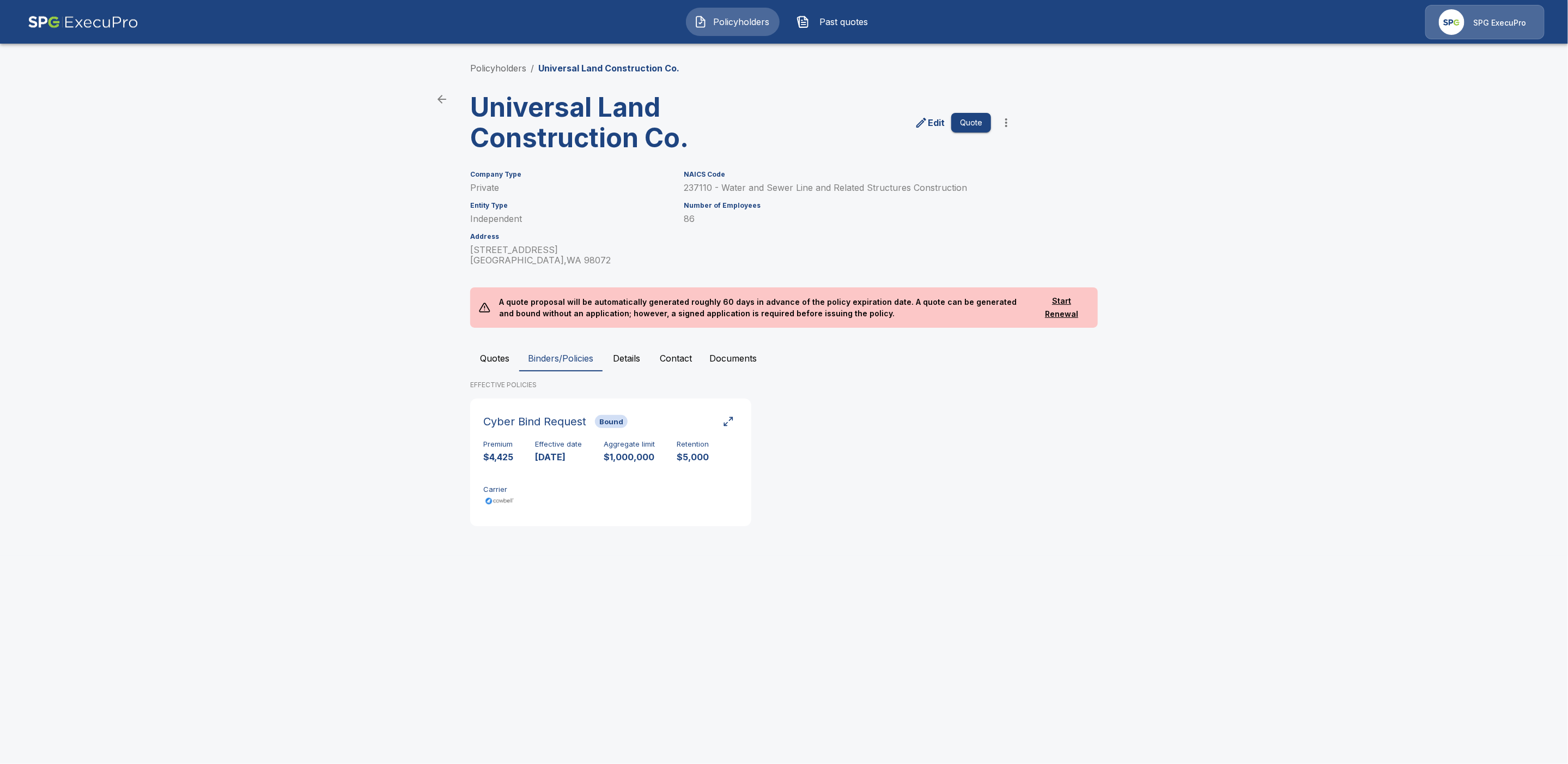
click at [497, 357] on button "Quotes" at bounding box center [494, 358] width 49 height 26
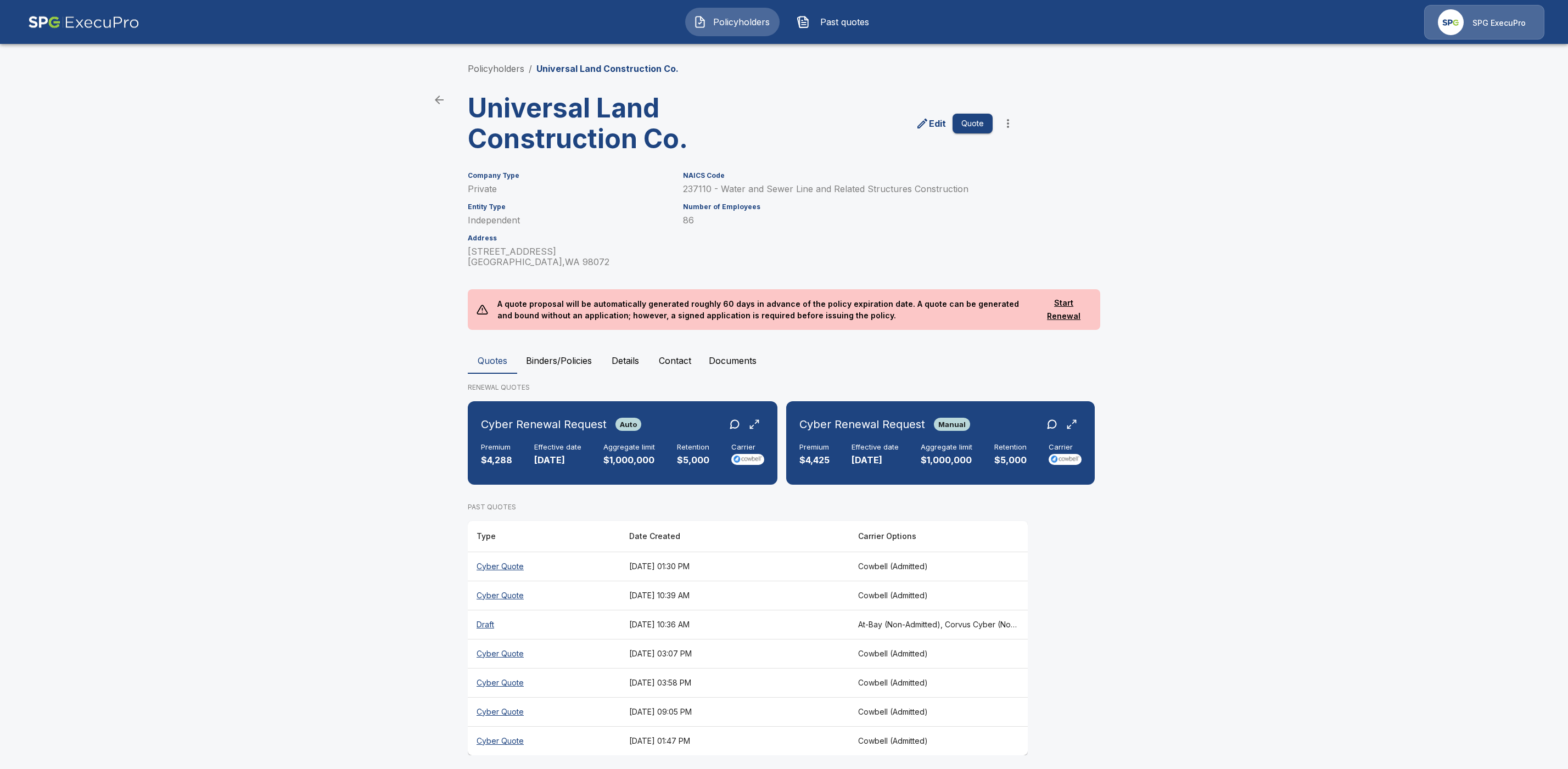
click at [521, 578] on th "Cyber Quote" at bounding box center [544, 566] width 152 height 29
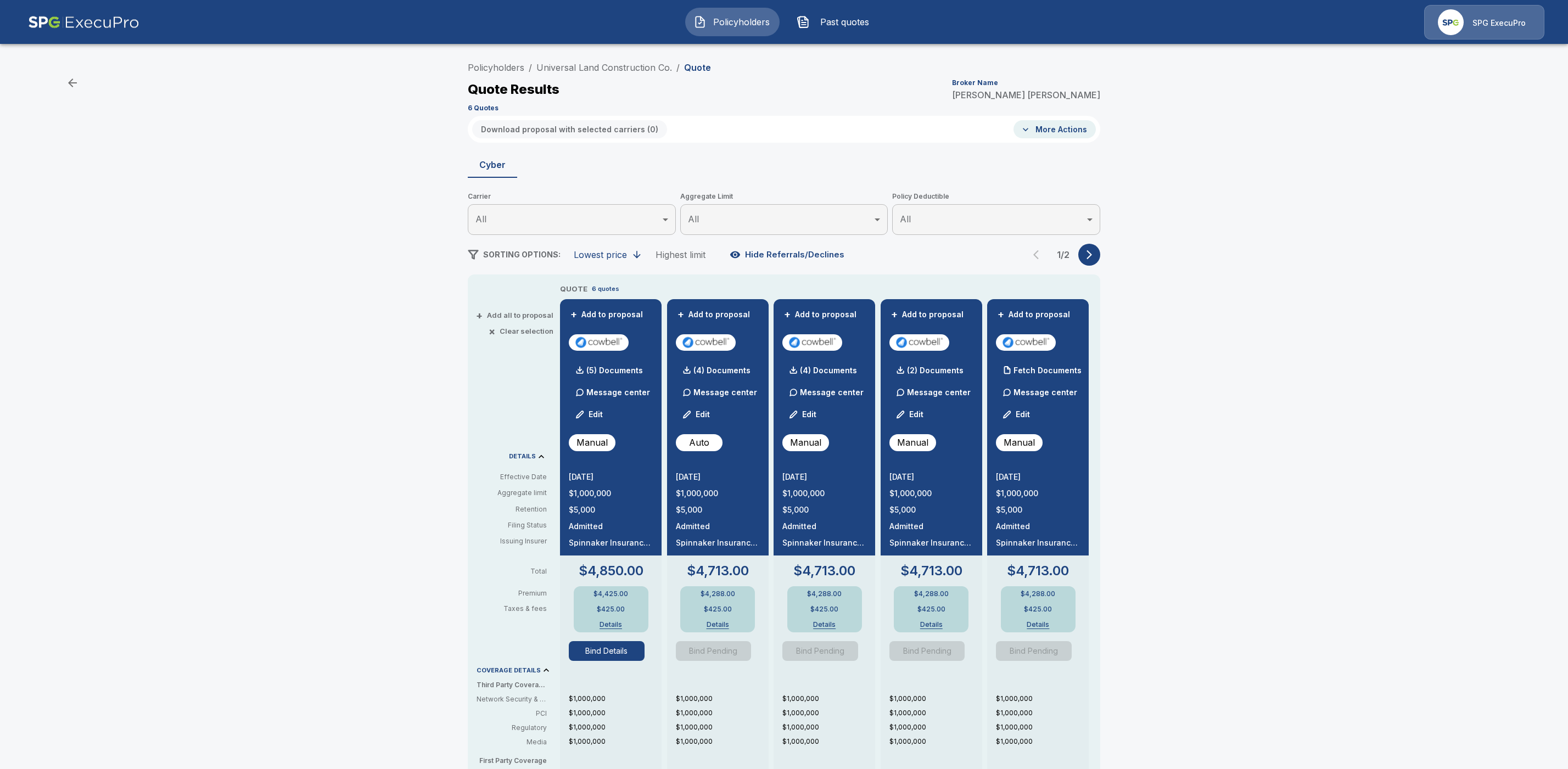
click at [618, 648] on button "Bind Details" at bounding box center [607, 650] width 76 height 20
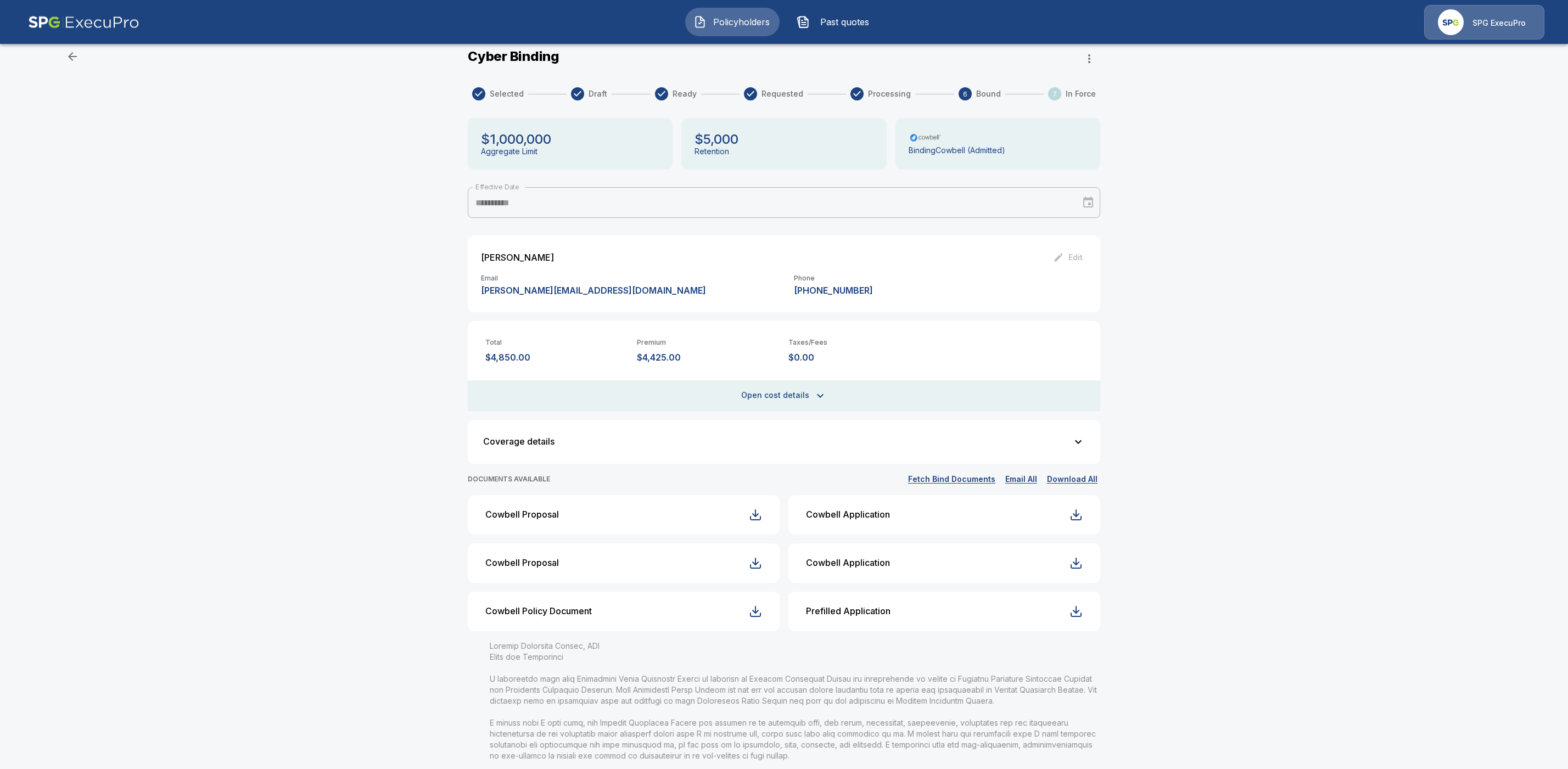
scroll to position [293, 0]
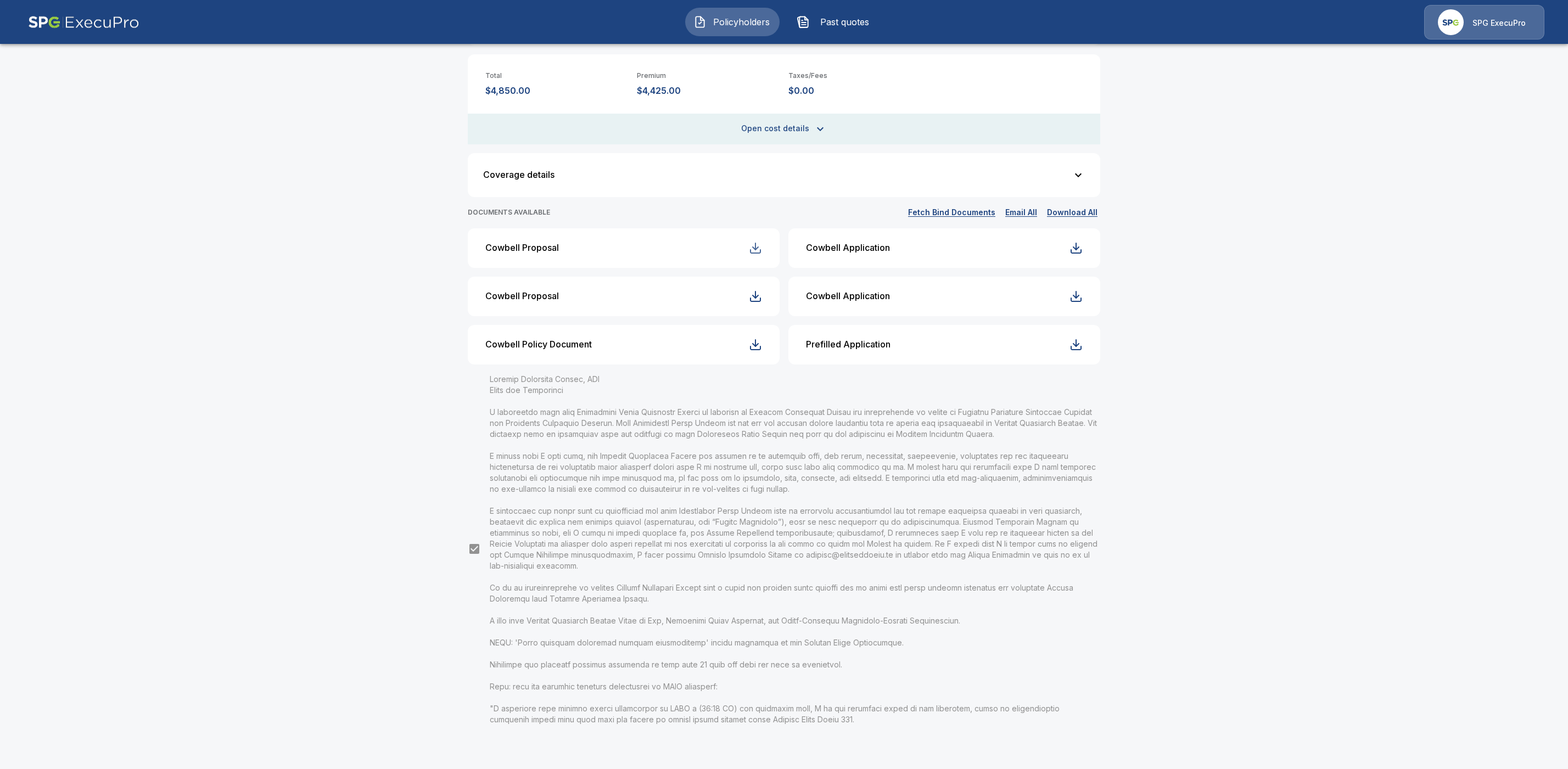
click at [757, 246] on div "button" at bounding box center [755, 248] width 13 height 13
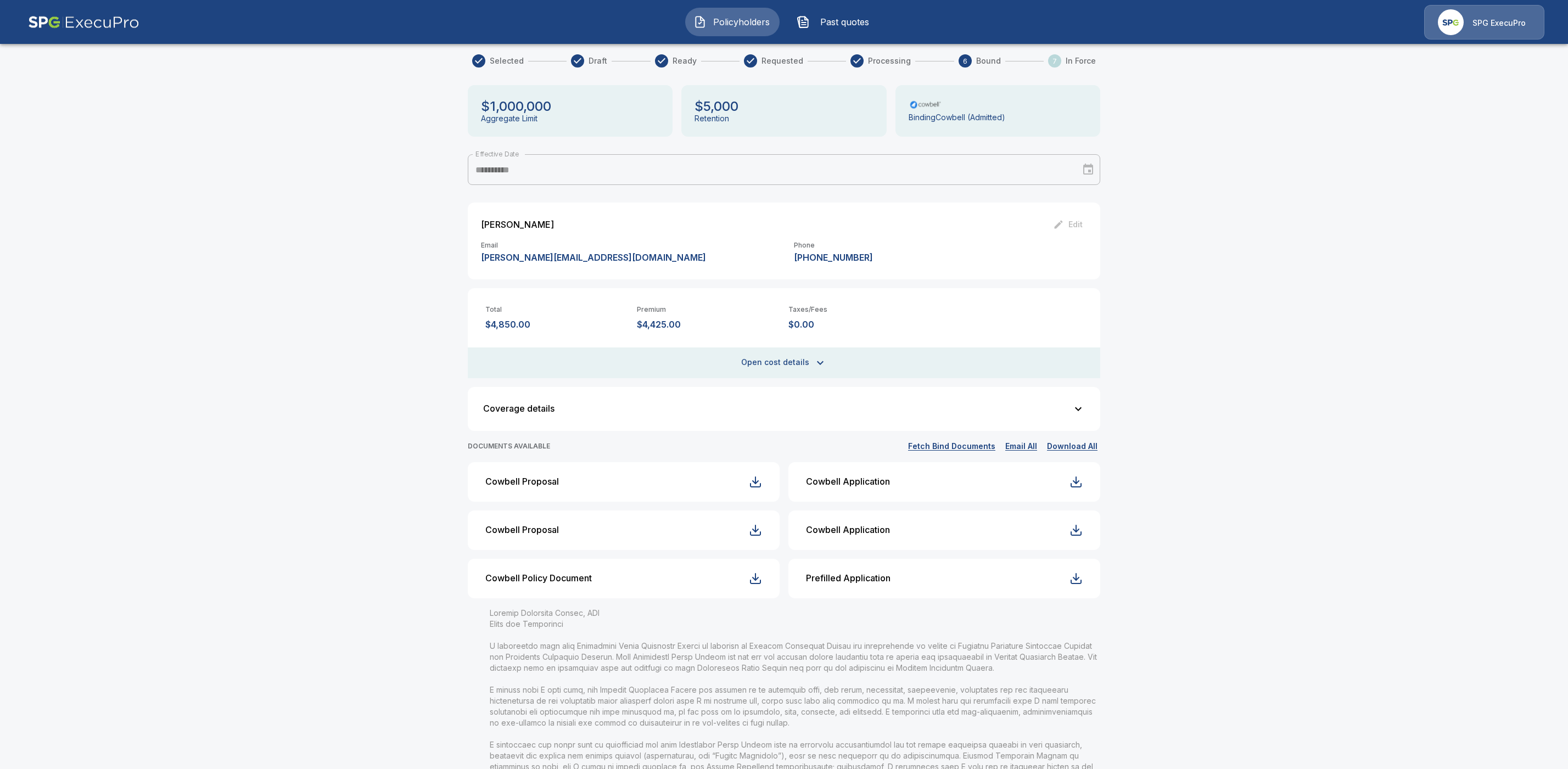
scroll to position [0, 0]
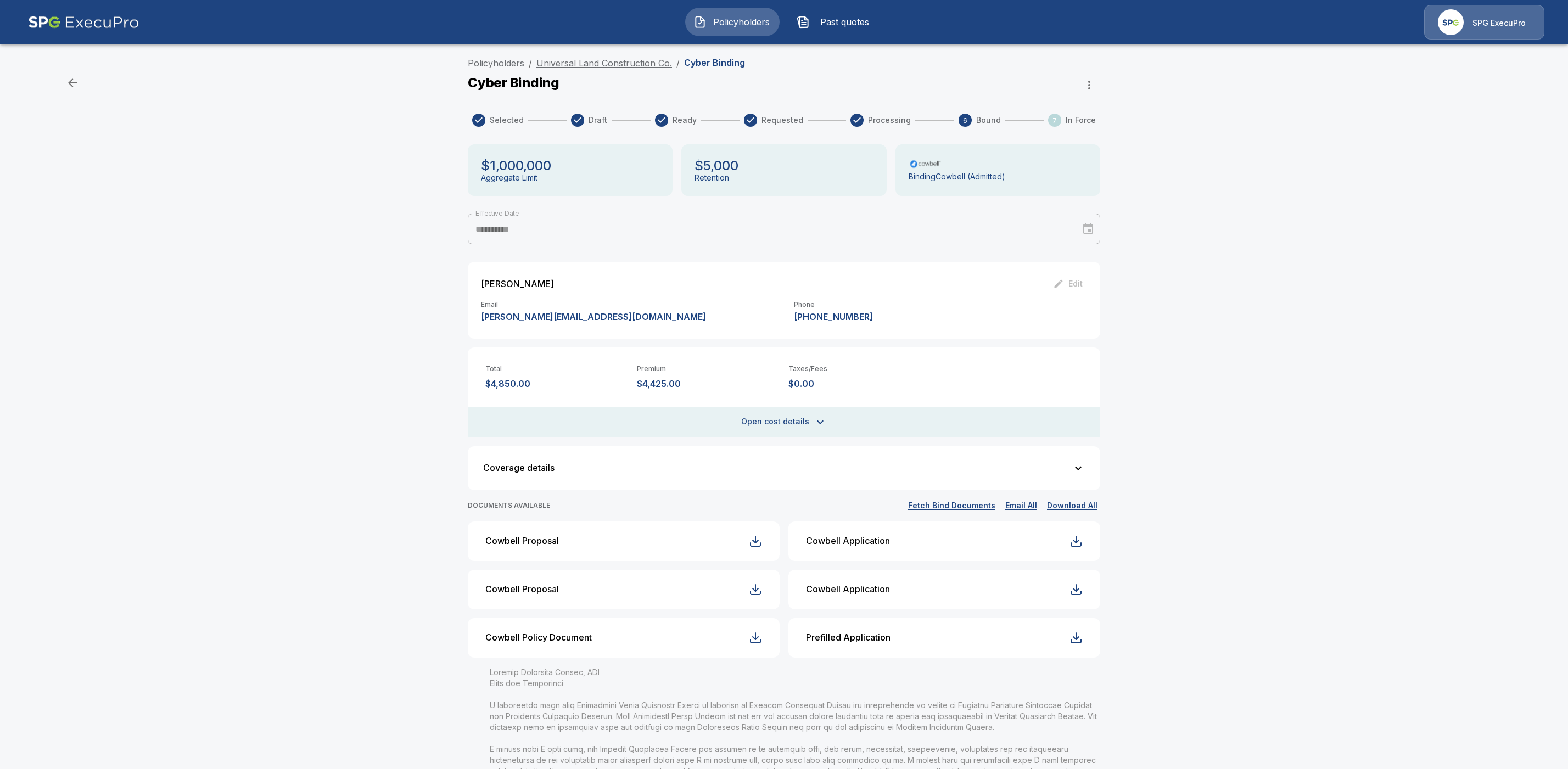
click at [603, 62] on link "Universal Land Construction Co." at bounding box center [604, 63] width 136 height 11
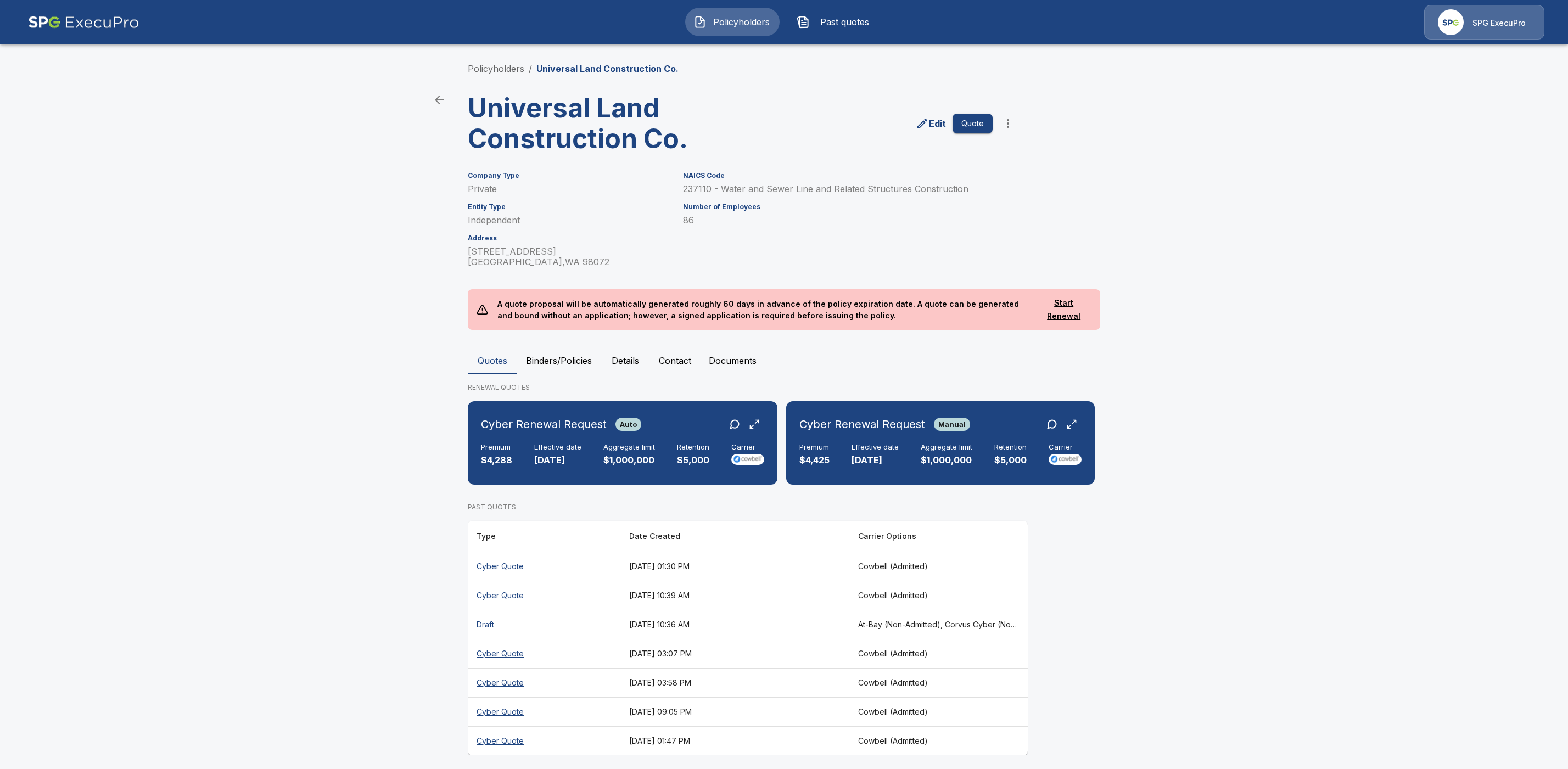
click at [499, 578] on th "Cyber Quote" at bounding box center [544, 566] width 152 height 29
